Goal: Find specific page/section: Find specific page/section

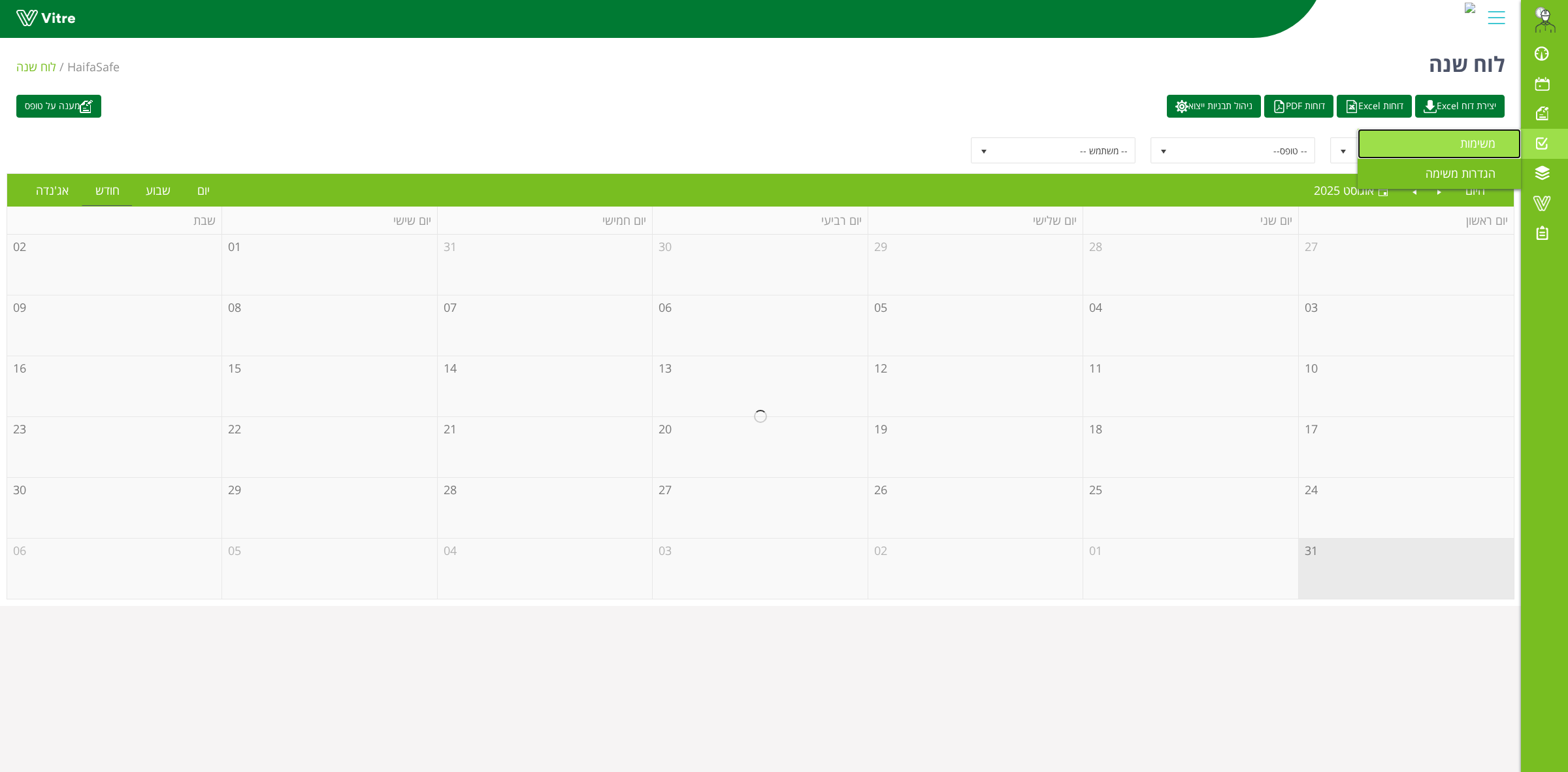
click at [1469, 144] on span "משימות" at bounding box center [1485, 142] width 51 height 15
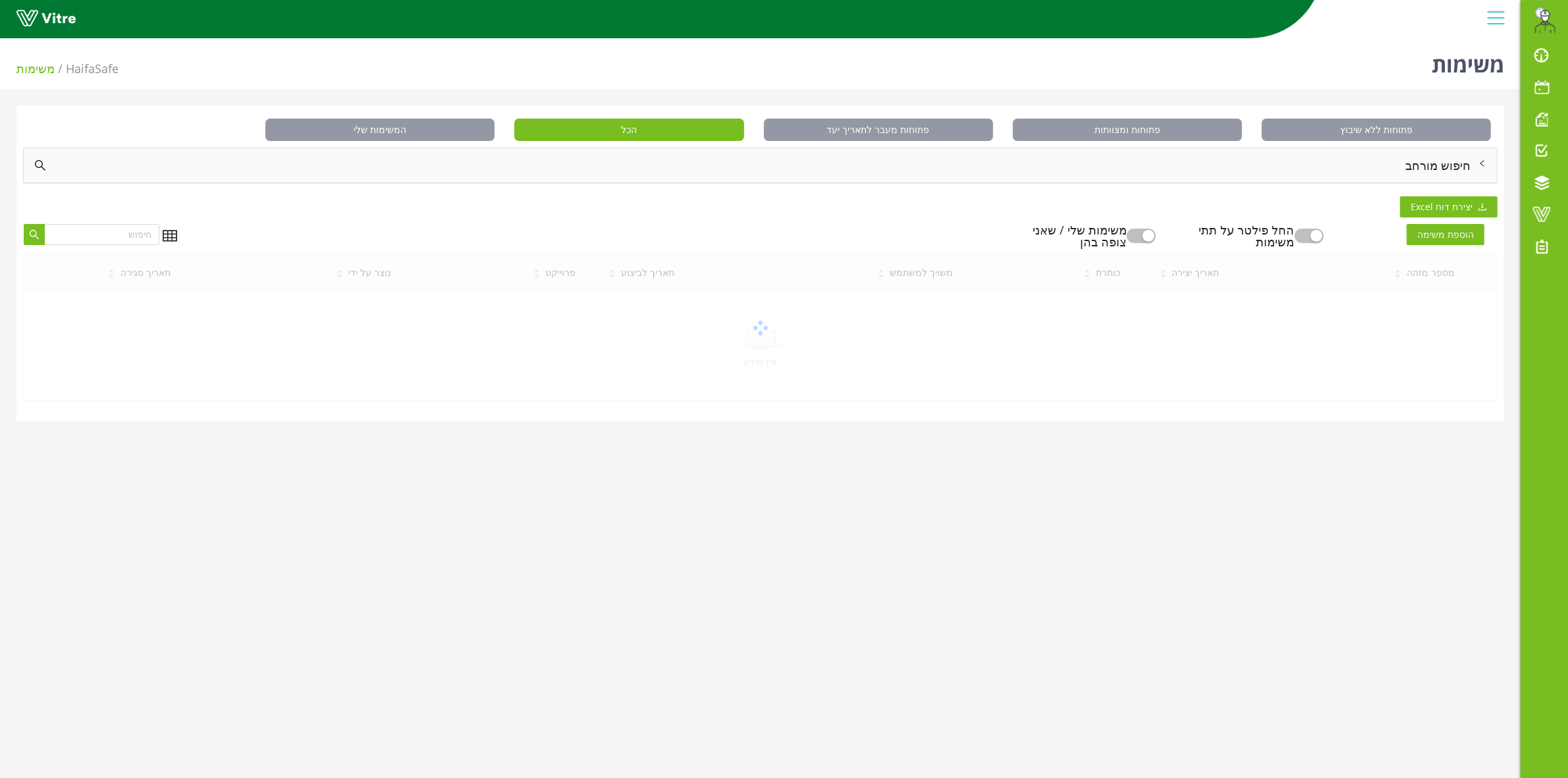
click at [1372, 173] on div "חיפוש מורחב" at bounding box center [760, 165] width 1474 height 34
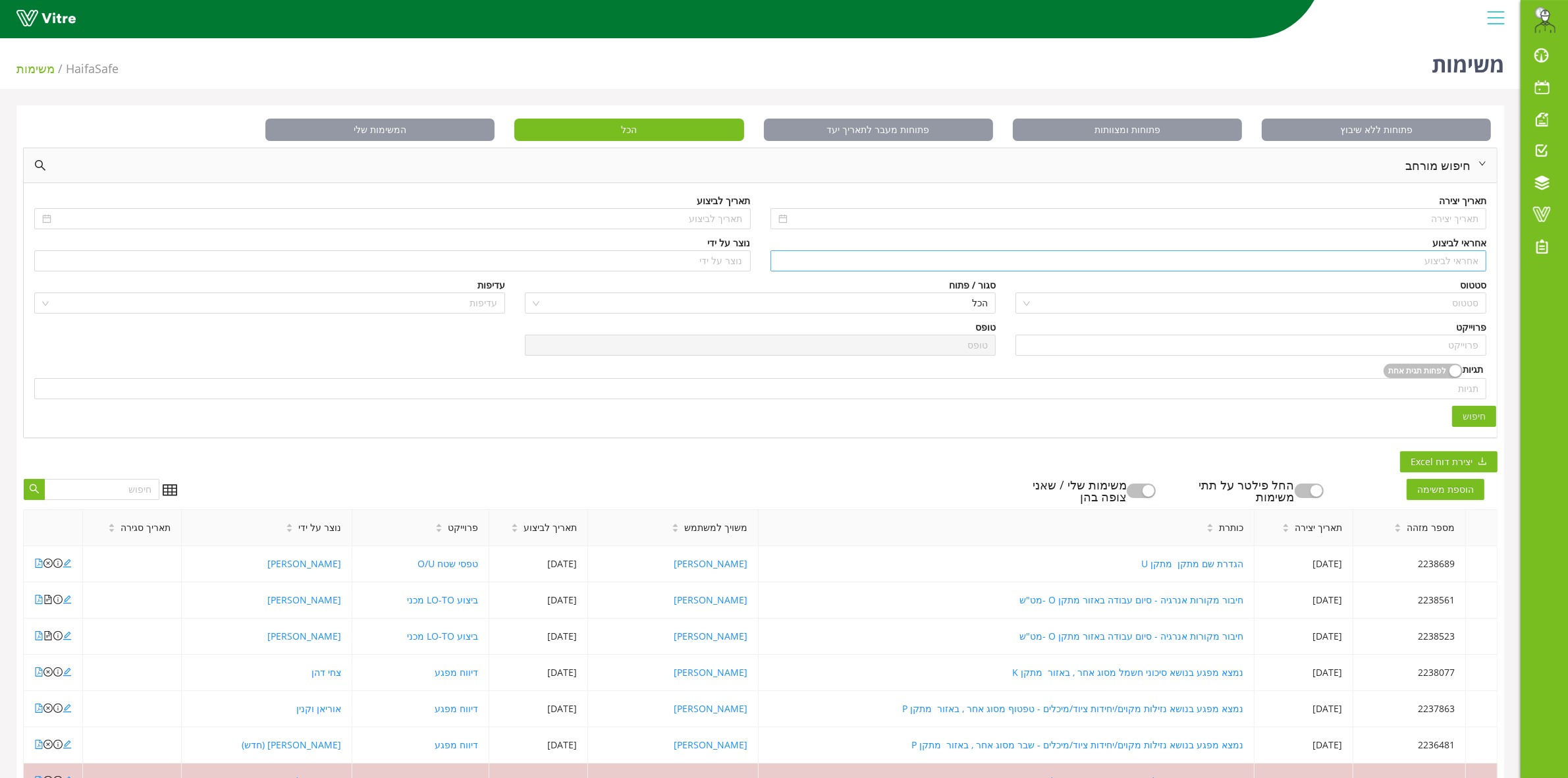
click at [1451, 264] on input "search" at bounding box center [1129, 261] width 701 height 20
type input "צ"
click at [1451, 298] on div "מתן אלמוזנינו" at bounding box center [1129, 308] width 715 height 21
drag, startPoint x: 1410, startPoint y: 265, endPoint x: 1464, endPoint y: 270, distance: 54.2
click at [1464, 270] on input "מתן אלמוזנינו" at bounding box center [1129, 261] width 701 height 20
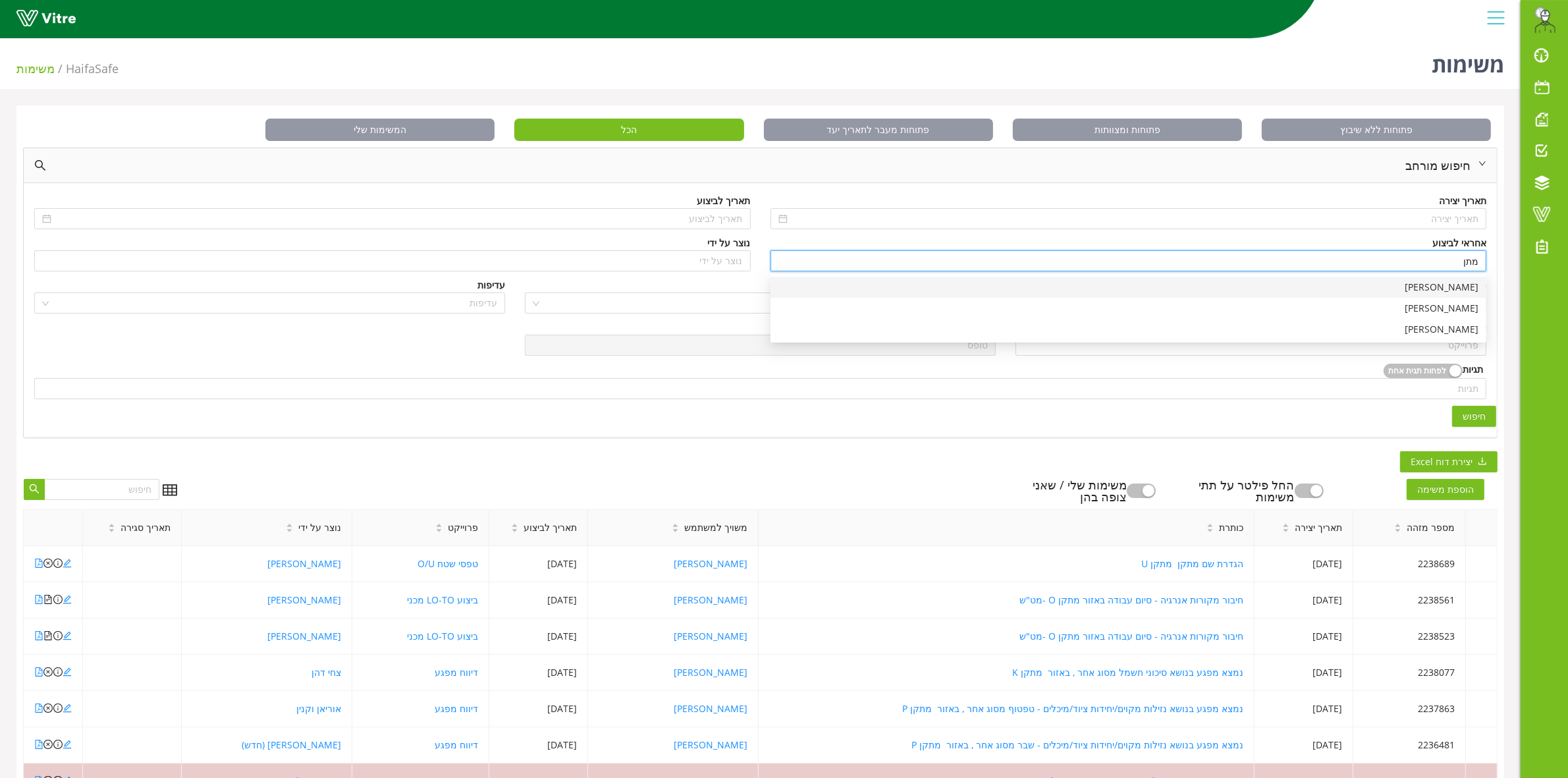
drag, startPoint x: 1447, startPoint y: 284, endPoint x: 1450, endPoint y: 315, distance: 31.1
click at [1450, 285] on div "[PERSON_NAME]" at bounding box center [1128, 287] width 700 height 15
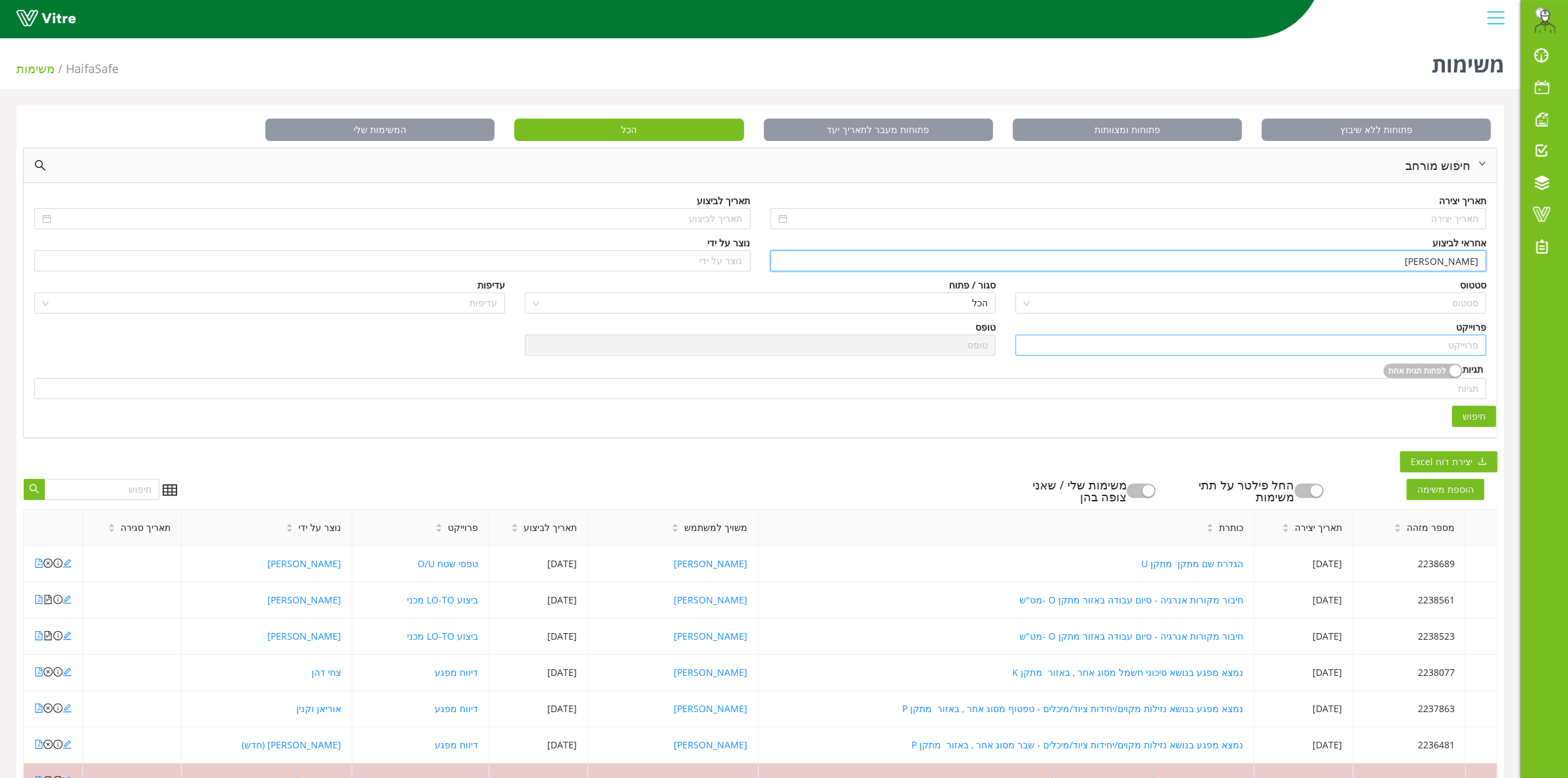
type input "[PERSON_NAME]"
click at [1450, 353] on input "search" at bounding box center [1250, 345] width 455 height 20
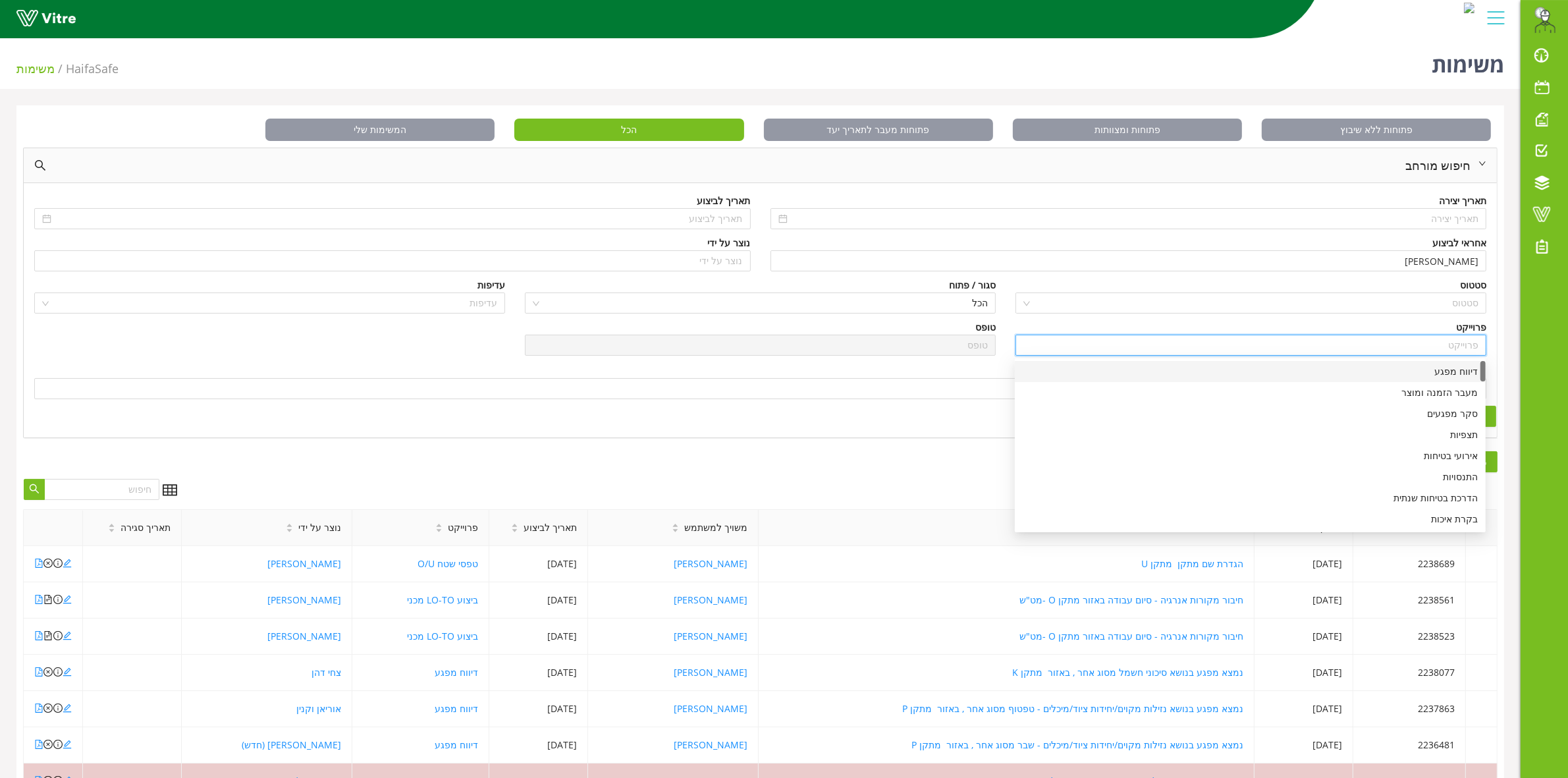
click at [1456, 378] on div "דיווח מפגע" at bounding box center [1249, 371] width 455 height 15
type input "דיווח מפגע"
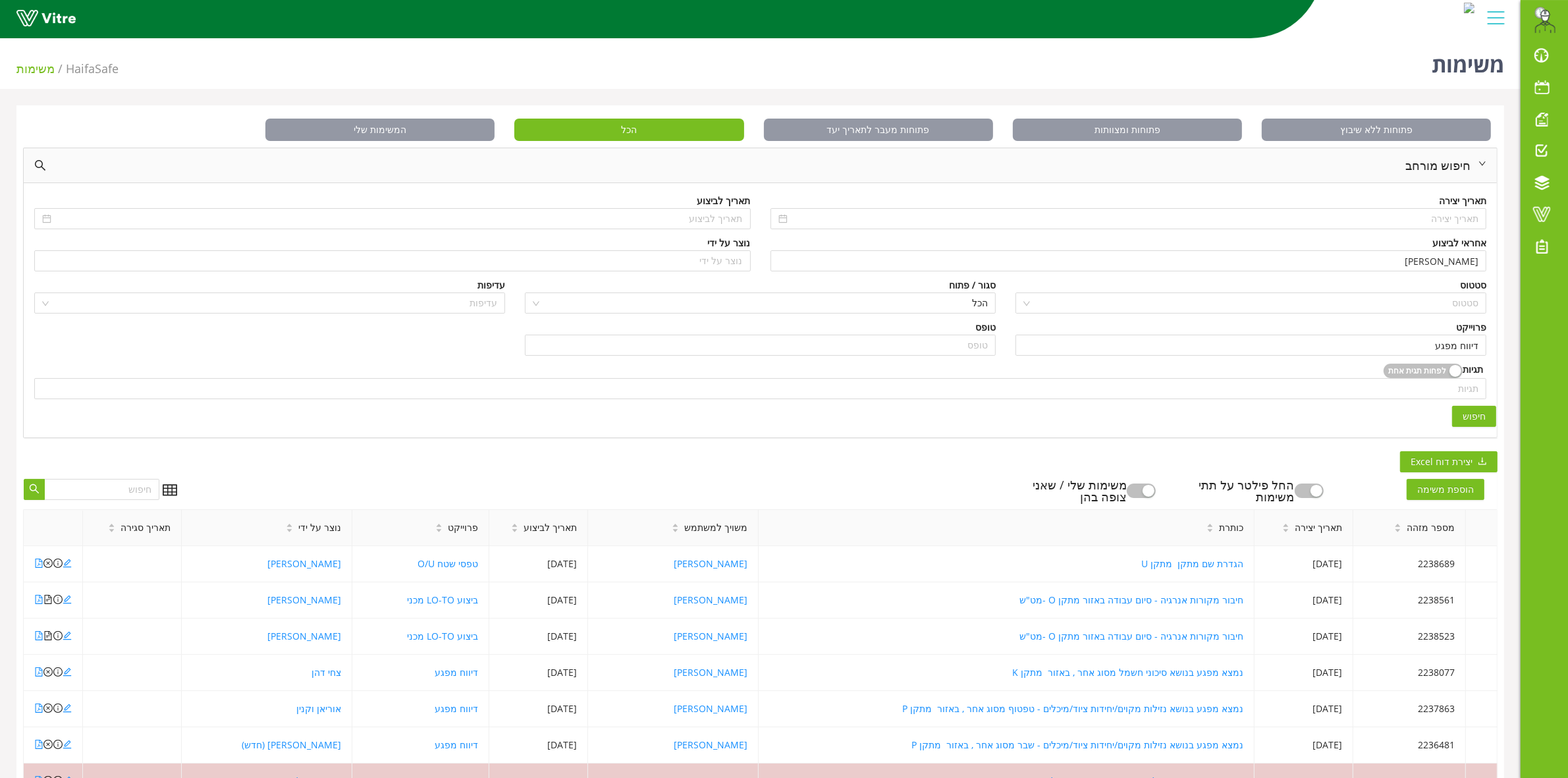
click at [1474, 417] on span "חיפוש" at bounding box center [1474, 416] width 23 height 15
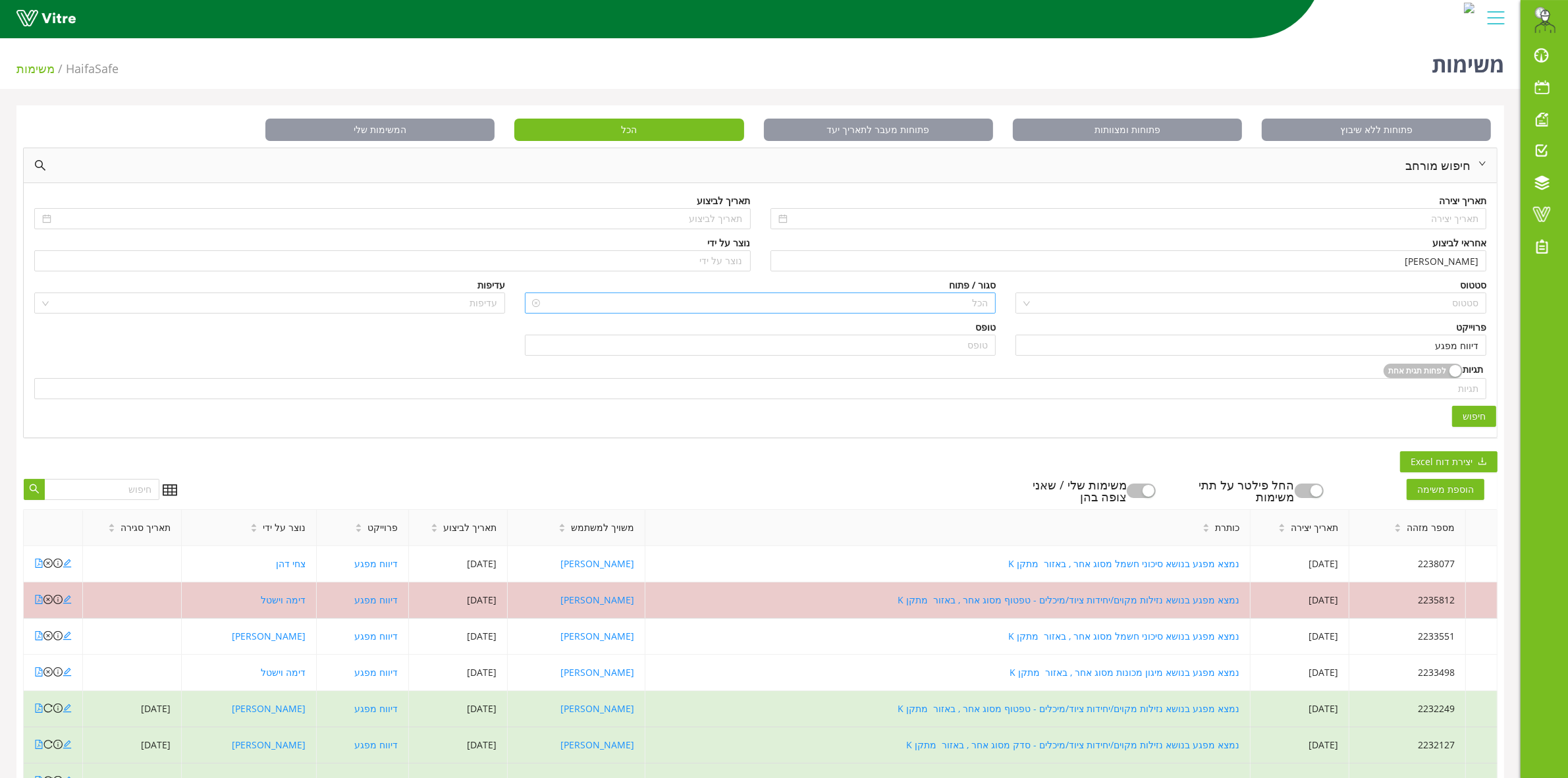
click at [961, 311] on span "הכל" at bounding box center [760, 303] width 455 height 20
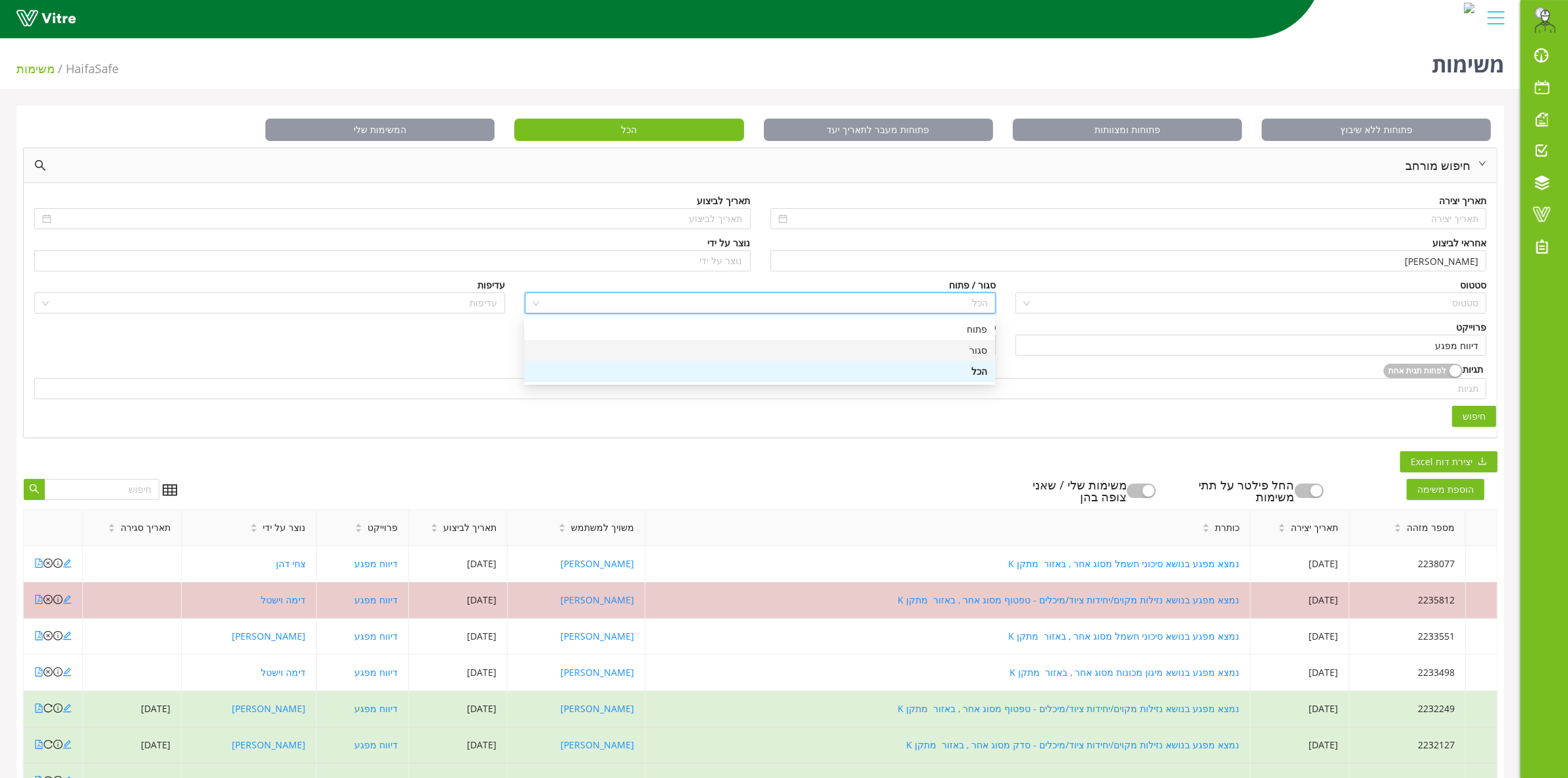
click at [973, 351] on div "סגור" at bounding box center [759, 350] width 455 height 15
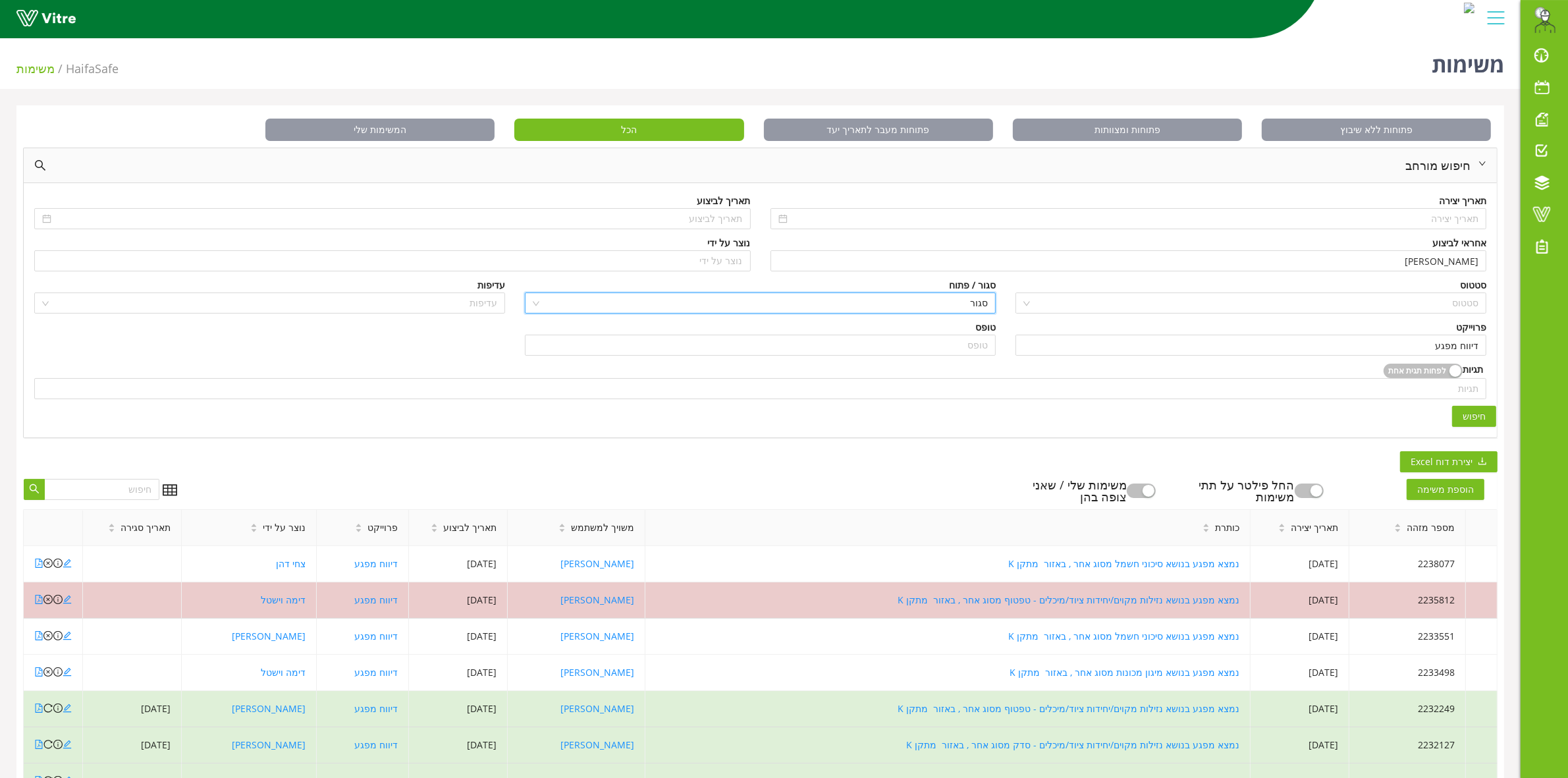
click at [1485, 413] on button "חיפוש" at bounding box center [1474, 416] width 44 height 21
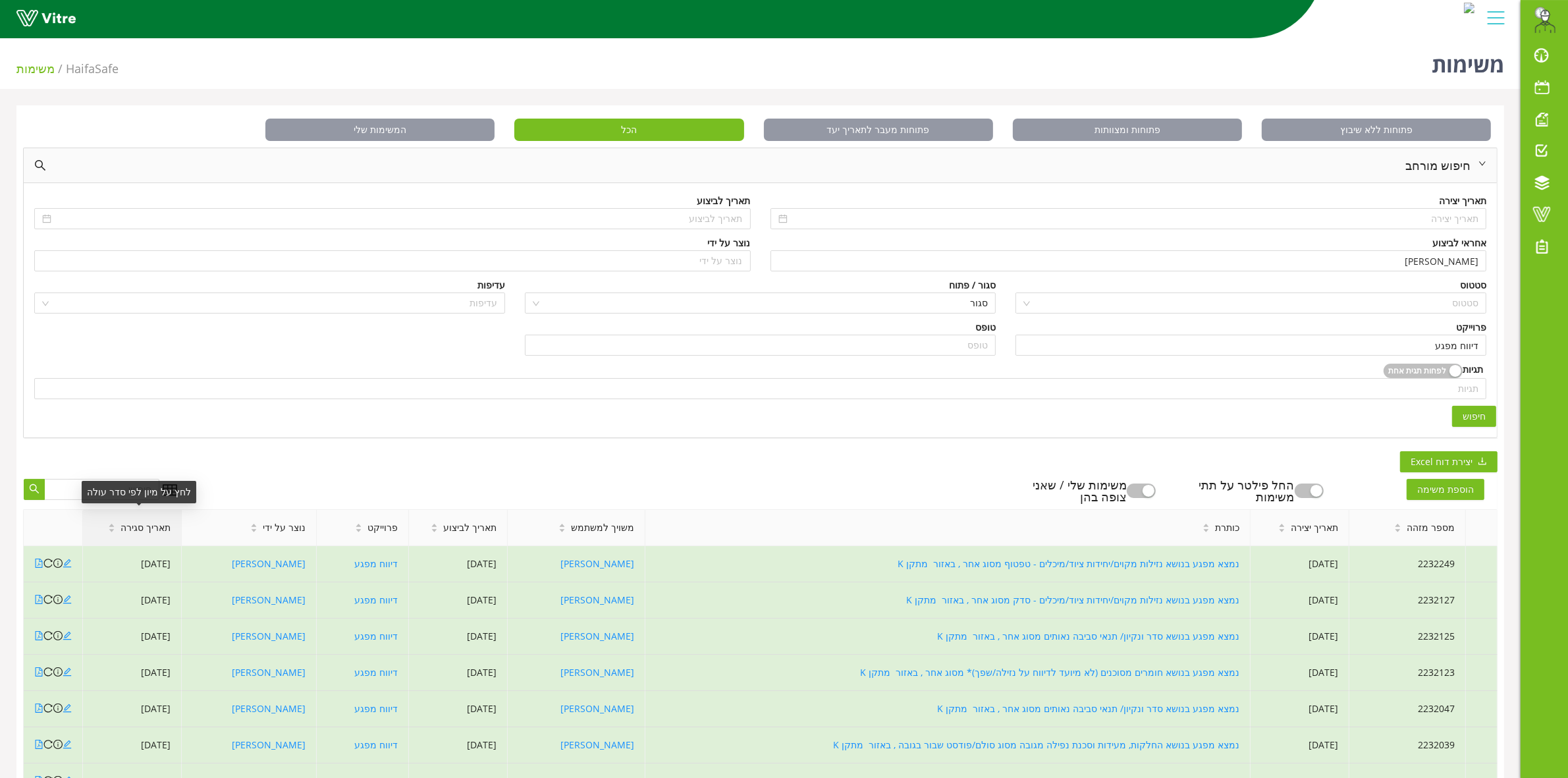
click at [135, 531] on span "תאריך סגירה" at bounding box center [145, 527] width 50 height 15
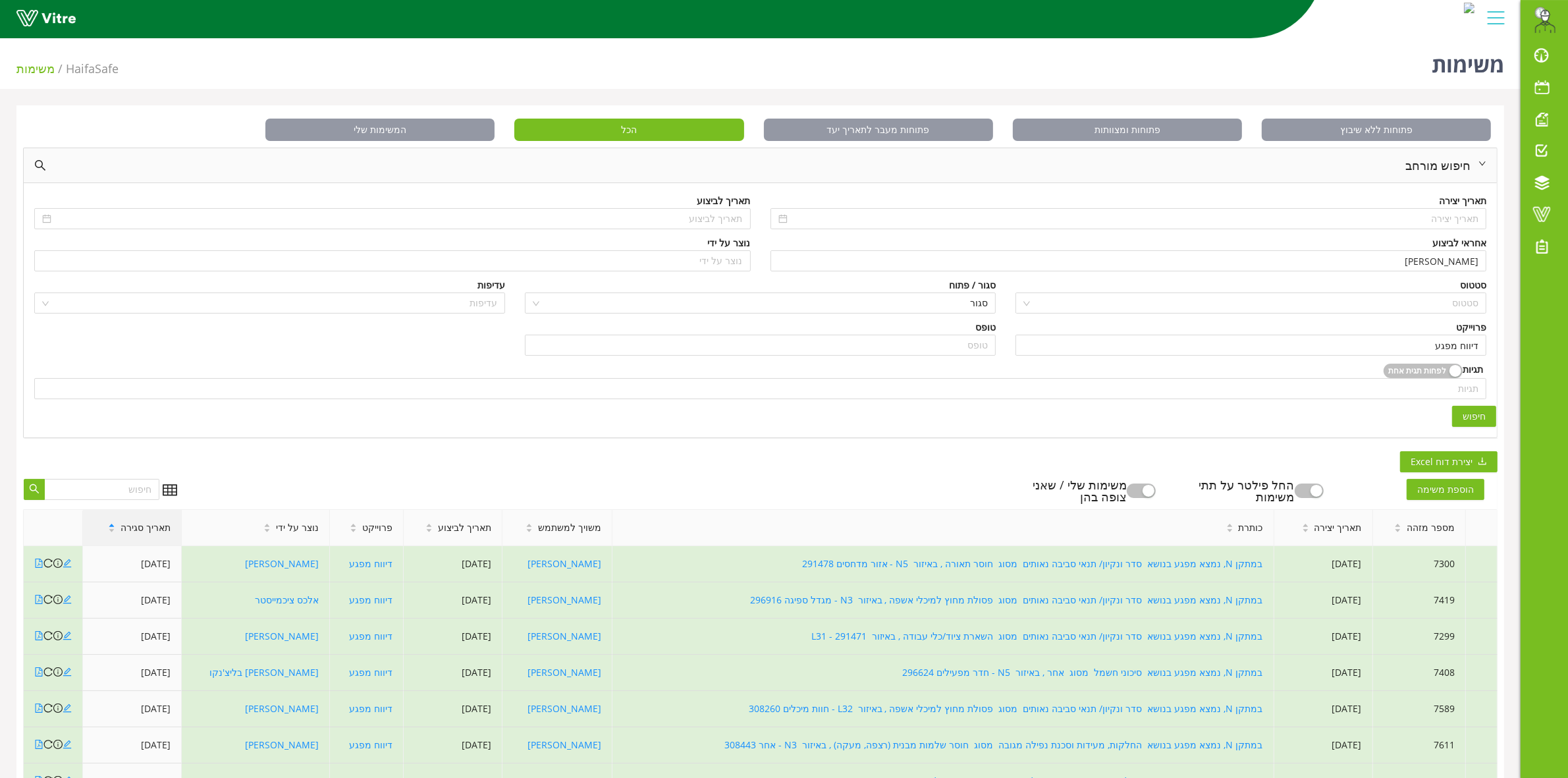
click at [131, 534] on span "תאריך סגירה" at bounding box center [145, 527] width 50 height 15
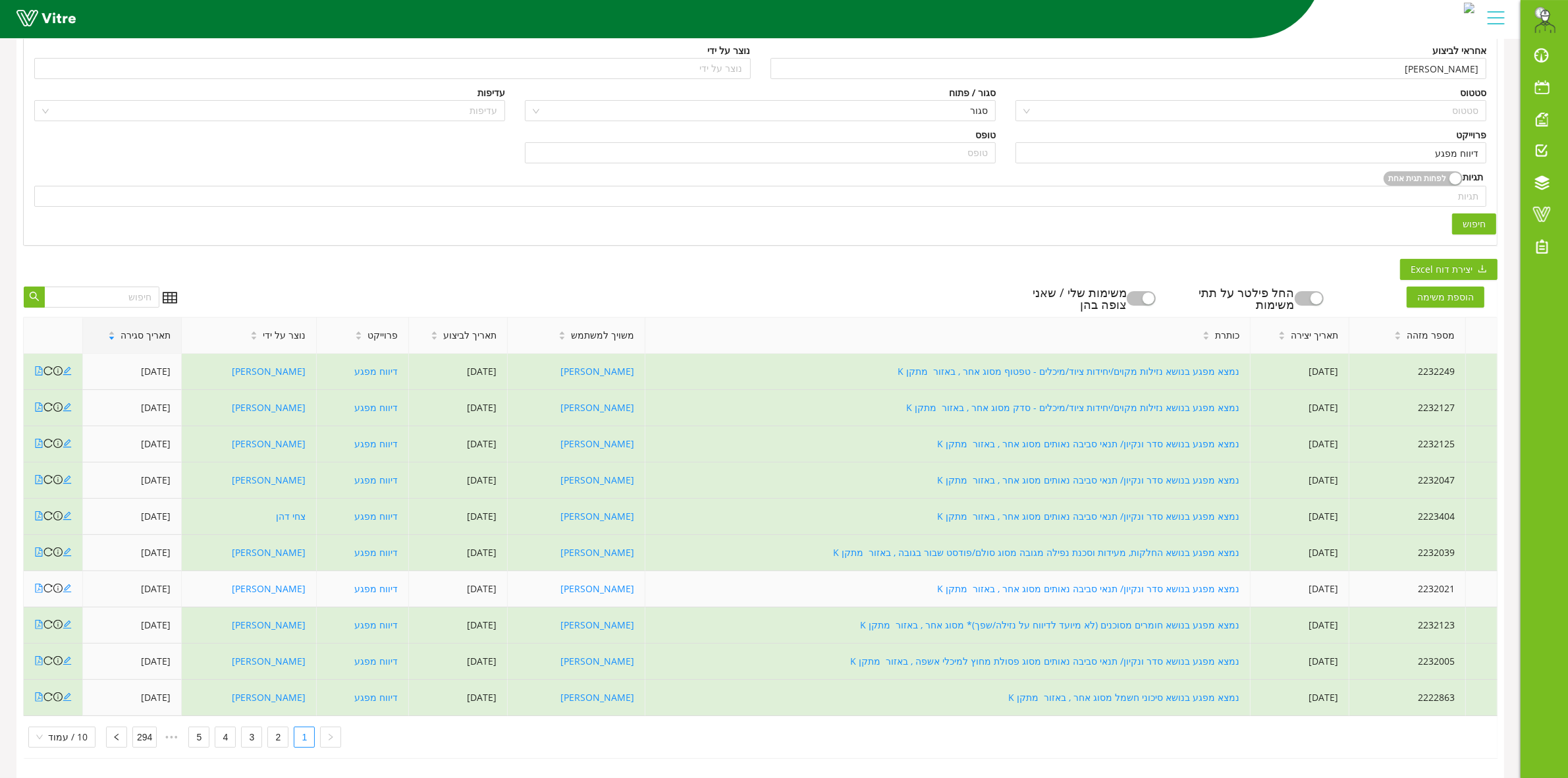
scroll to position [206, 0]
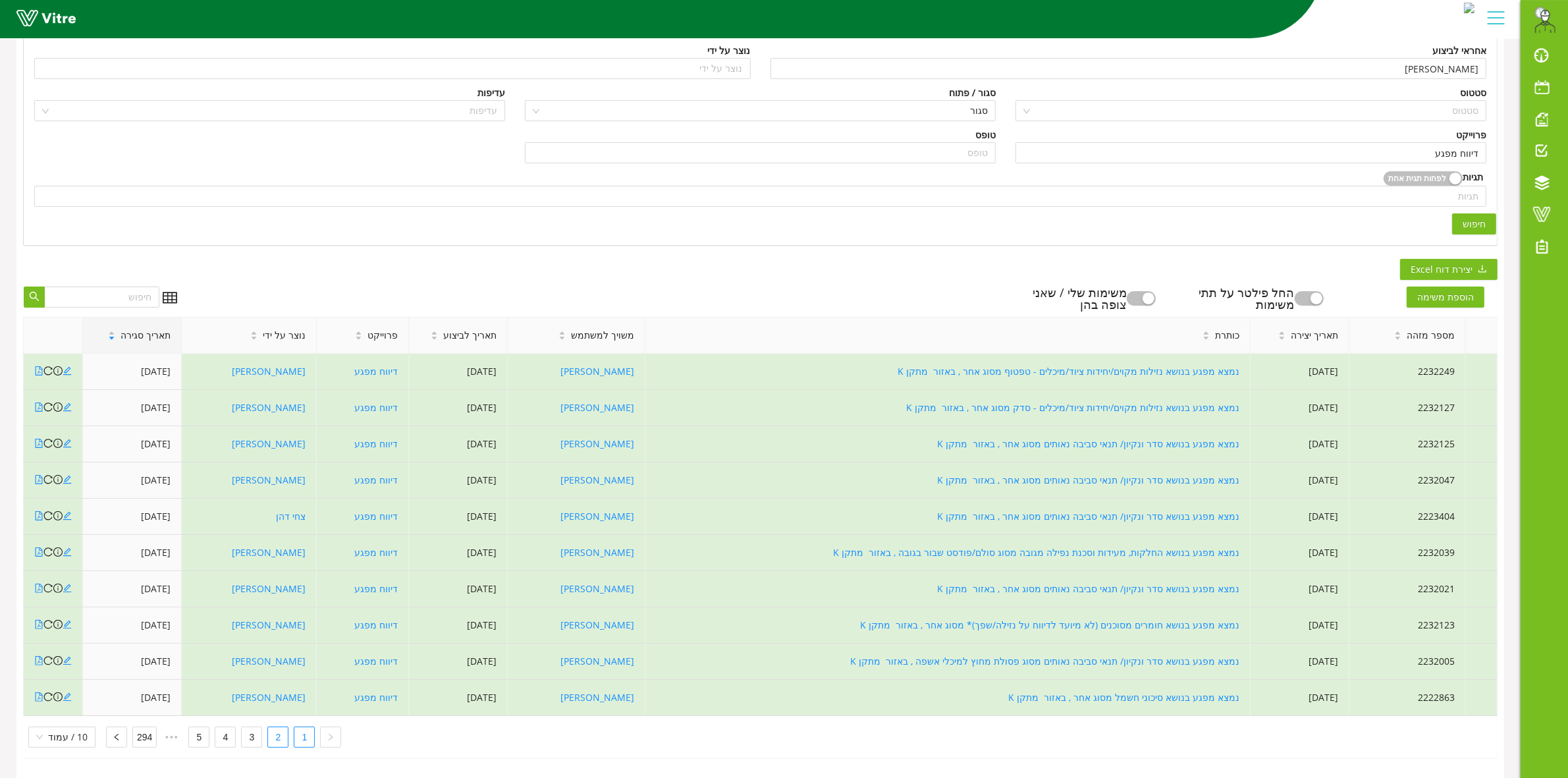
click at [272, 732] on link "2" at bounding box center [278, 737] width 20 height 20
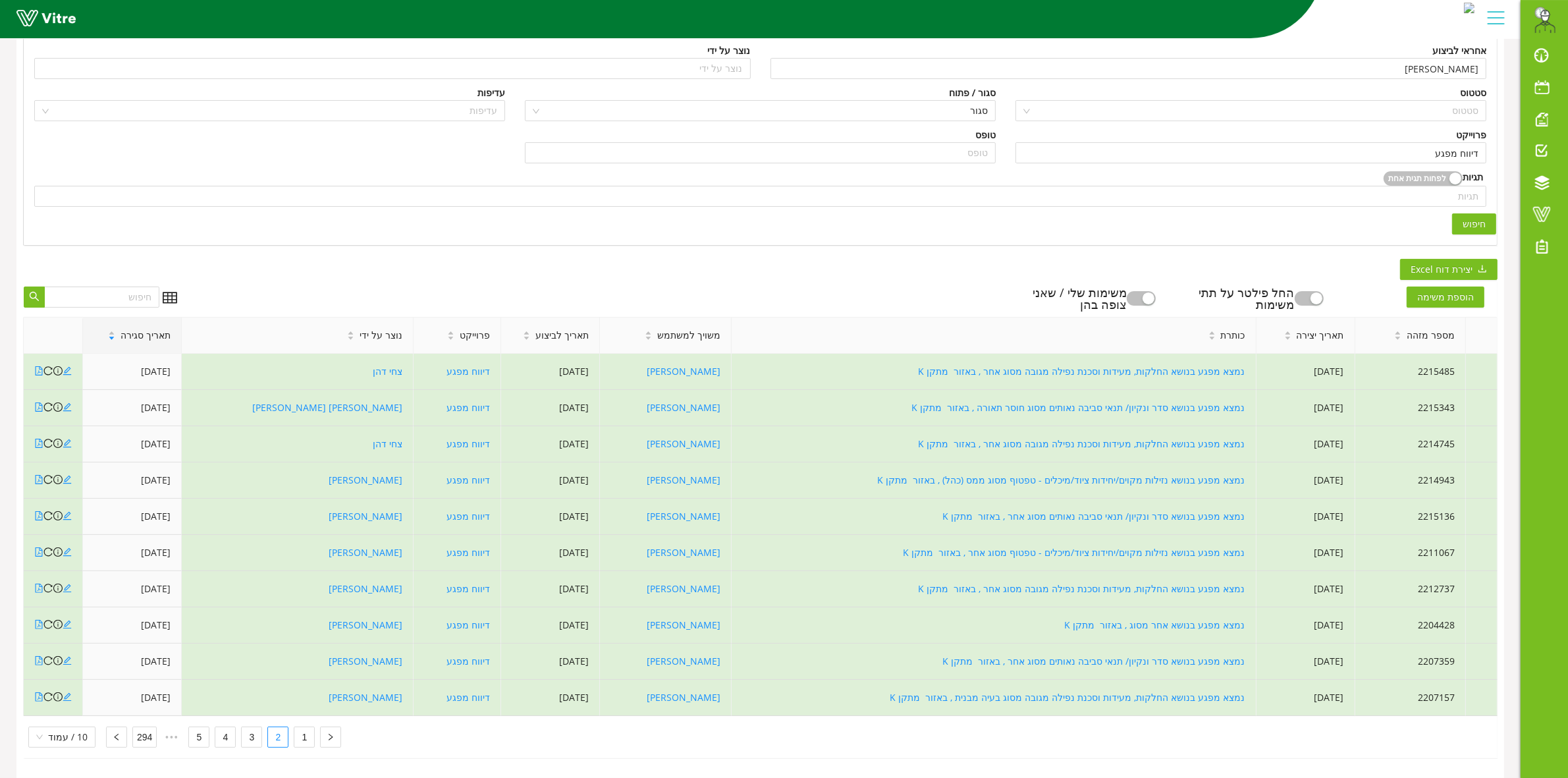
scroll to position [0, 0]
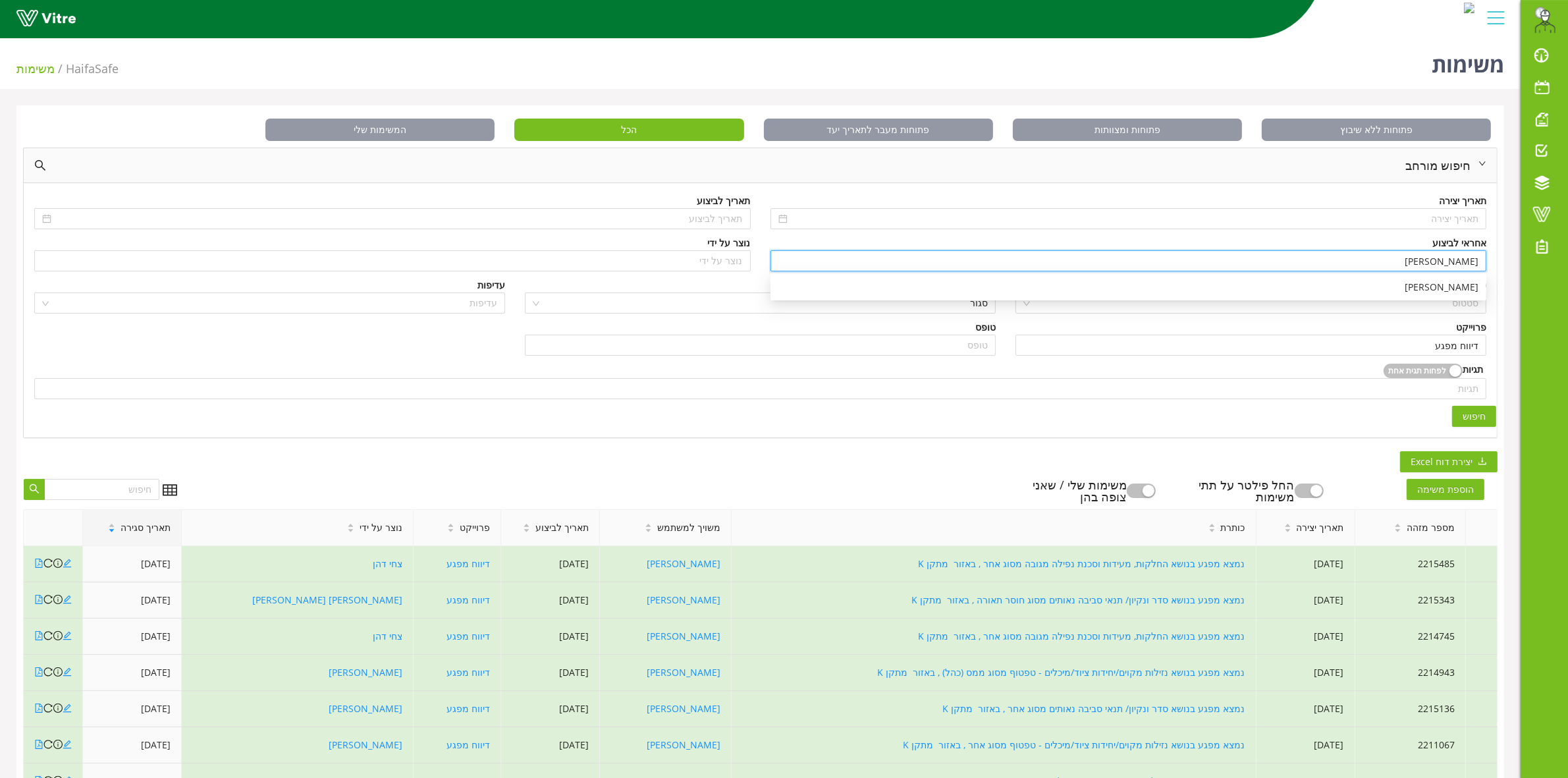
drag, startPoint x: 1435, startPoint y: 262, endPoint x: 1514, endPoint y: 261, distance: 79.0
click at [1514, 261] on div "פתוחות ללא שיבוץ פתוחות ומצוותות פתוחות מעבר לתאריך יעד הכל המשימות שלי חיפוש מ…" at bounding box center [760, 537] width 1521 height 864
click at [1475, 303] on div "[PERSON_NAME]" at bounding box center [1128, 308] width 700 height 15
click at [1465, 411] on span "חיפוש" at bounding box center [1474, 416] width 23 height 15
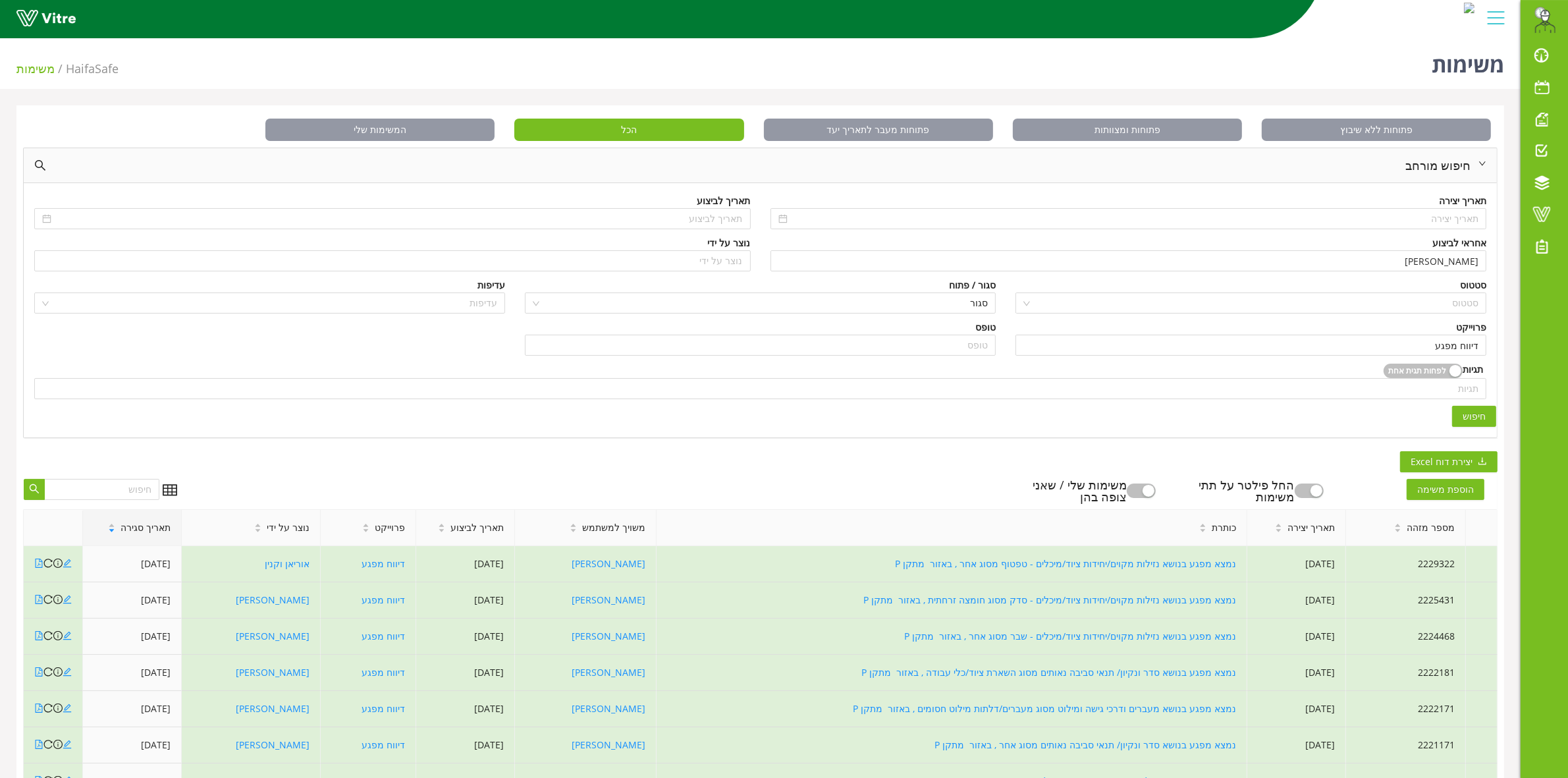
click at [1467, 417] on span "חיפוש" at bounding box center [1474, 416] width 23 height 15
click at [143, 528] on span "תאריך סגירה" at bounding box center [145, 527] width 50 height 15
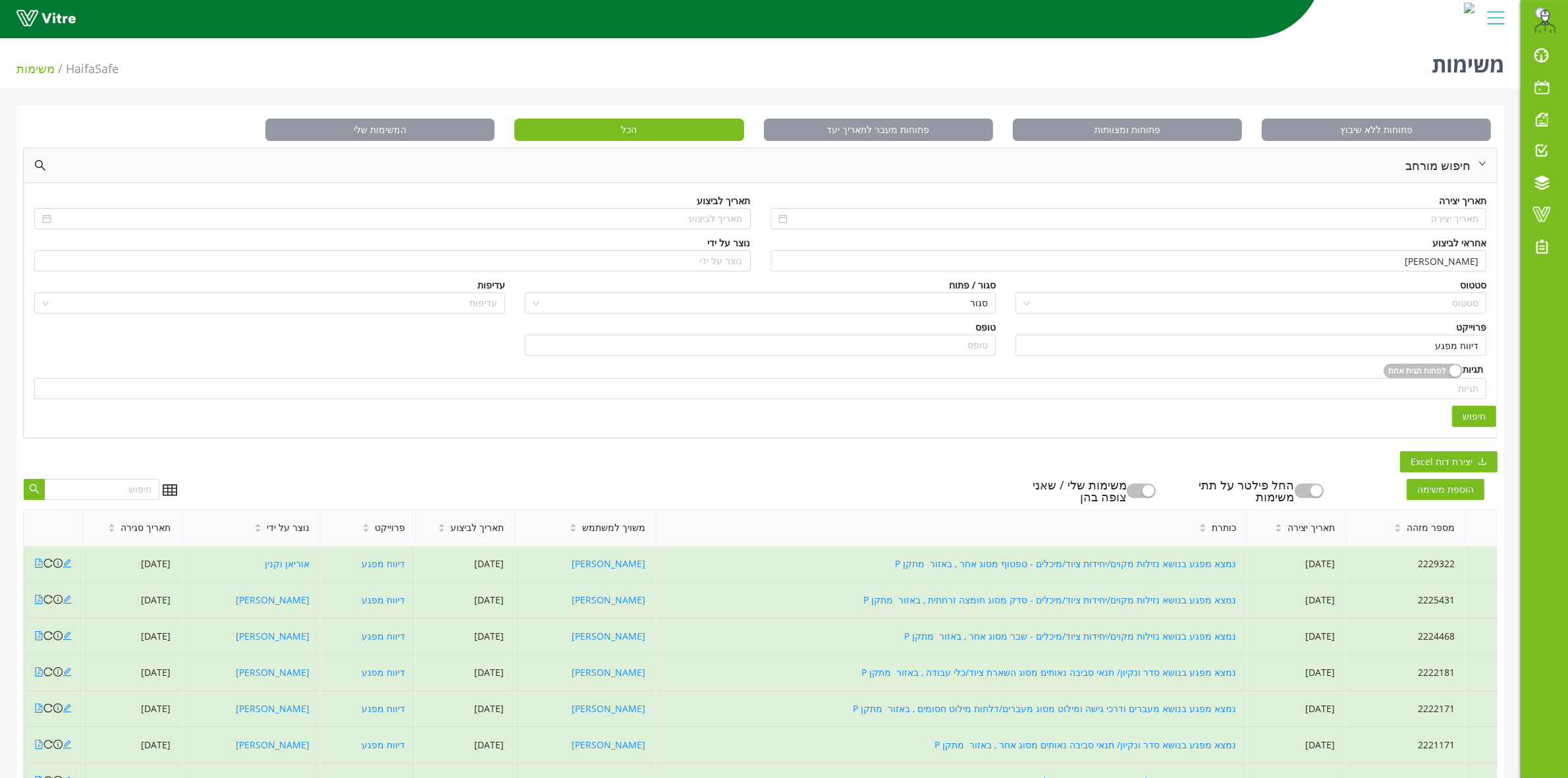
click at [143, 527] on span "תאריך סגירה" at bounding box center [145, 527] width 50 height 15
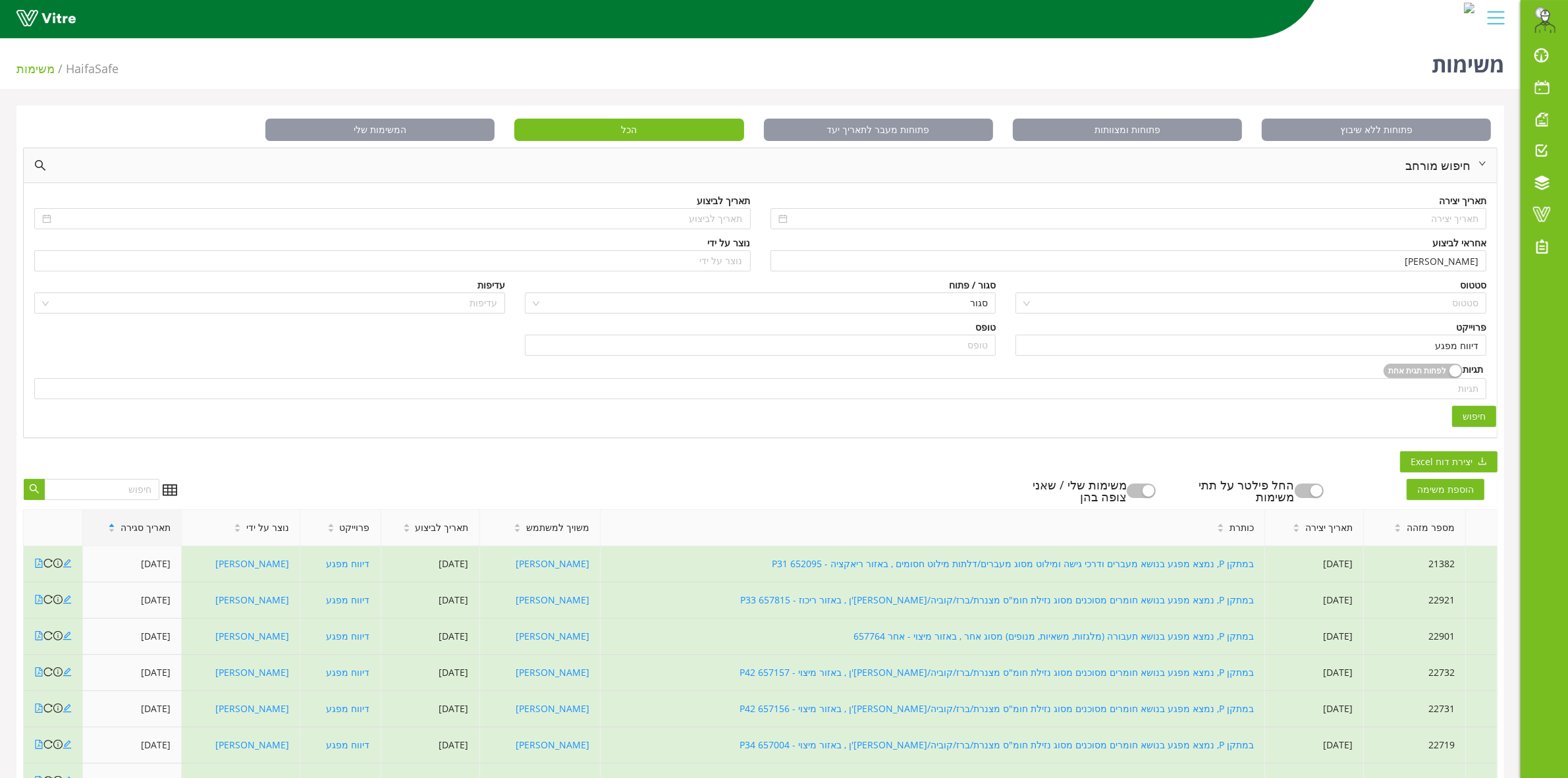
click at [143, 527] on span "תאריך סגירה" at bounding box center [145, 527] width 50 height 15
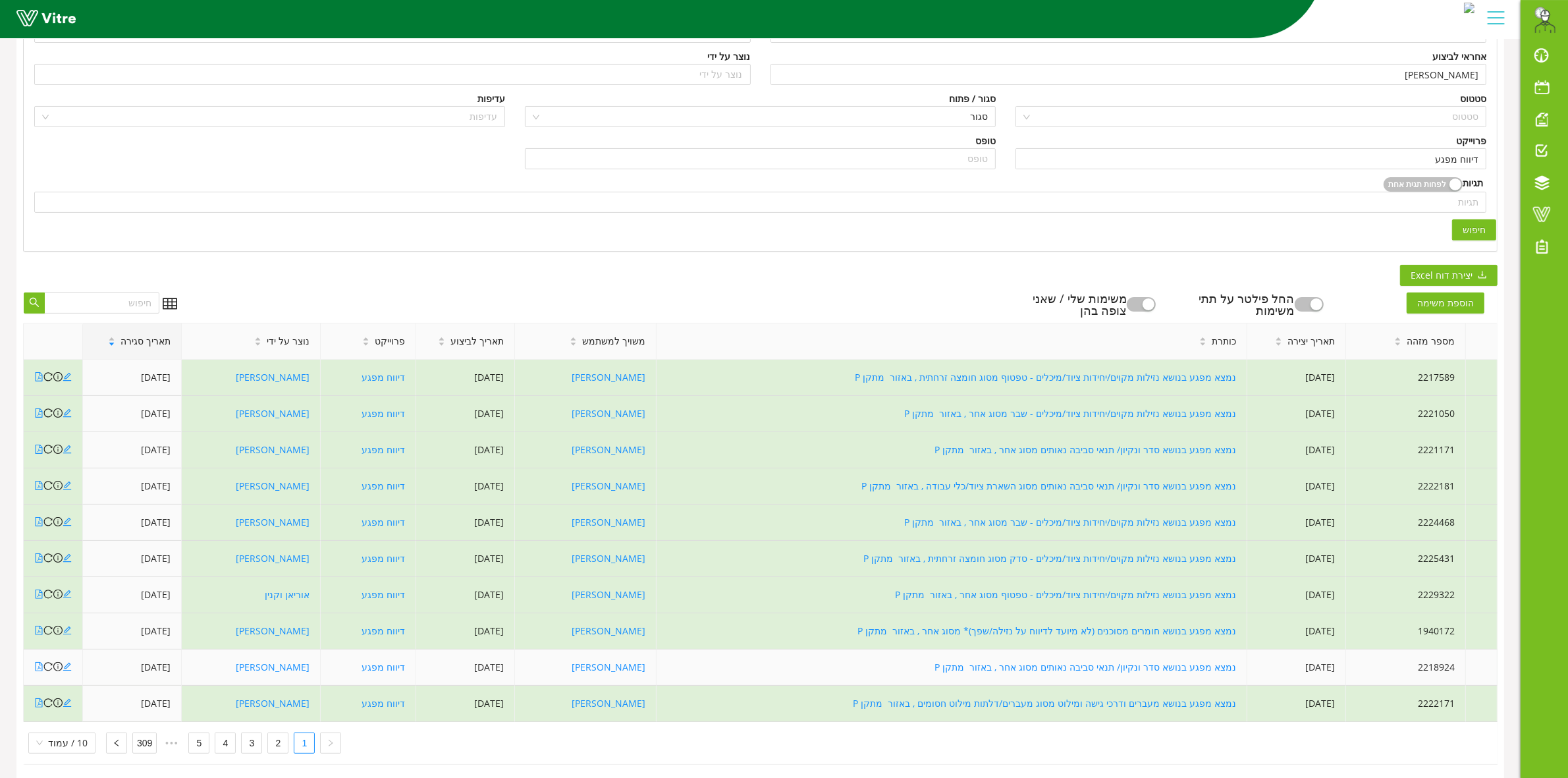
scroll to position [206, 0]
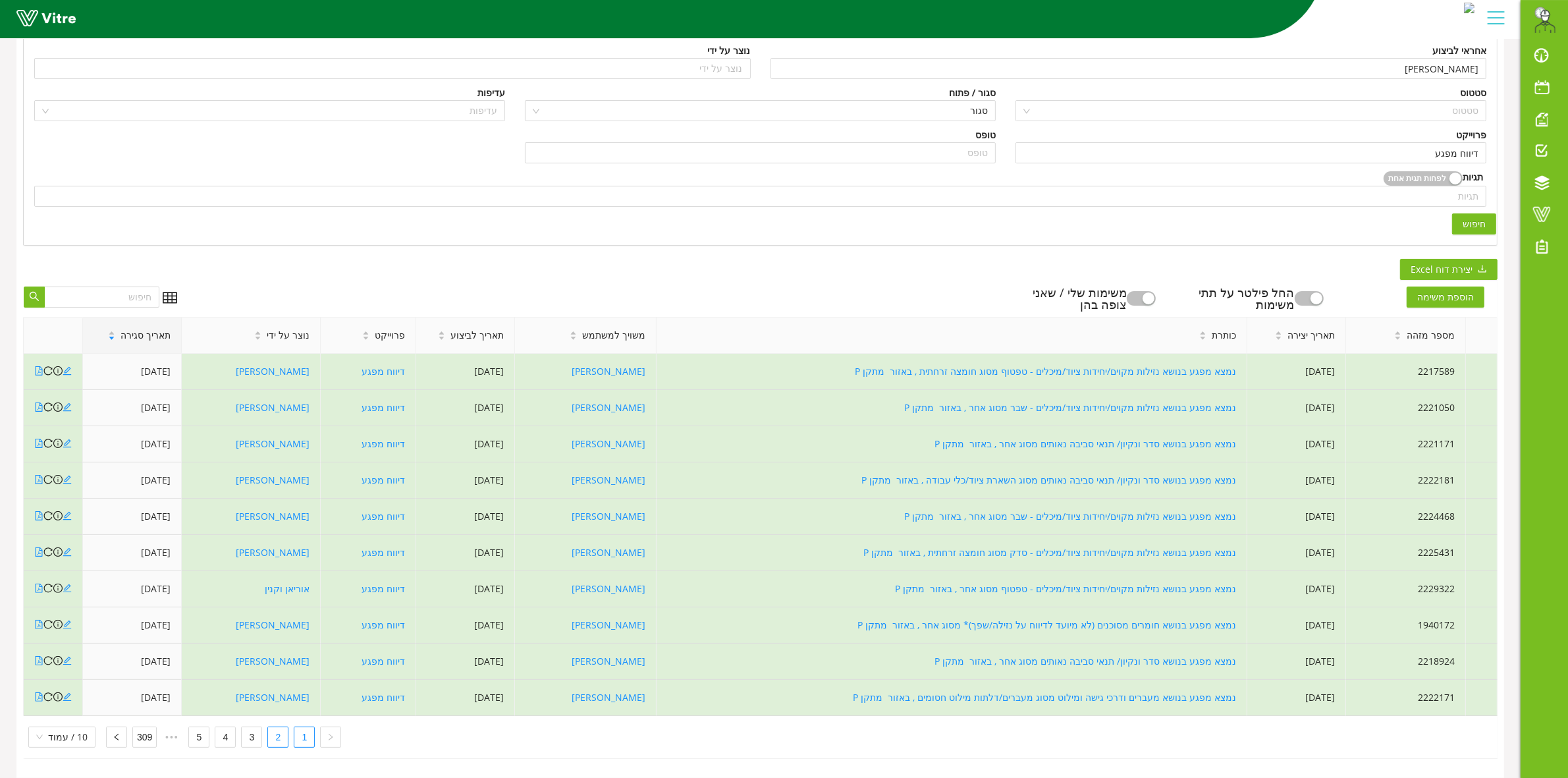
click at [277, 733] on link "2" at bounding box center [278, 737] width 20 height 20
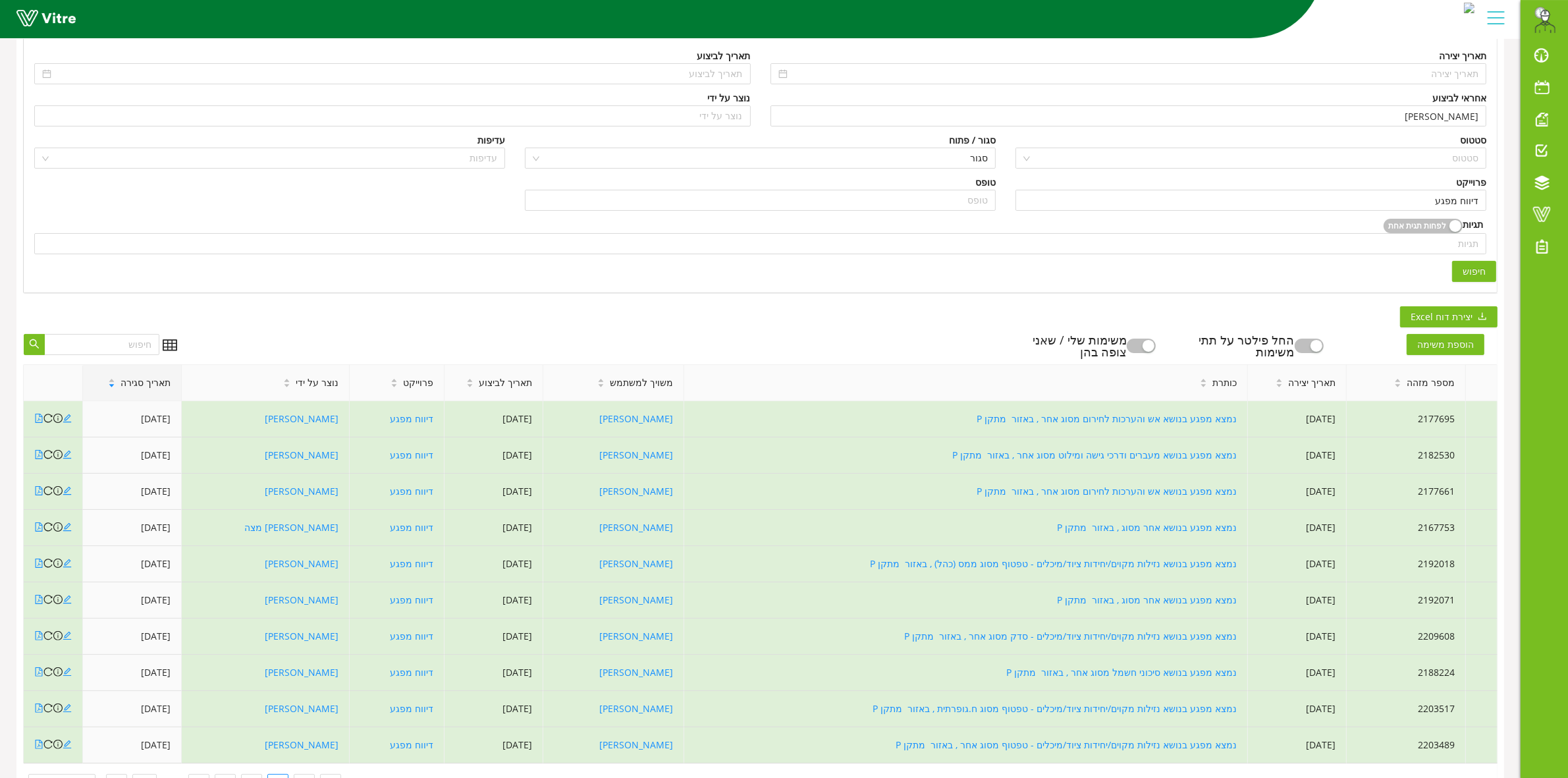
scroll to position [0, 0]
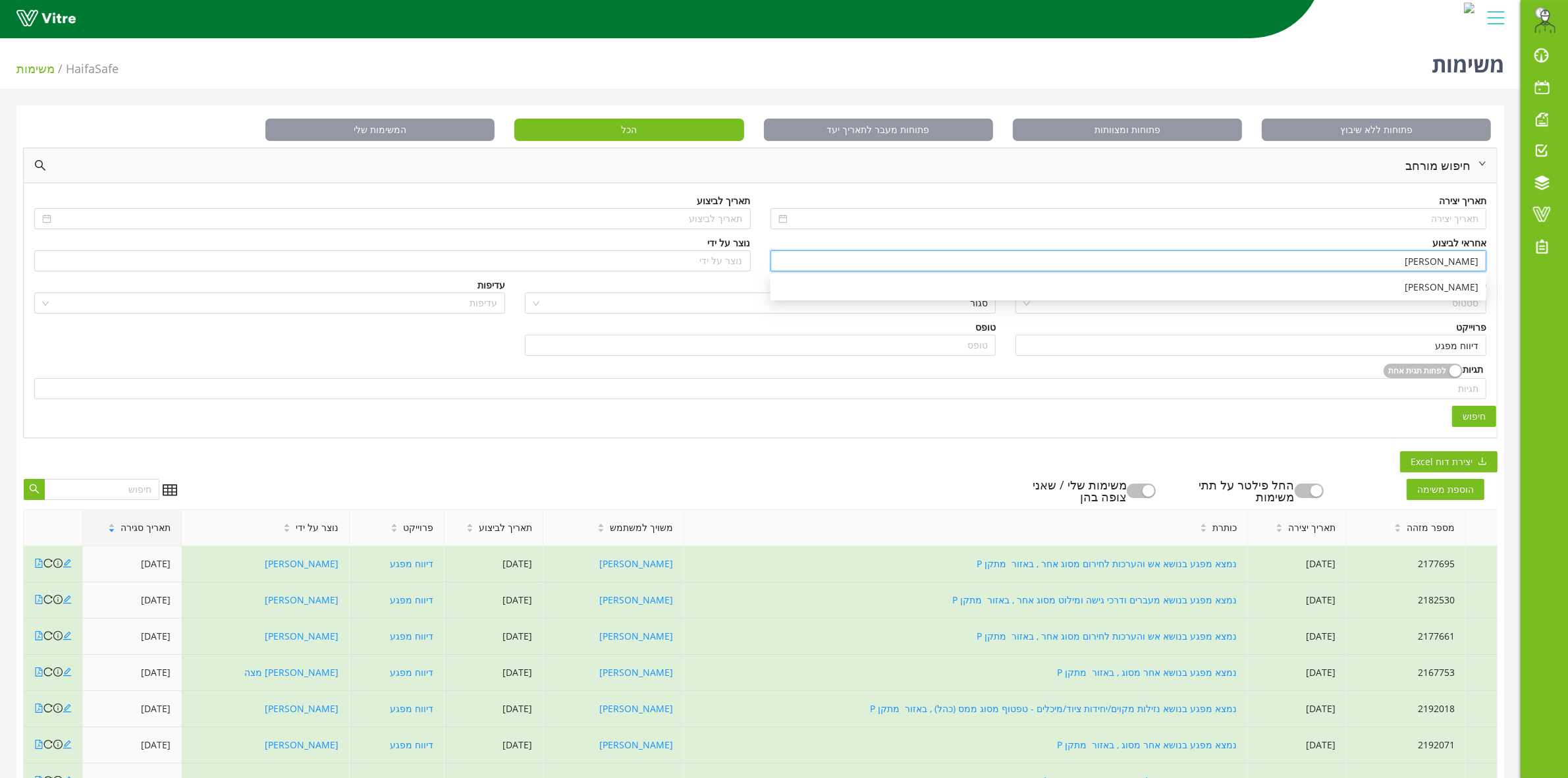
drag, startPoint x: 1409, startPoint y: 262, endPoint x: 1496, endPoint y: 244, distance: 88.8
click at [1496, 244] on div "תאריך יצירה תאריך לביצוע אחראי לביצוע בן שרעבי נוצר על ידי נוצר על ידי סטטוס סט…" at bounding box center [760, 310] width 1474 height 253
click at [1479, 411] on span "חיפוש" at bounding box center [1474, 416] width 23 height 15
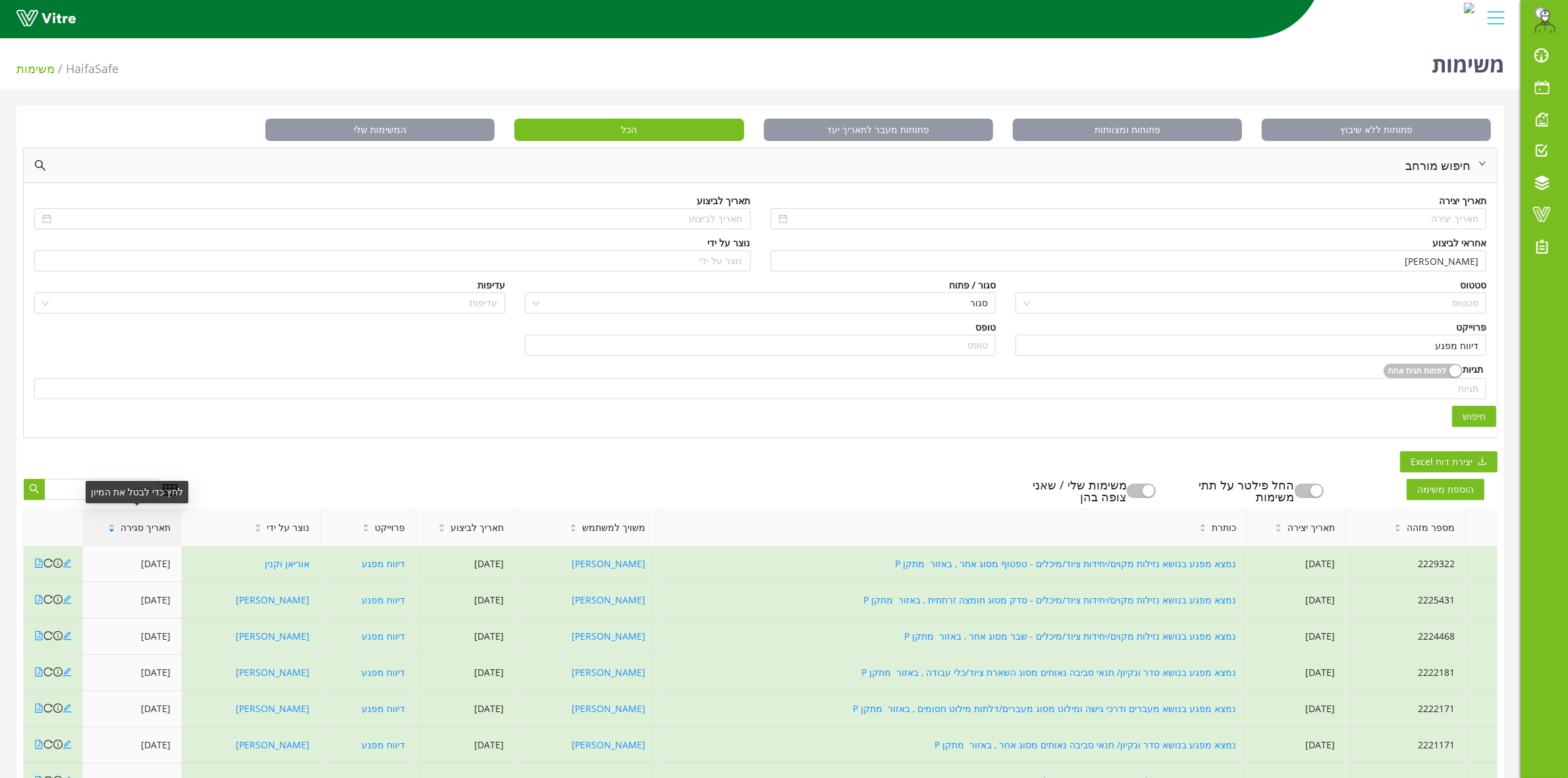
click at [150, 534] on span "תאריך סגירה" at bounding box center [145, 527] width 50 height 15
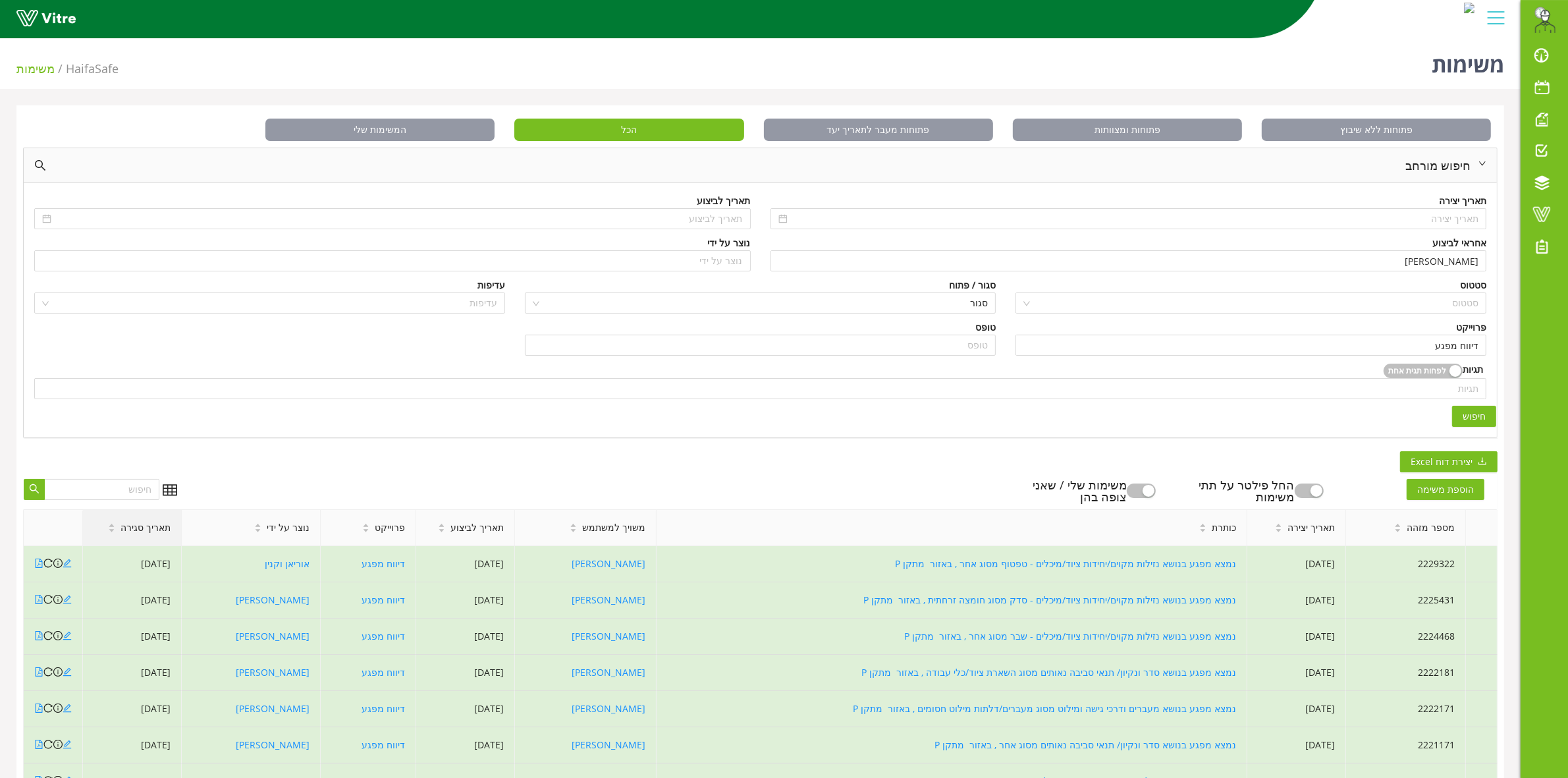
click at [153, 532] on span "תאריך סגירה" at bounding box center [145, 527] width 50 height 15
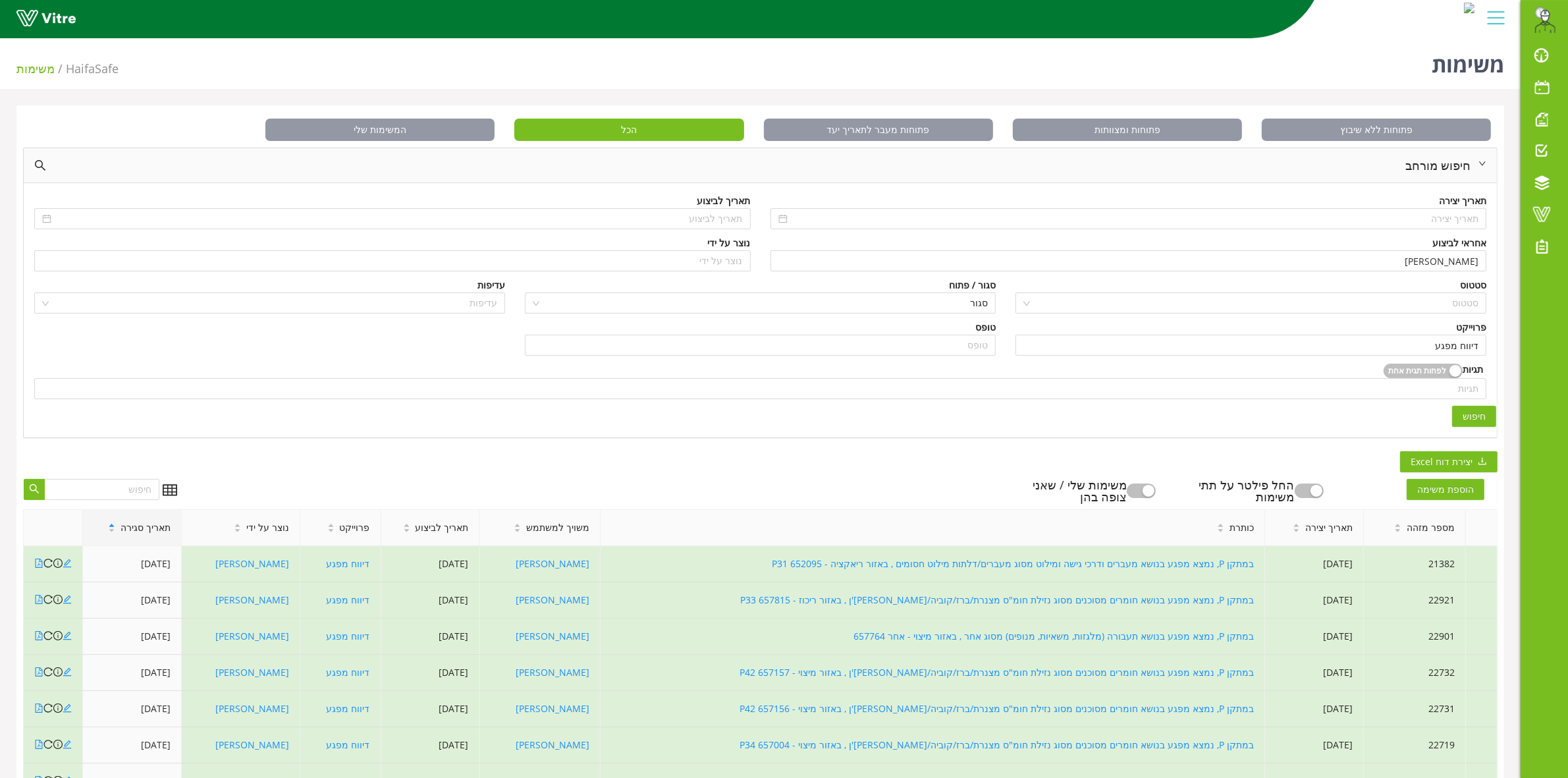
click at [153, 531] on span "תאריך סגירה" at bounding box center [145, 527] width 50 height 15
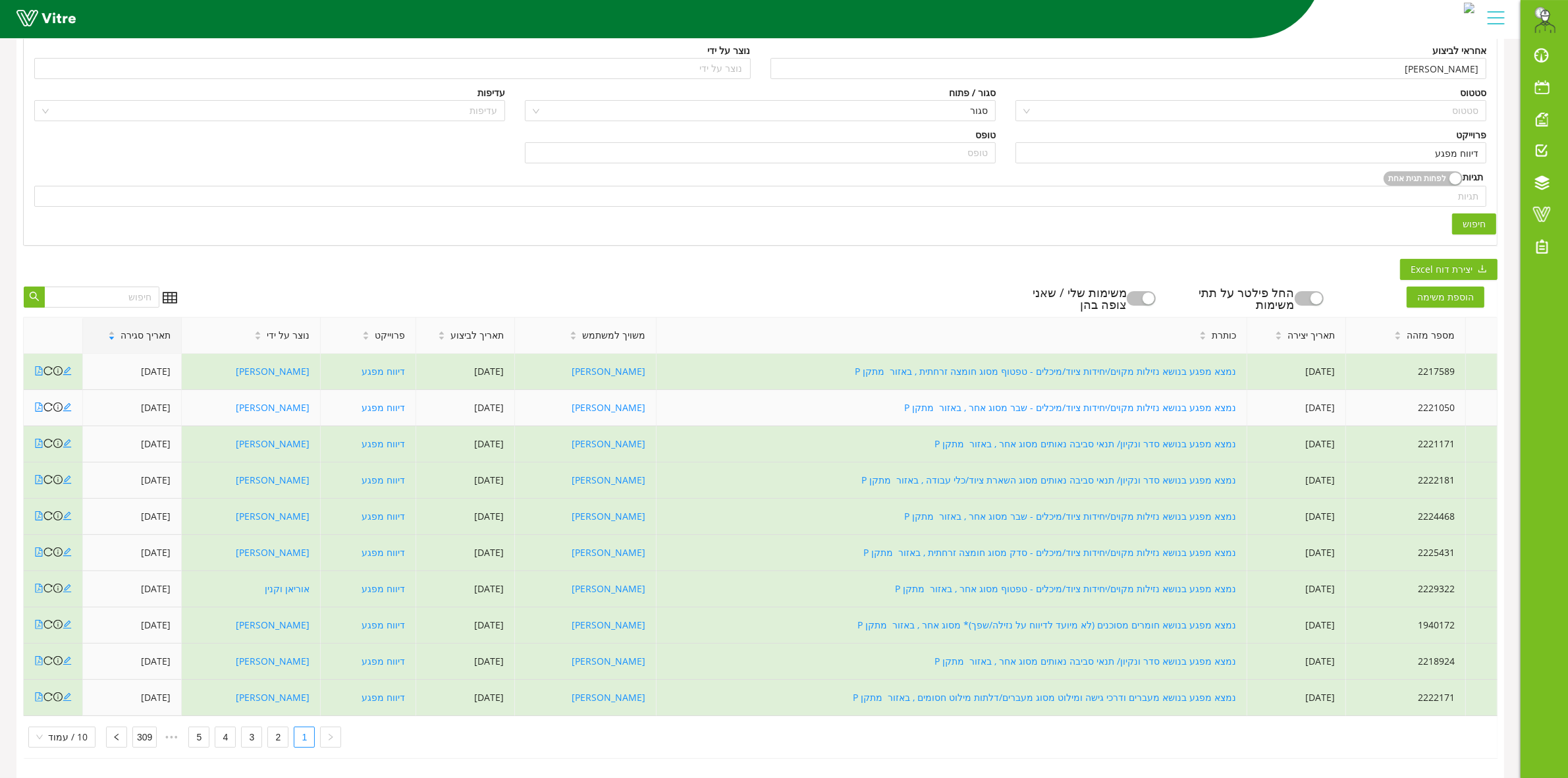
scroll to position [206, 0]
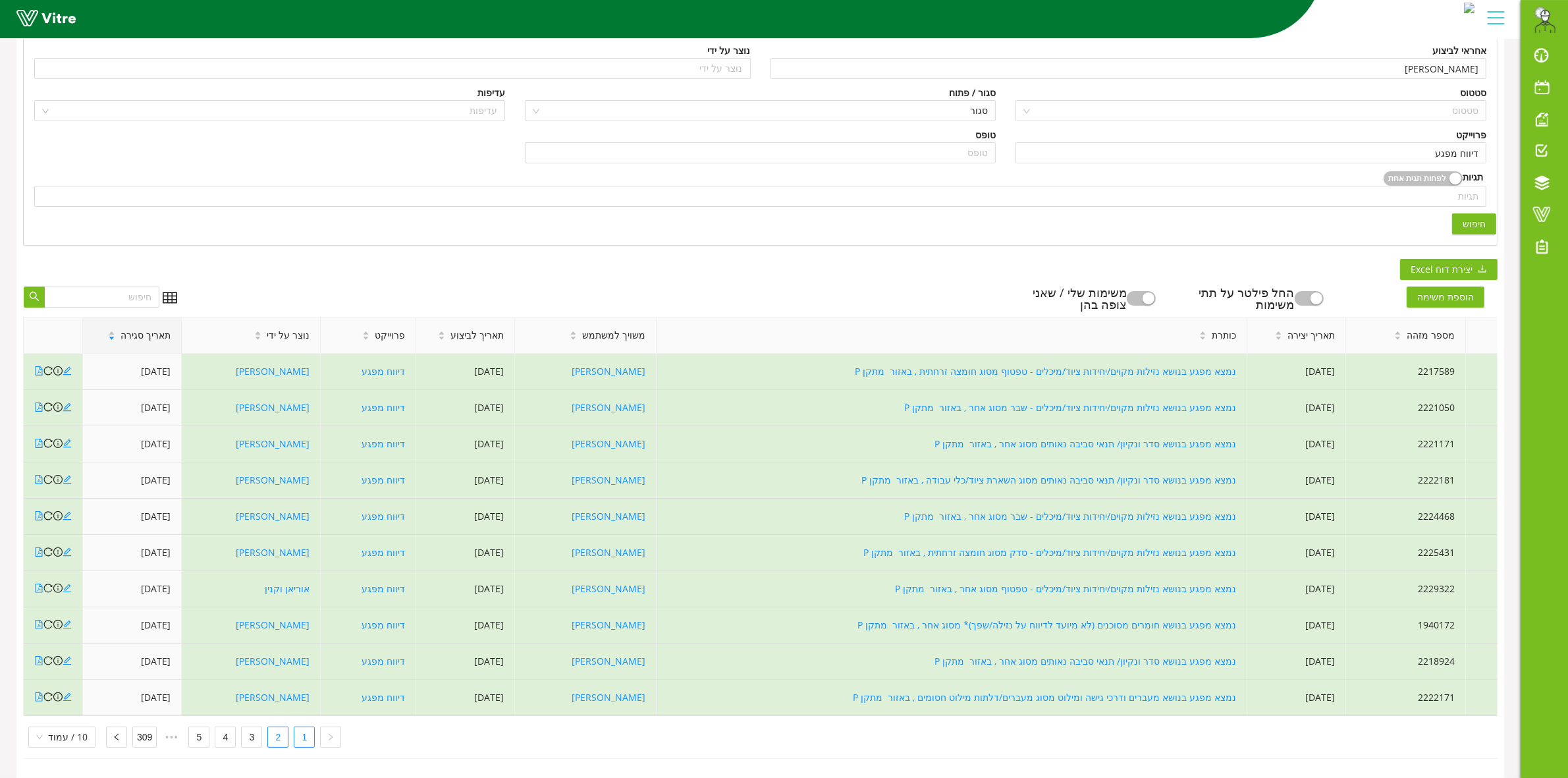
click at [279, 727] on link "2" at bounding box center [278, 737] width 20 height 20
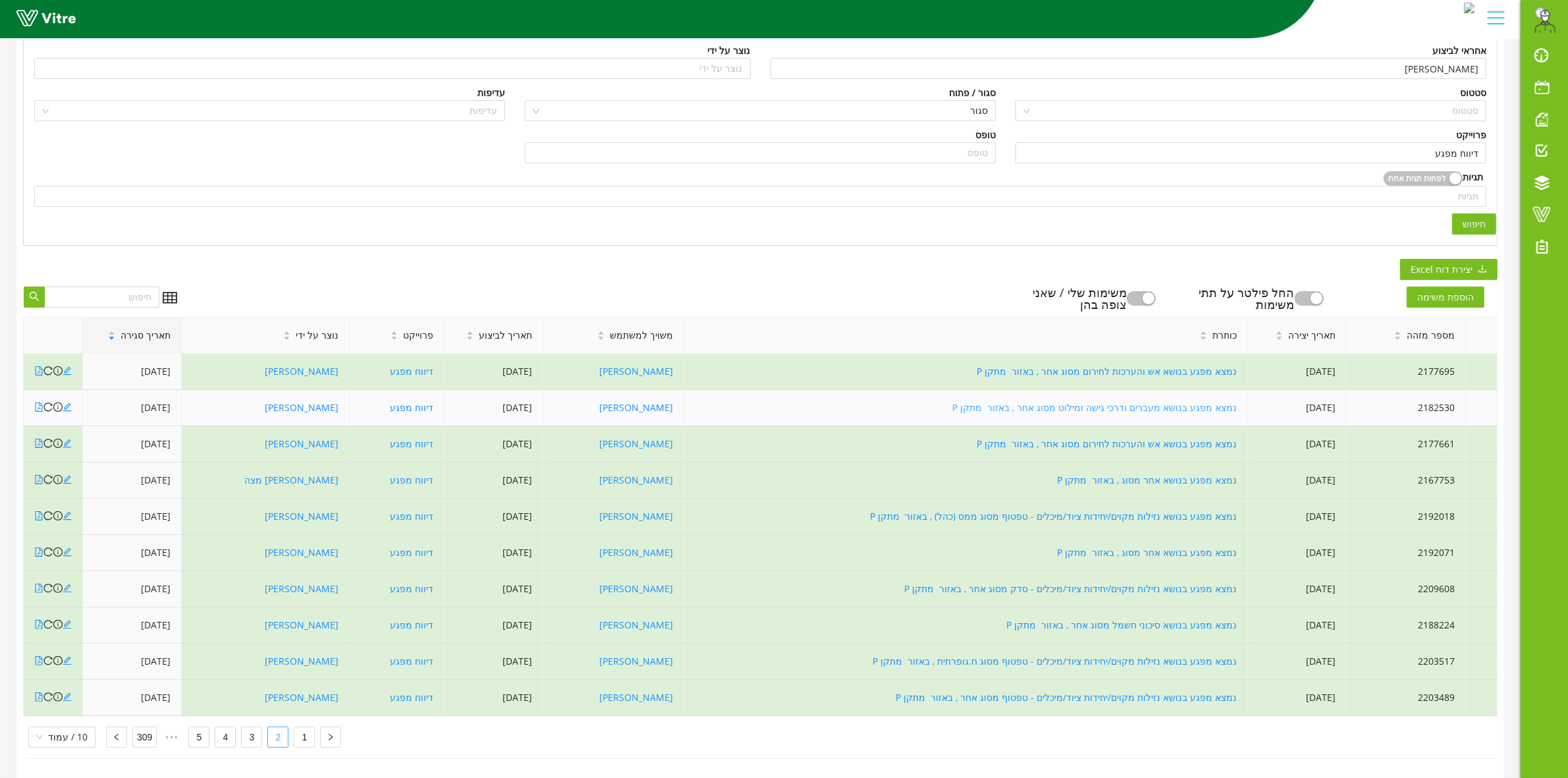
scroll to position [0, 0]
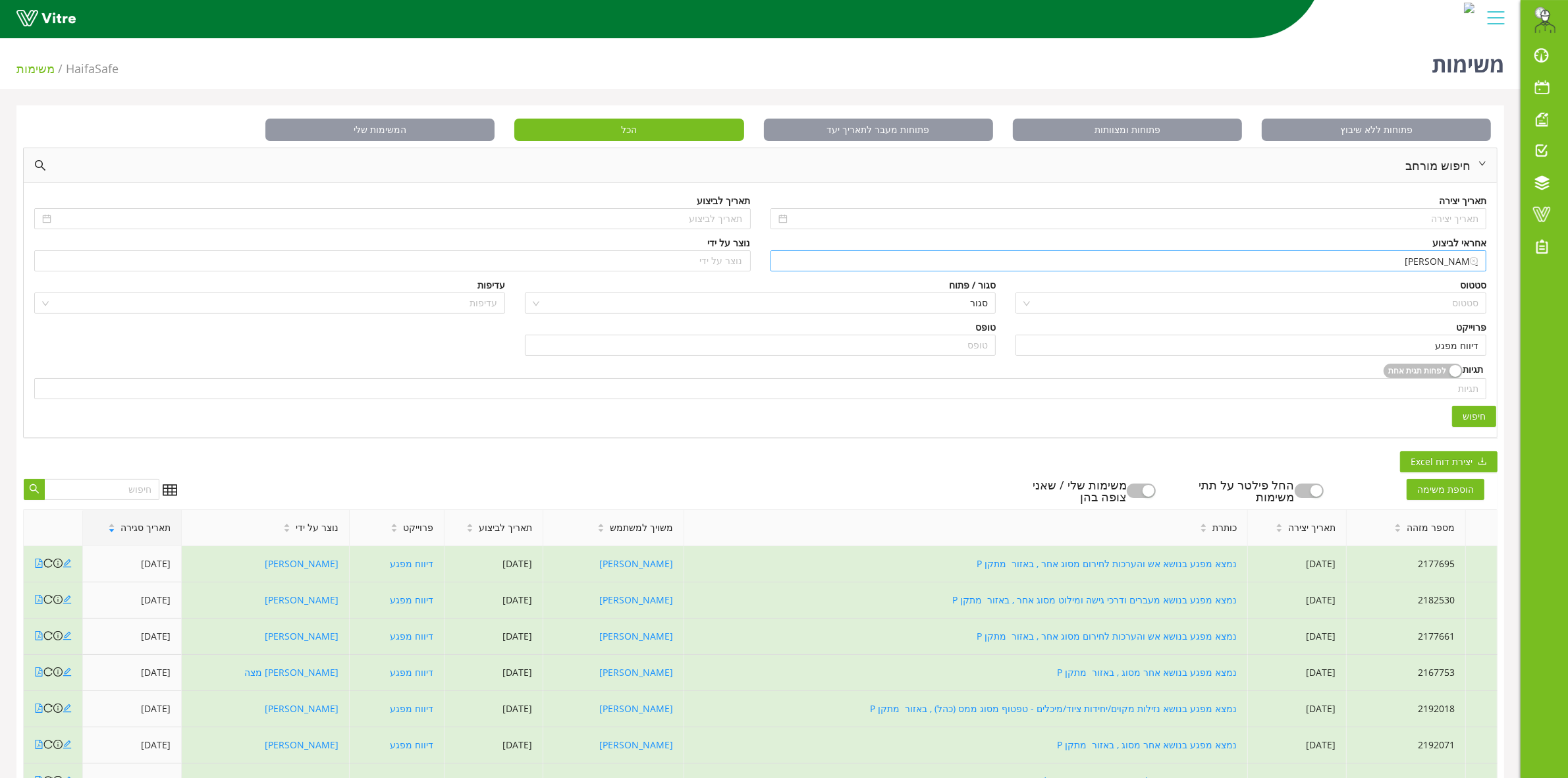
click at [1365, 261] on input "[PERSON_NAME]" at bounding box center [1129, 261] width 701 height 20
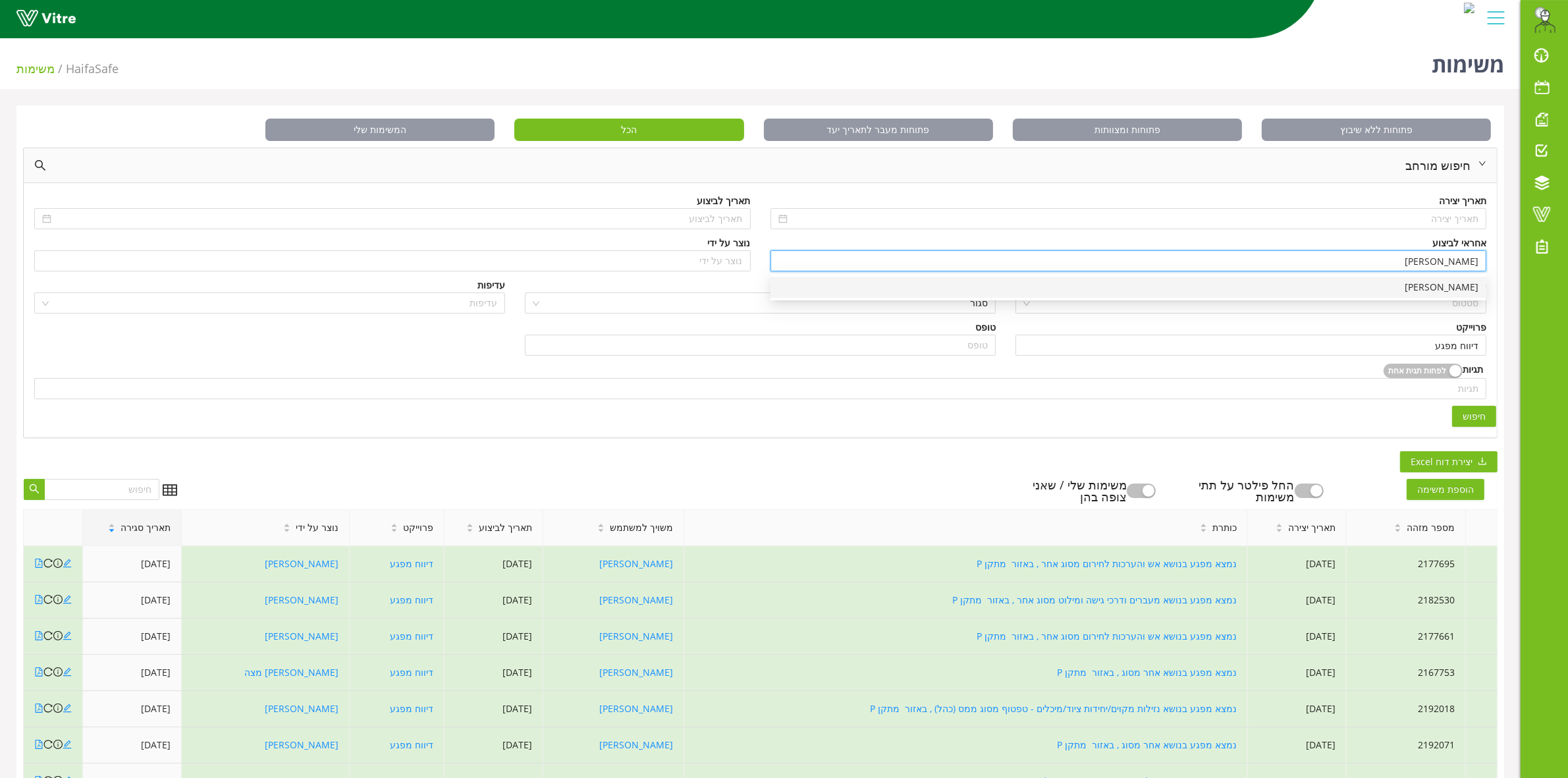
click at [1378, 291] on div "[PERSON_NAME]" at bounding box center [1128, 287] width 700 height 15
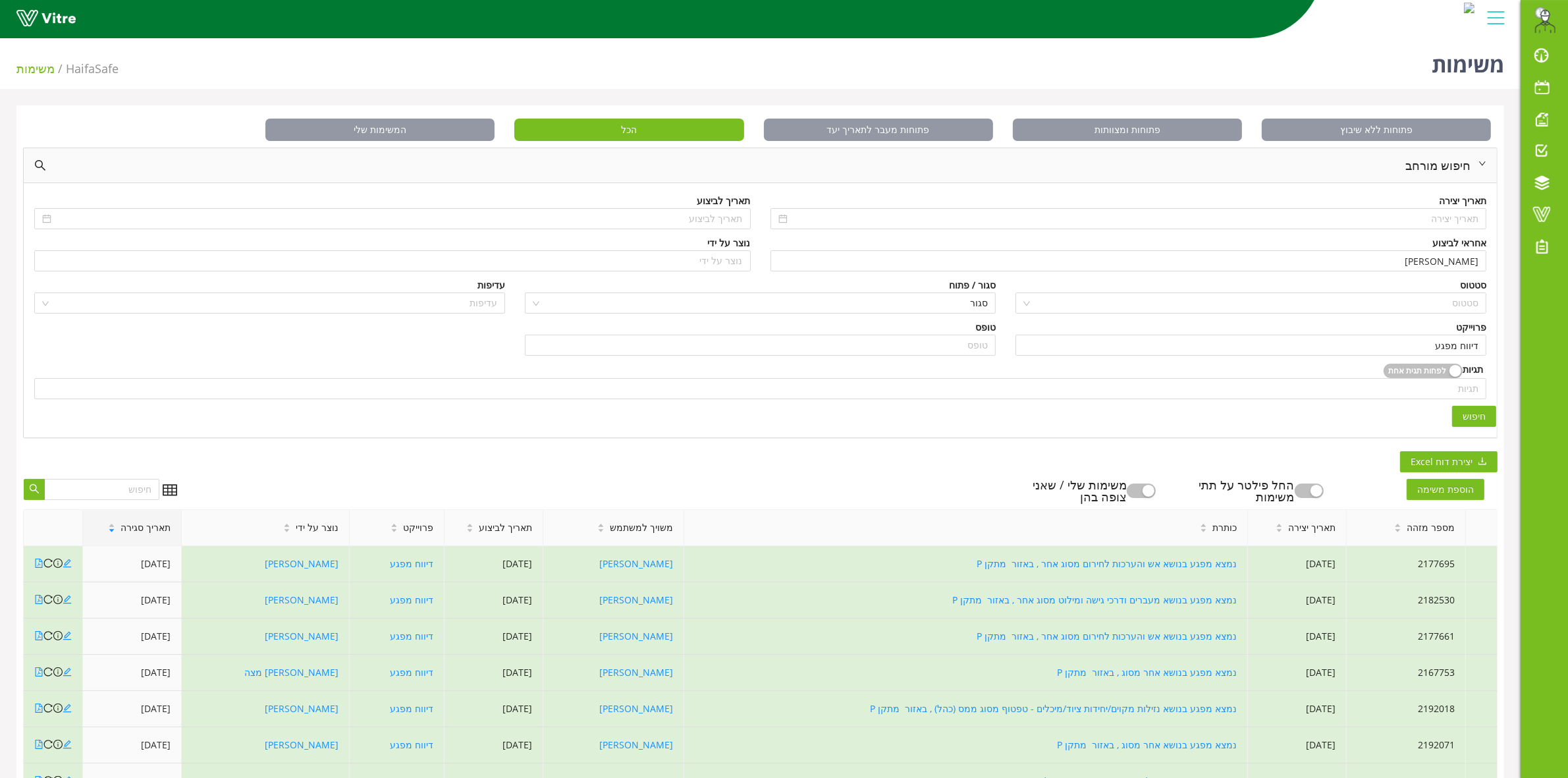
click at [1476, 413] on span "חיפוש" at bounding box center [1474, 416] width 23 height 15
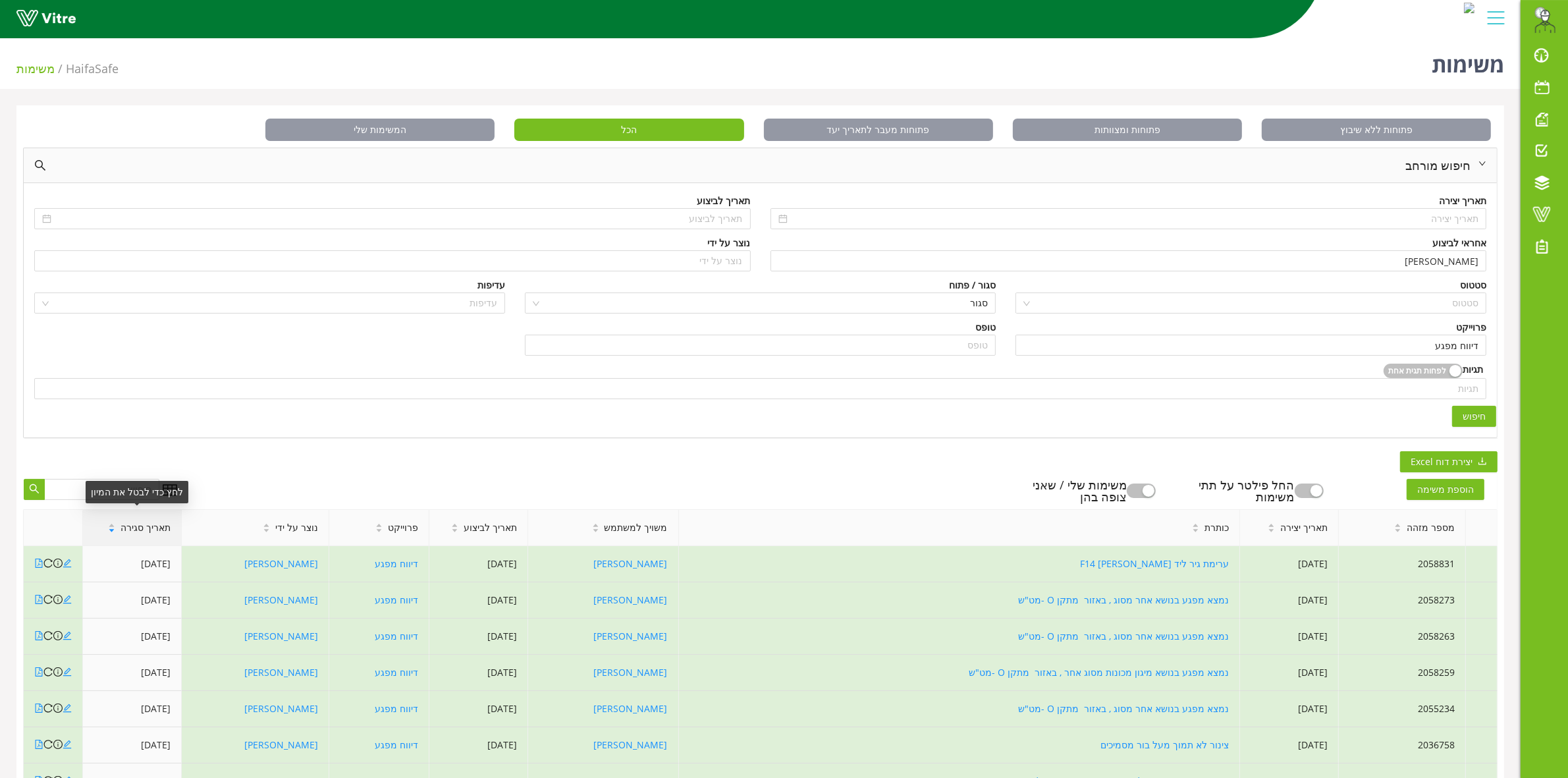
click at [142, 538] on div "תאריך סגירה" at bounding box center [139, 527] width 84 height 35
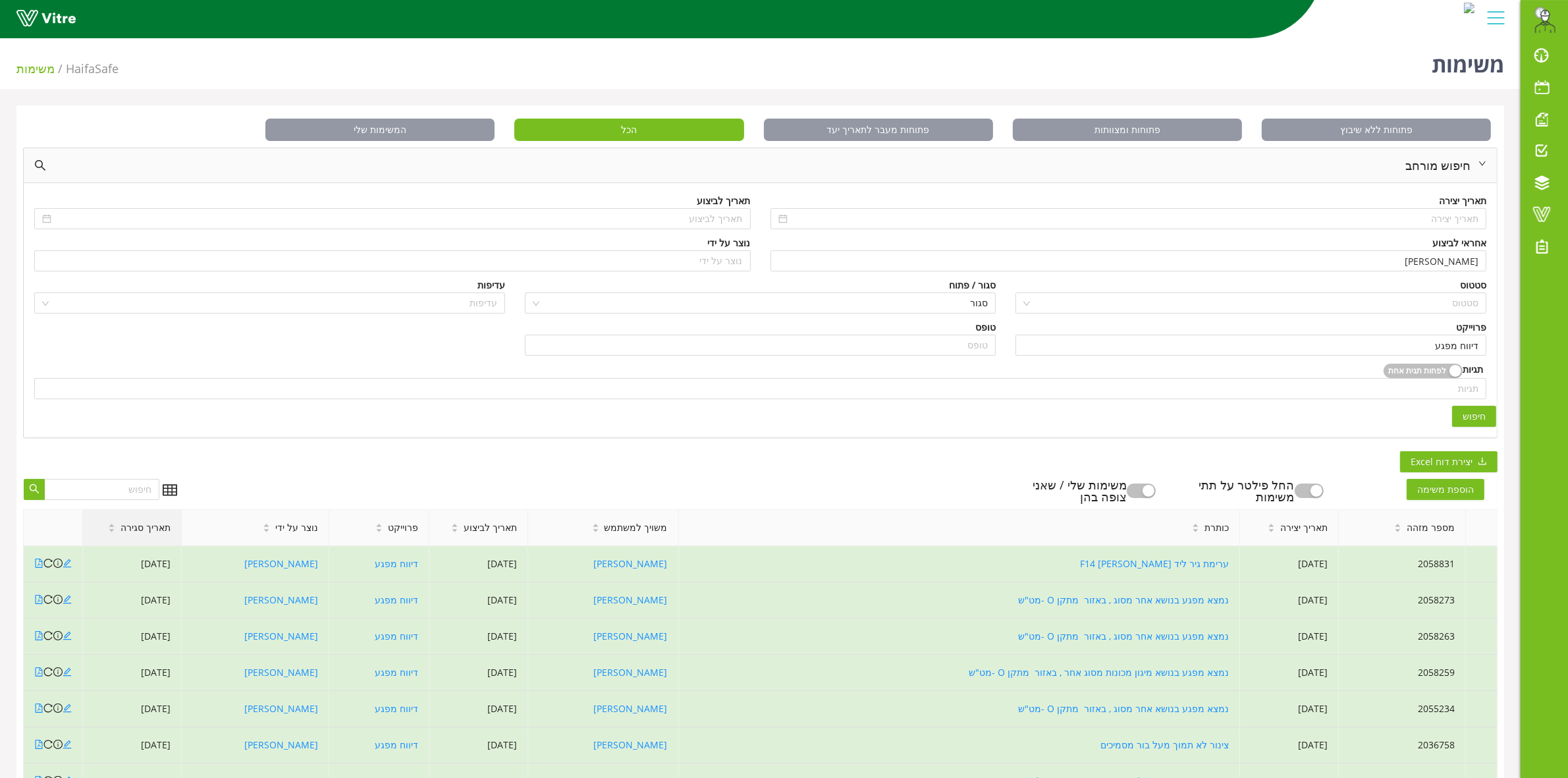
click at [142, 535] on span "תאריך סגירה" at bounding box center [145, 527] width 50 height 15
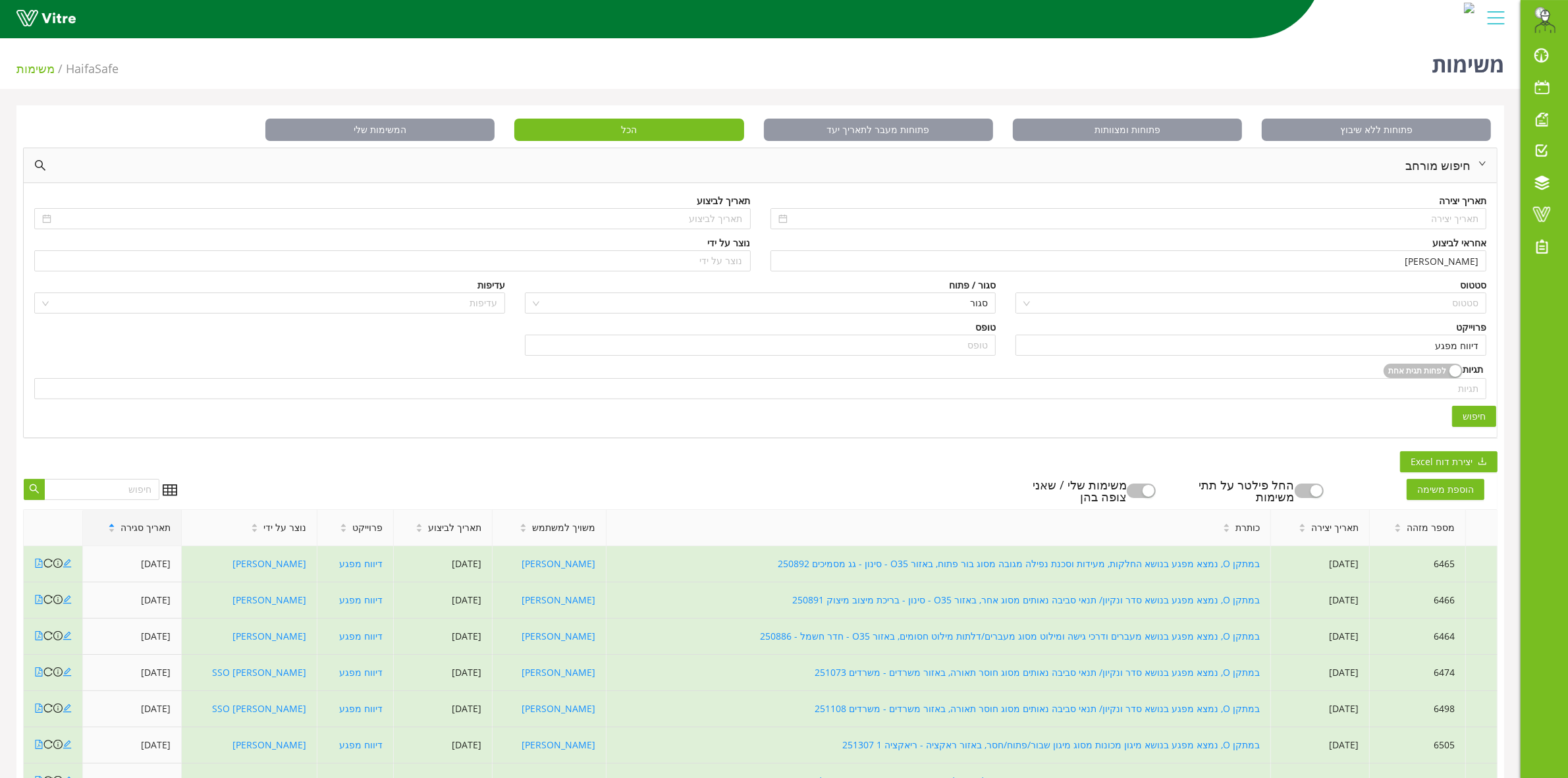
click at [137, 525] on span "תאריך סגירה" at bounding box center [145, 527] width 50 height 15
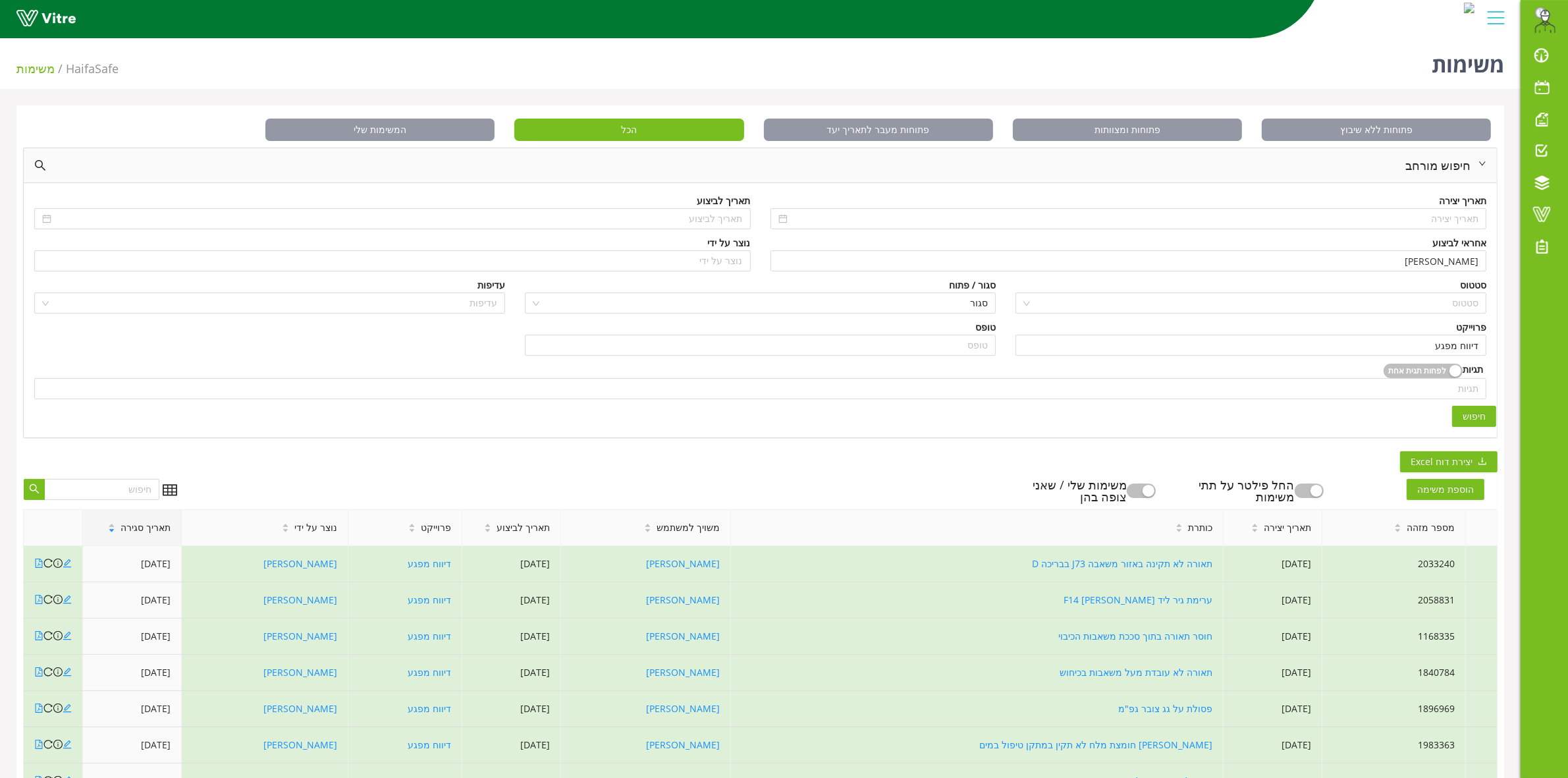
click at [136, 525] on span "תאריך סגירה" at bounding box center [145, 527] width 50 height 15
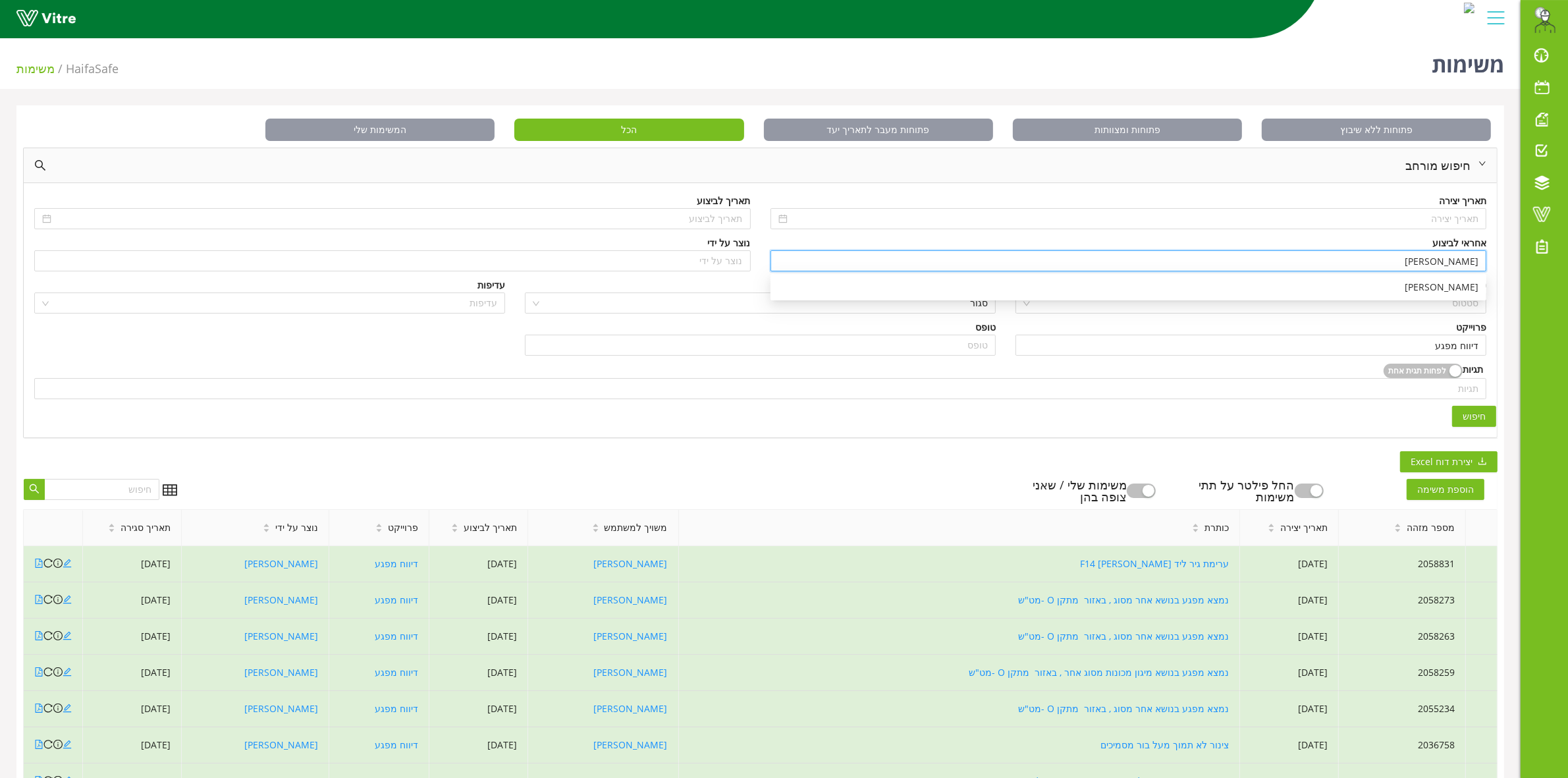
drag, startPoint x: 1427, startPoint y: 265, endPoint x: 1496, endPoint y: 263, distance: 69.0
click at [1496, 263] on div "תאריך יצירה תאריך לביצוע אחראי לביצוע משה לוי נוצר על ידי נוצר על ידי סטטוס סטט…" at bounding box center [760, 310] width 1474 height 253
click at [146, 535] on span "תאריך סגירה" at bounding box center [145, 527] width 50 height 15
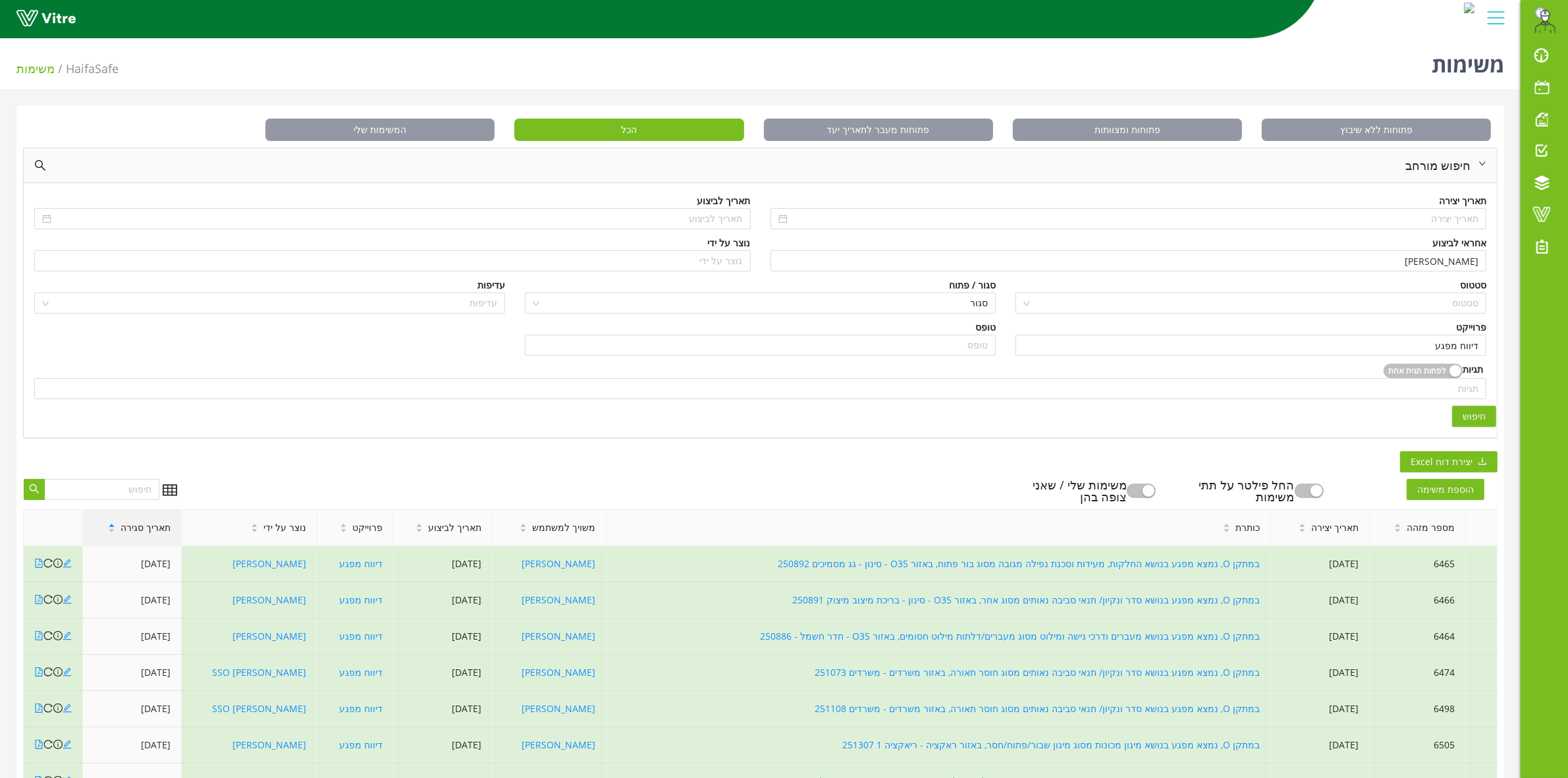
click at [146, 535] on span "תאריך סגירה" at bounding box center [145, 527] width 50 height 15
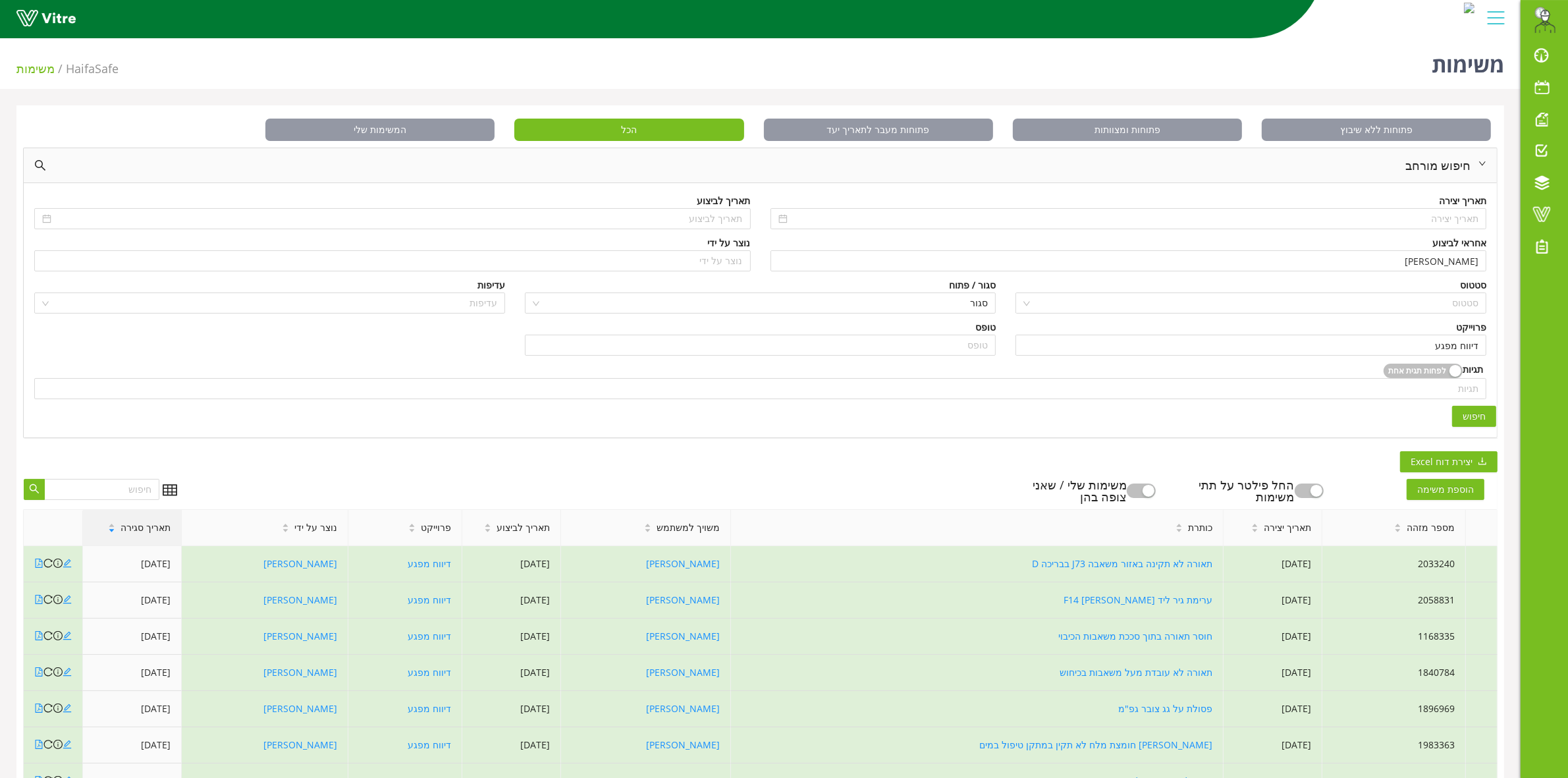
click at [146, 535] on span "תאריך סגירה" at bounding box center [145, 527] width 50 height 15
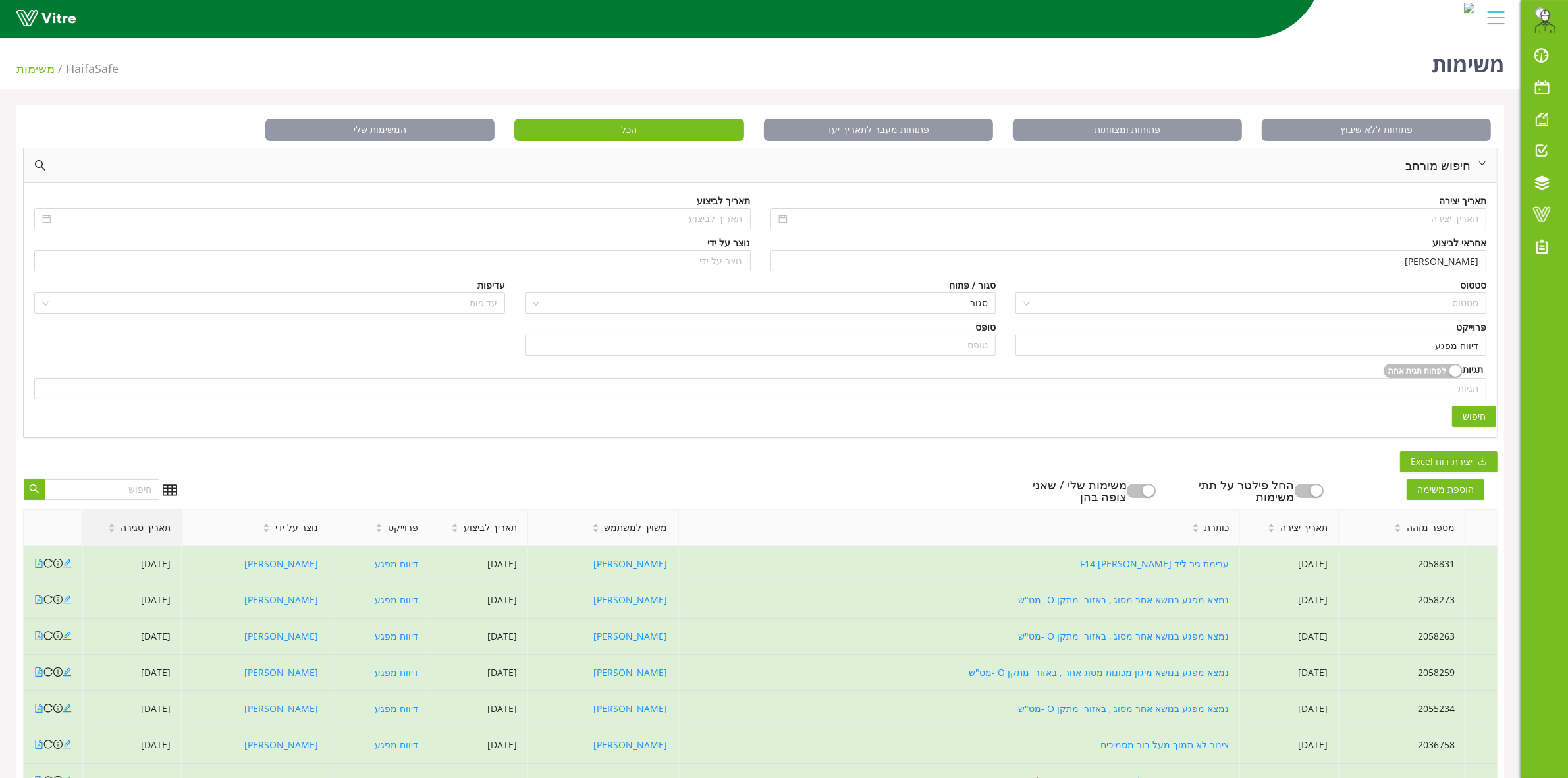
click at [146, 535] on span "תאריך סגירה" at bounding box center [145, 527] width 50 height 15
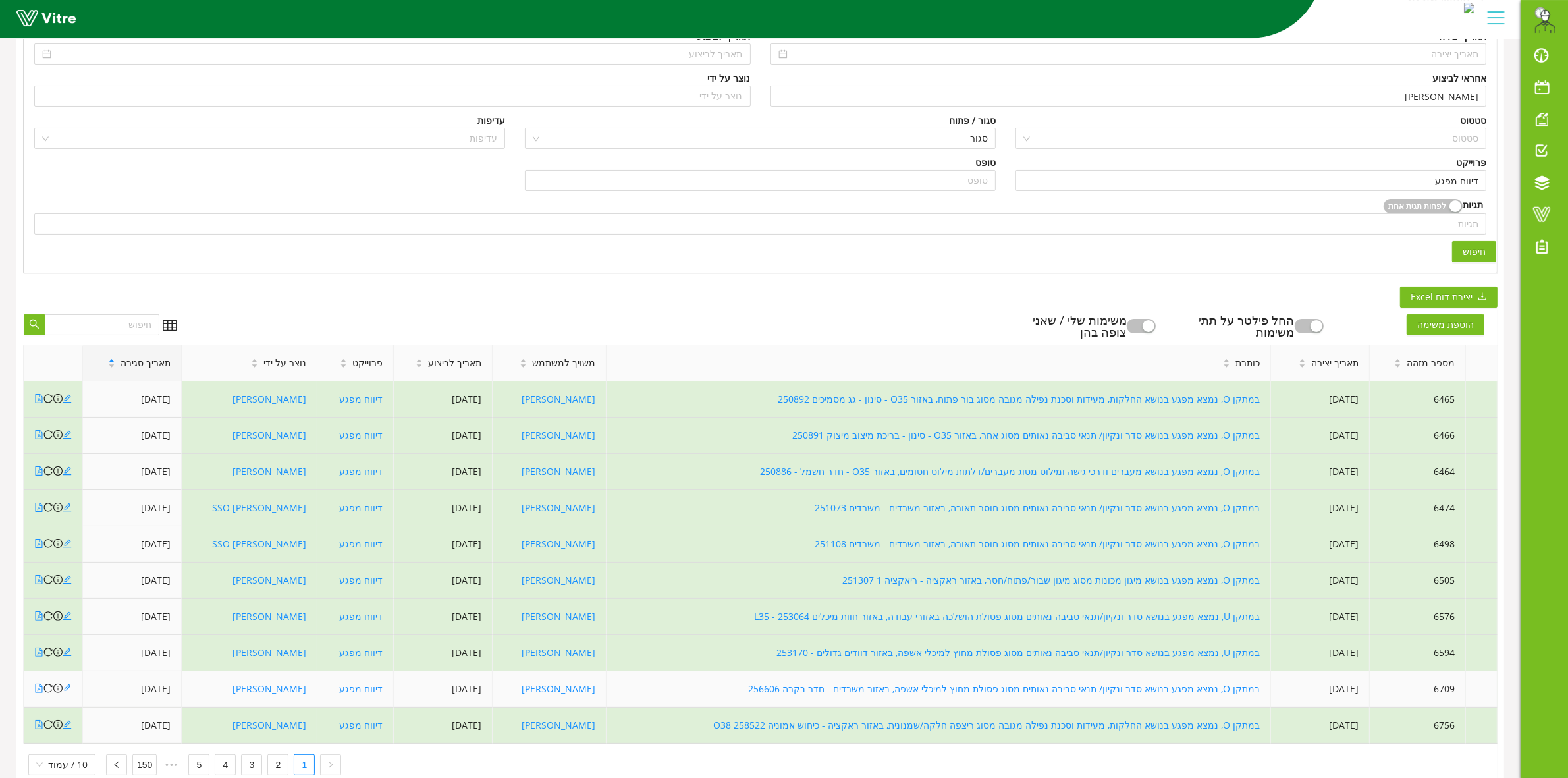
scroll to position [206, 0]
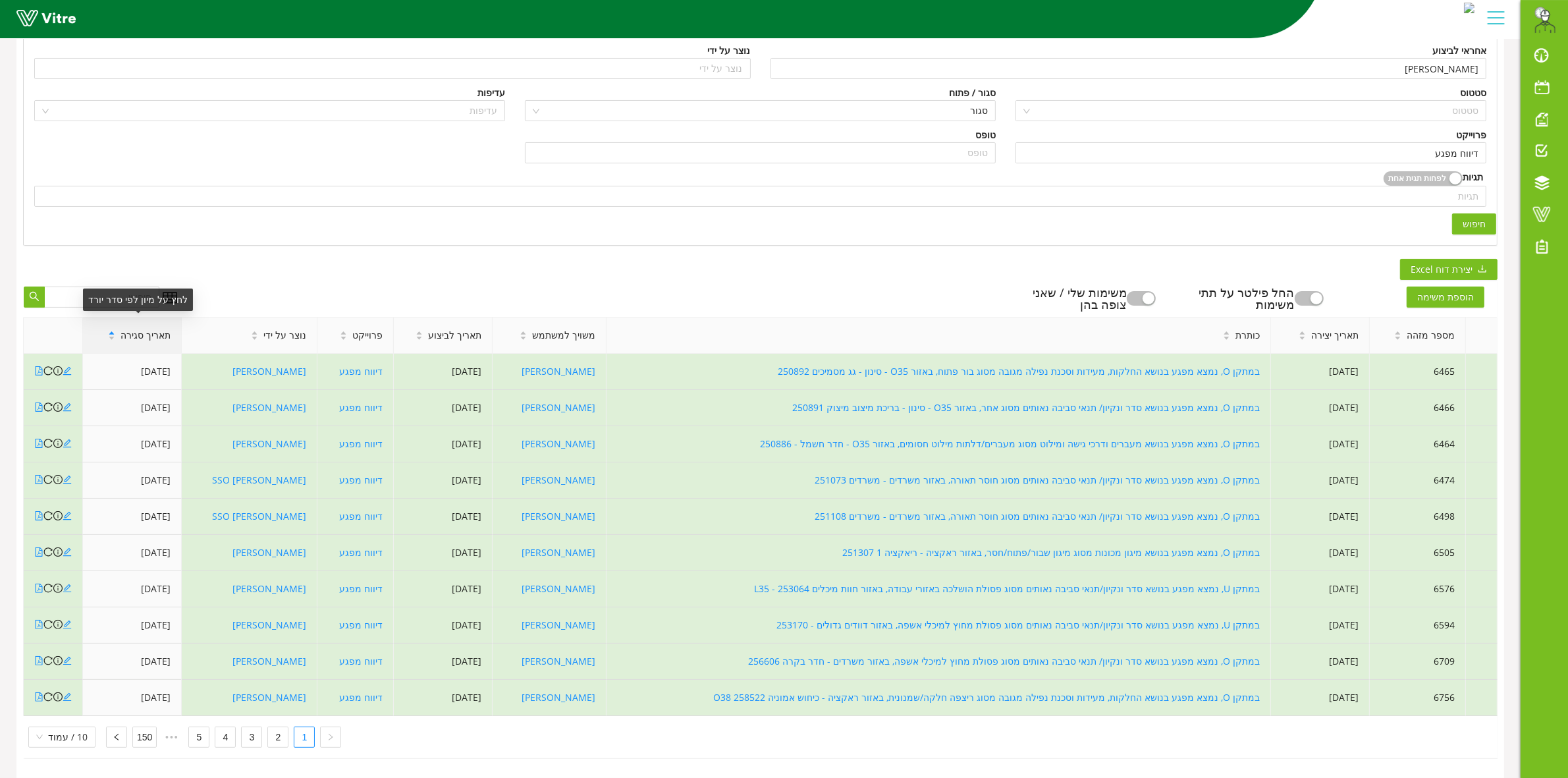
click at [143, 328] on span "תאריך סגירה" at bounding box center [145, 335] width 50 height 15
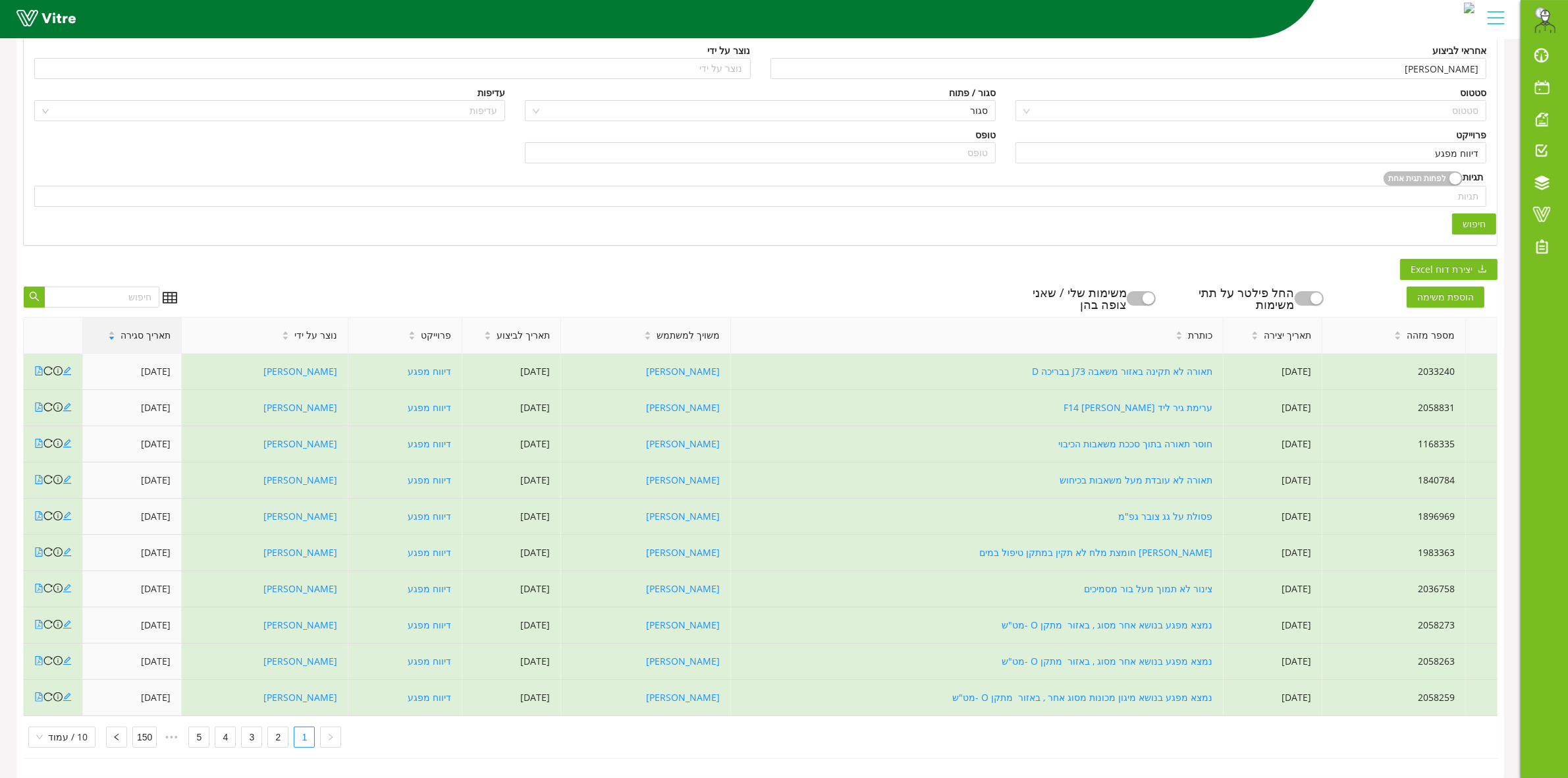
click at [143, 328] on span "תאריך סגירה" at bounding box center [145, 335] width 50 height 15
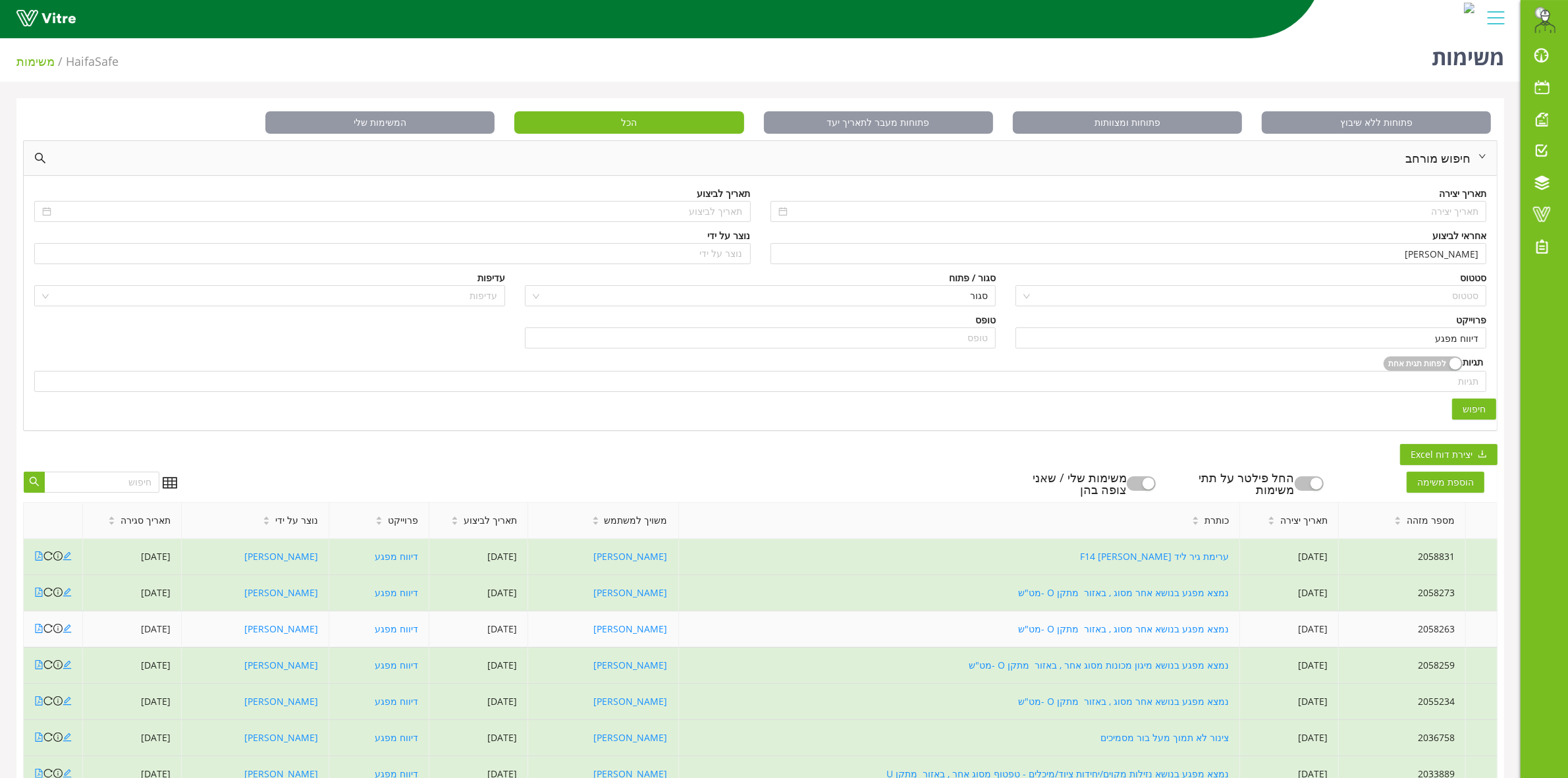
scroll to position [0, 0]
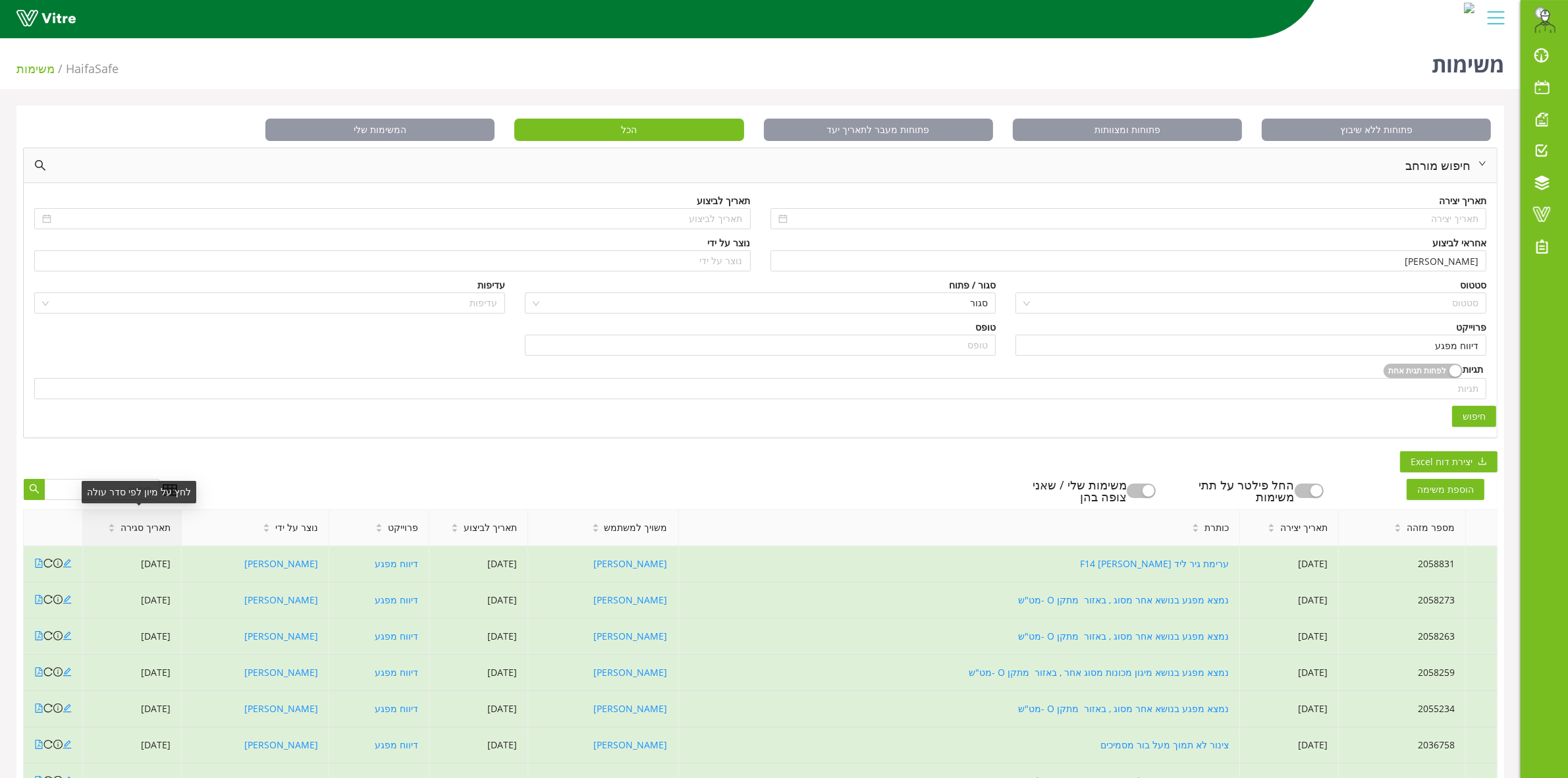
click at [154, 528] on span "תאריך סגירה" at bounding box center [145, 527] width 50 height 15
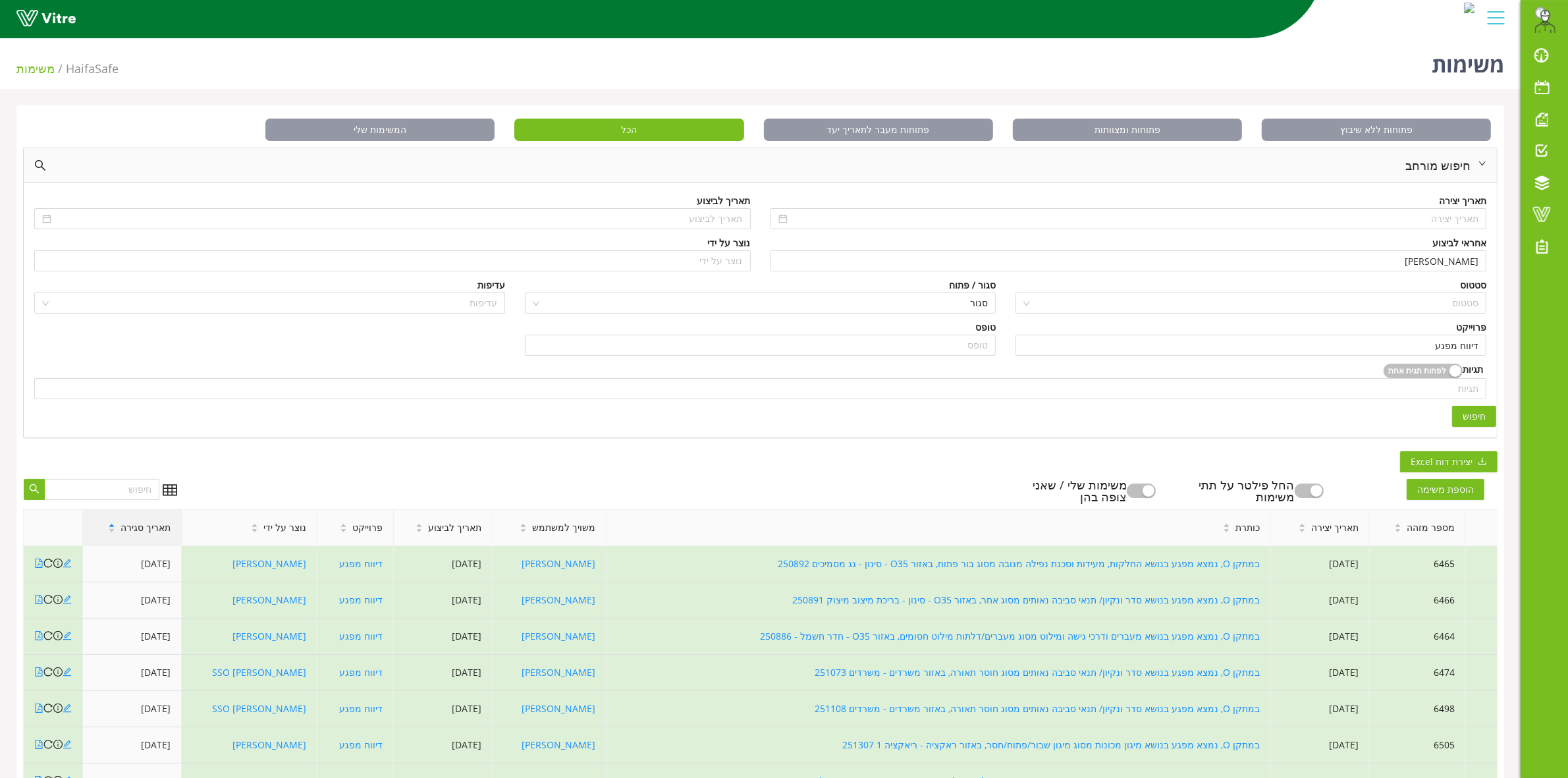
click at [154, 528] on span "תאריך סגירה" at bounding box center [145, 527] width 50 height 15
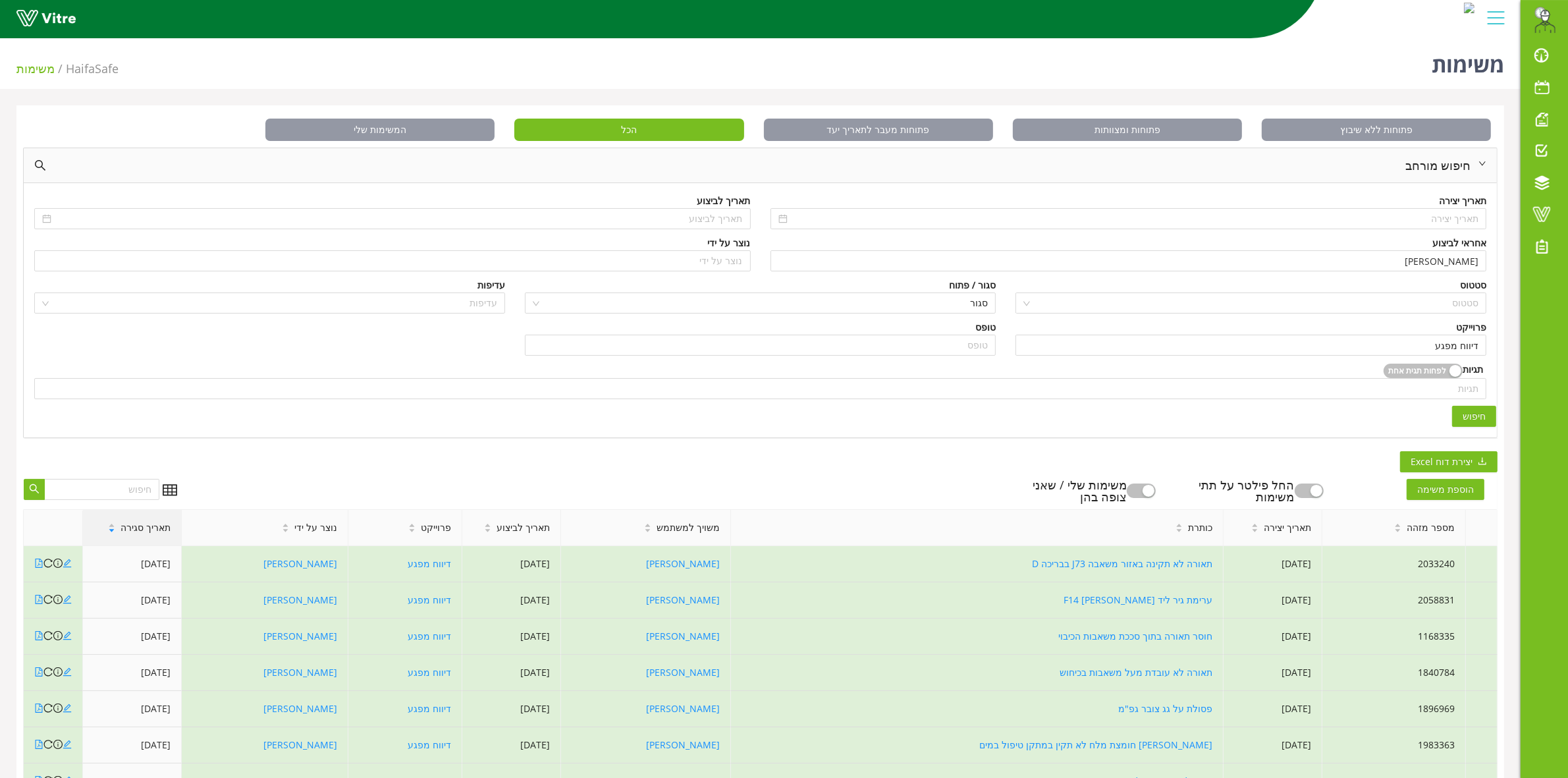
click at [153, 528] on span "תאריך סגירה" at bounding box center [145, 527] width 50 height 15
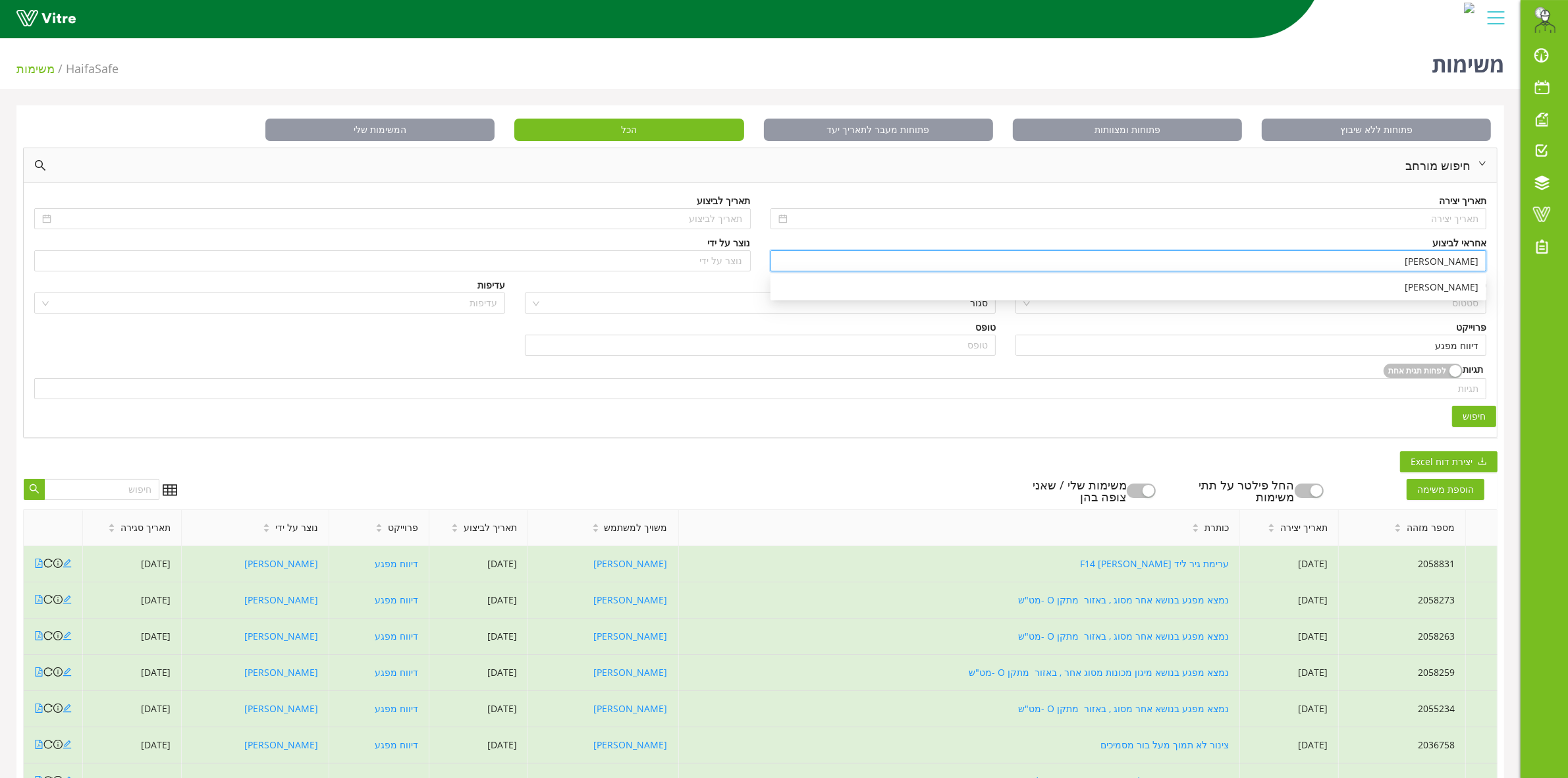
drag, startPoint x: 1427, startPoint y: 258, endPoint x: 1503, endPoint y: 258, distance: 76.0
click at [1503, 258] on div "פתוחות ללא שיבוץ פתוחות ומצוותות פתוחות מעבר לתאריך יעד הכל המשימות שלי חיפוש מ…" at bounding box center [760, 537] width 1487 height 864
click at [1419, 293] on div "ספיר דנון" at bounding box center [1128, 287] width 700 height 15
type input "ספיר דנון"
click at [1482, 417] on span "חיפוש" at bounding box center [1474, 416] width 23 height 15
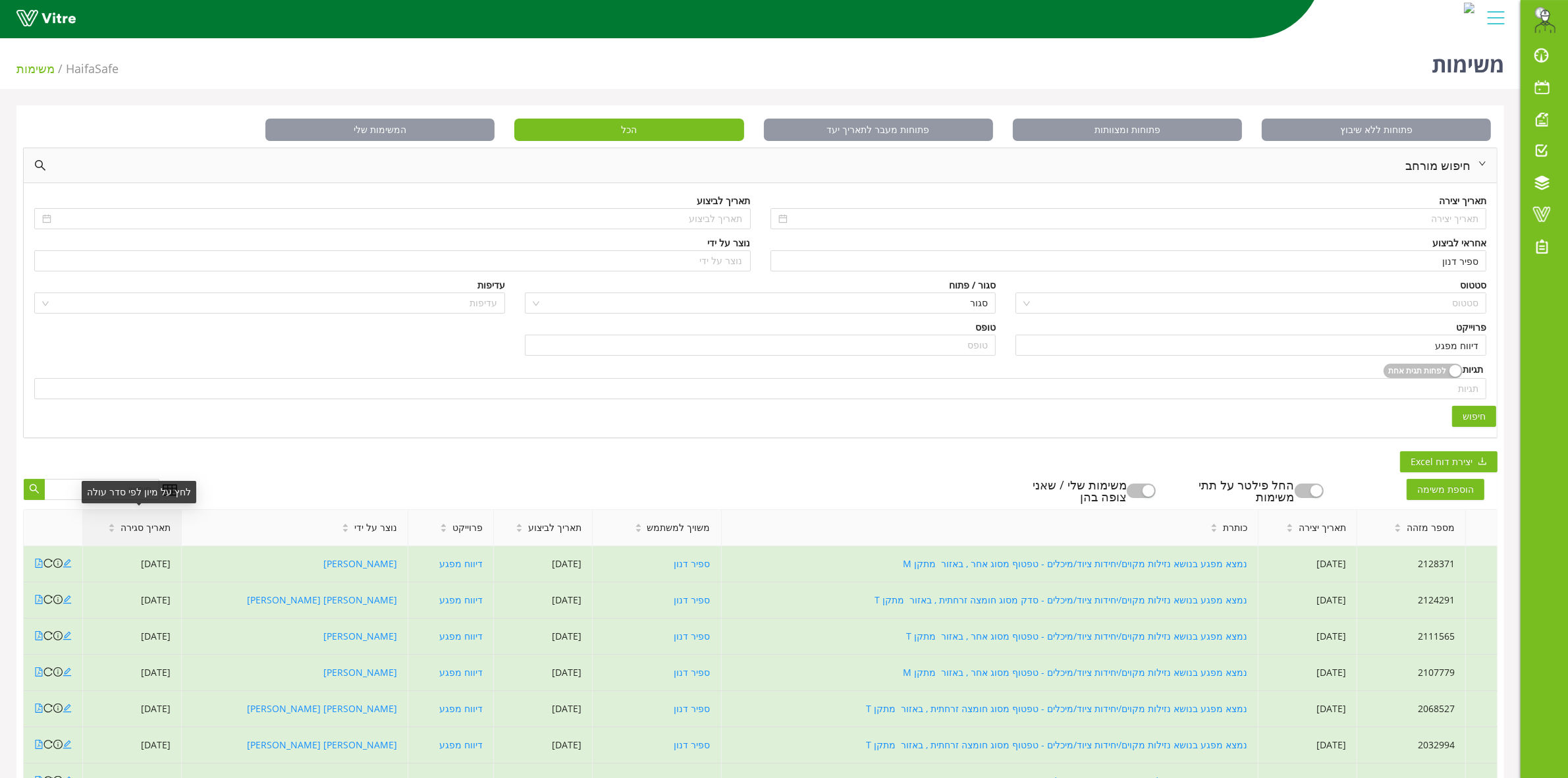
click at [143, 532] on span "תאריך סגירה" at bounding box center [145, 527] width 50 height 15
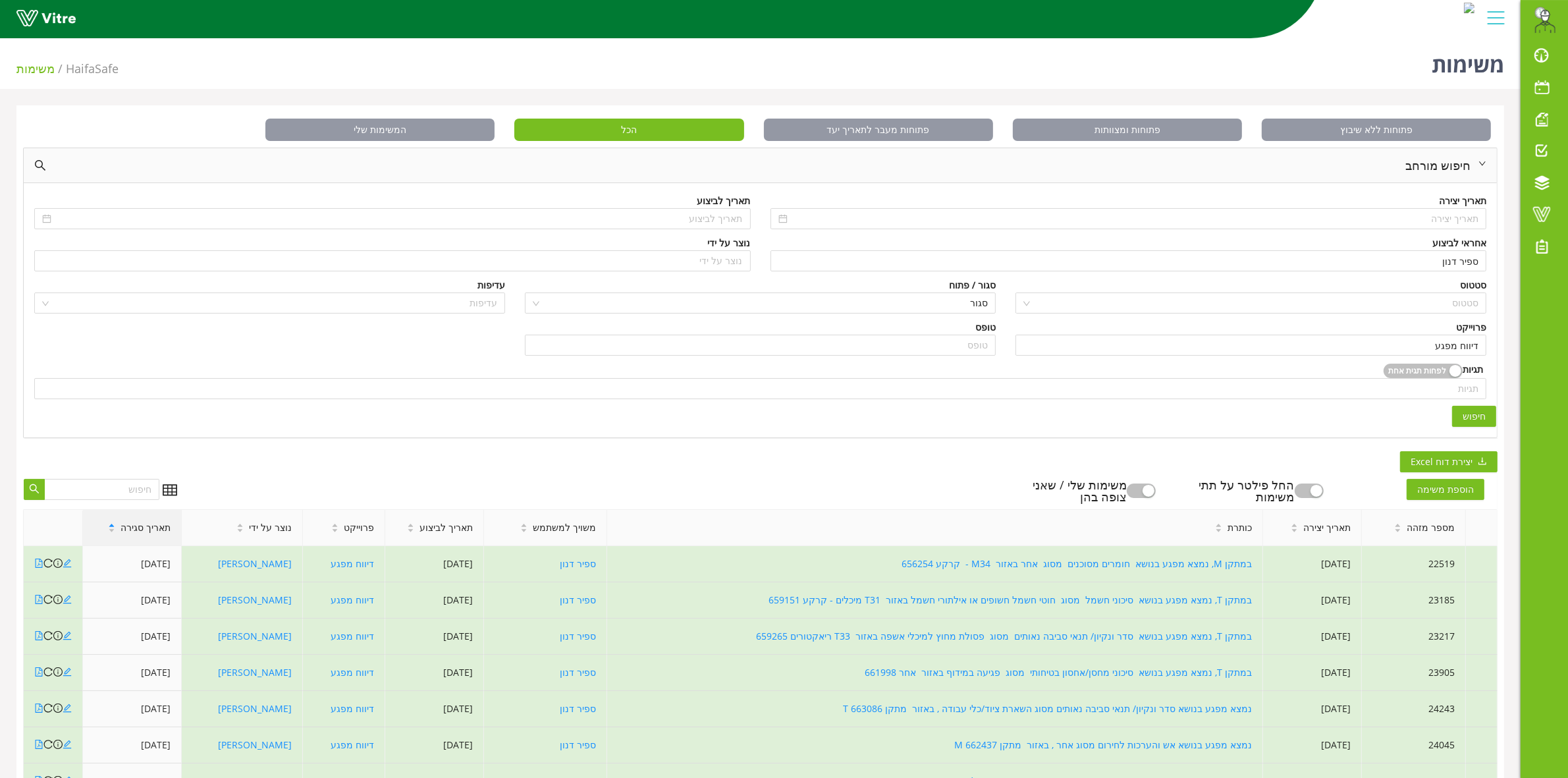
click at [143, 532] on span "תאריך סגירה" at bounding box center [145, 527] width 50 height 15
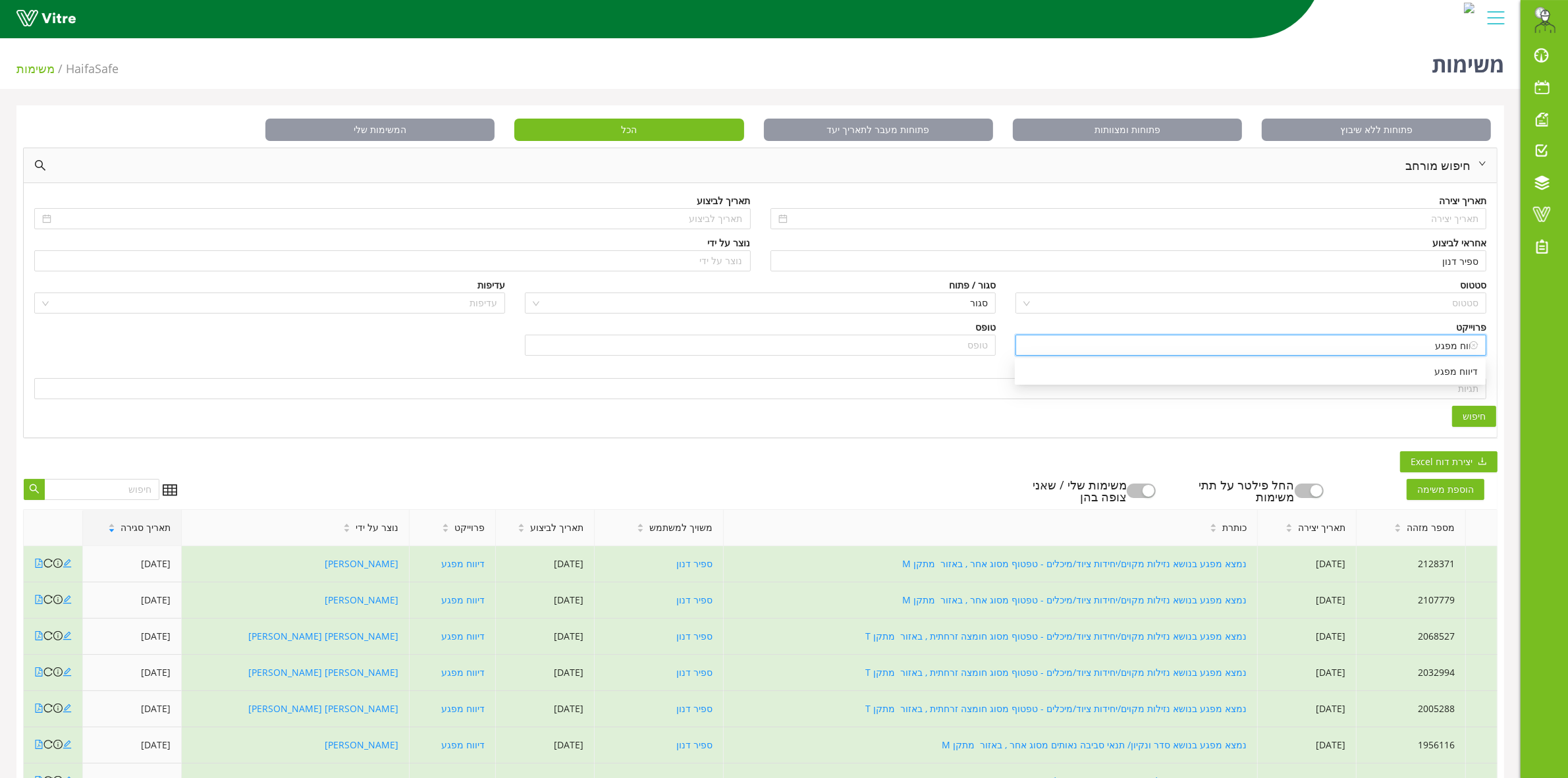
click at [1367, 347] on input "דיווח מפגע" at bounding box center [1250, 345] width 455 height 20
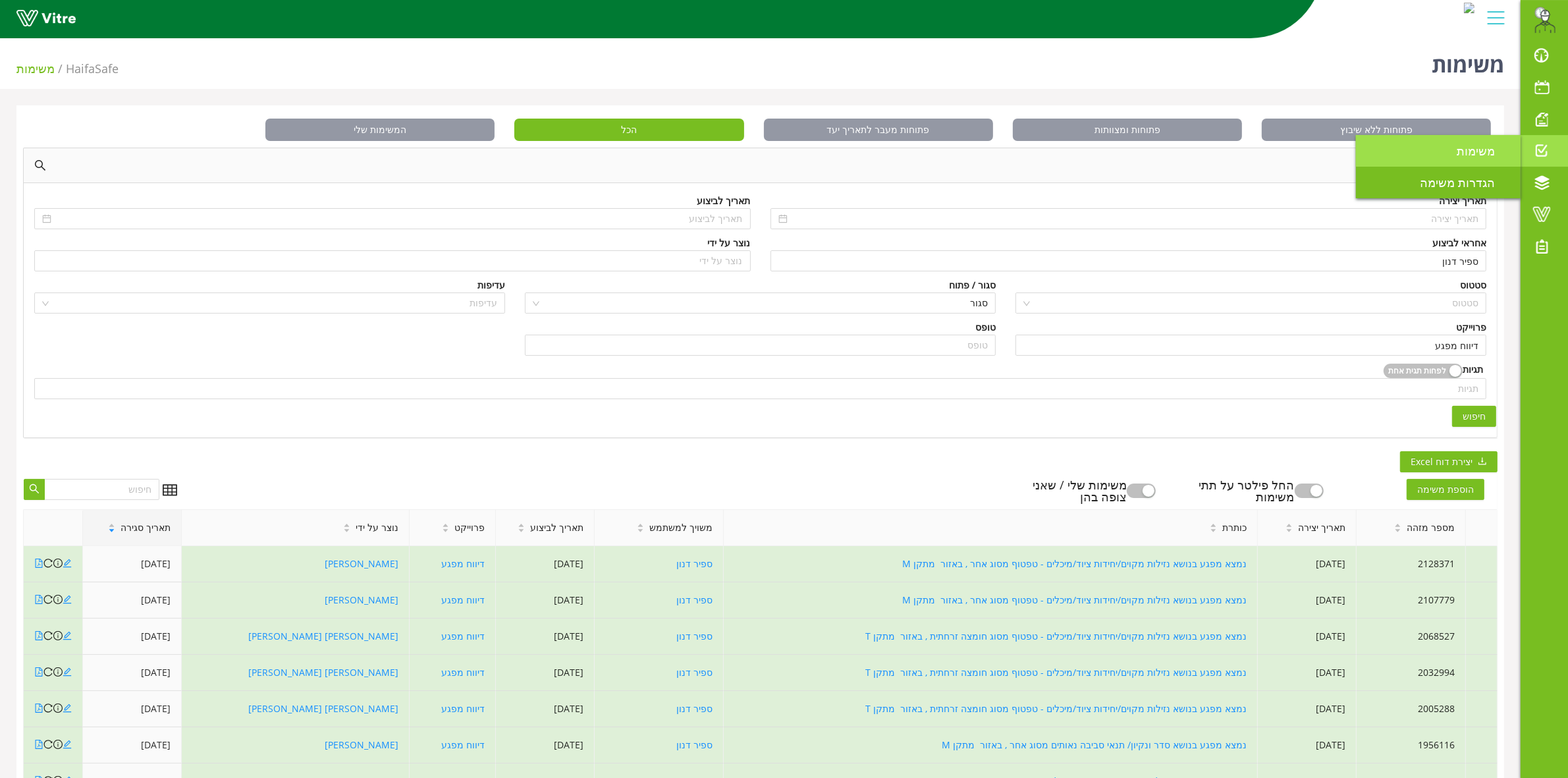
click at [1477, 150] on span "משימות" at bounding box center [1483, 150] width 54 height 15
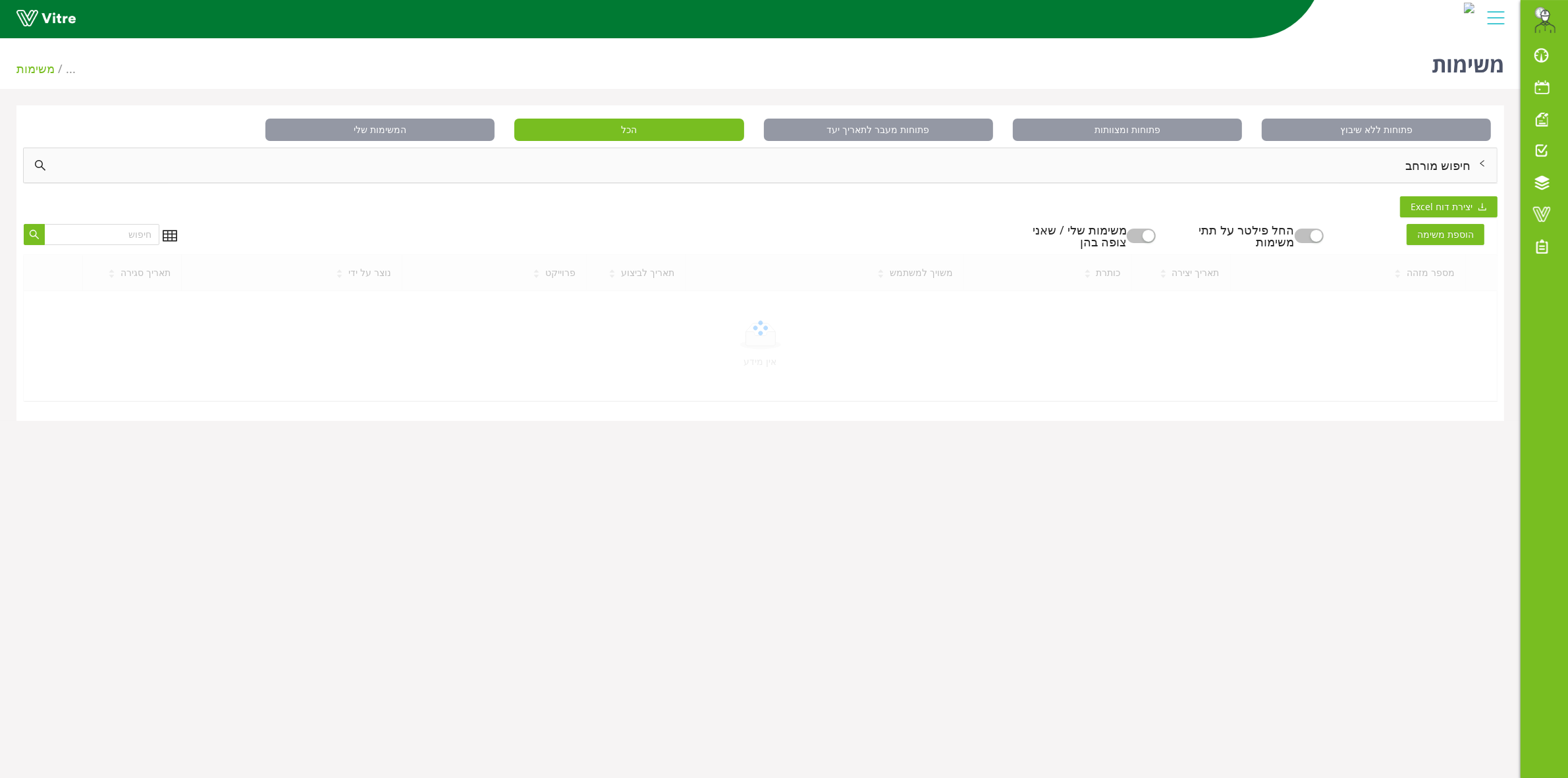
click at [1464, 162] on div "חיפוש מורחב" at bounding box center [760, 165] width 1474 height 34
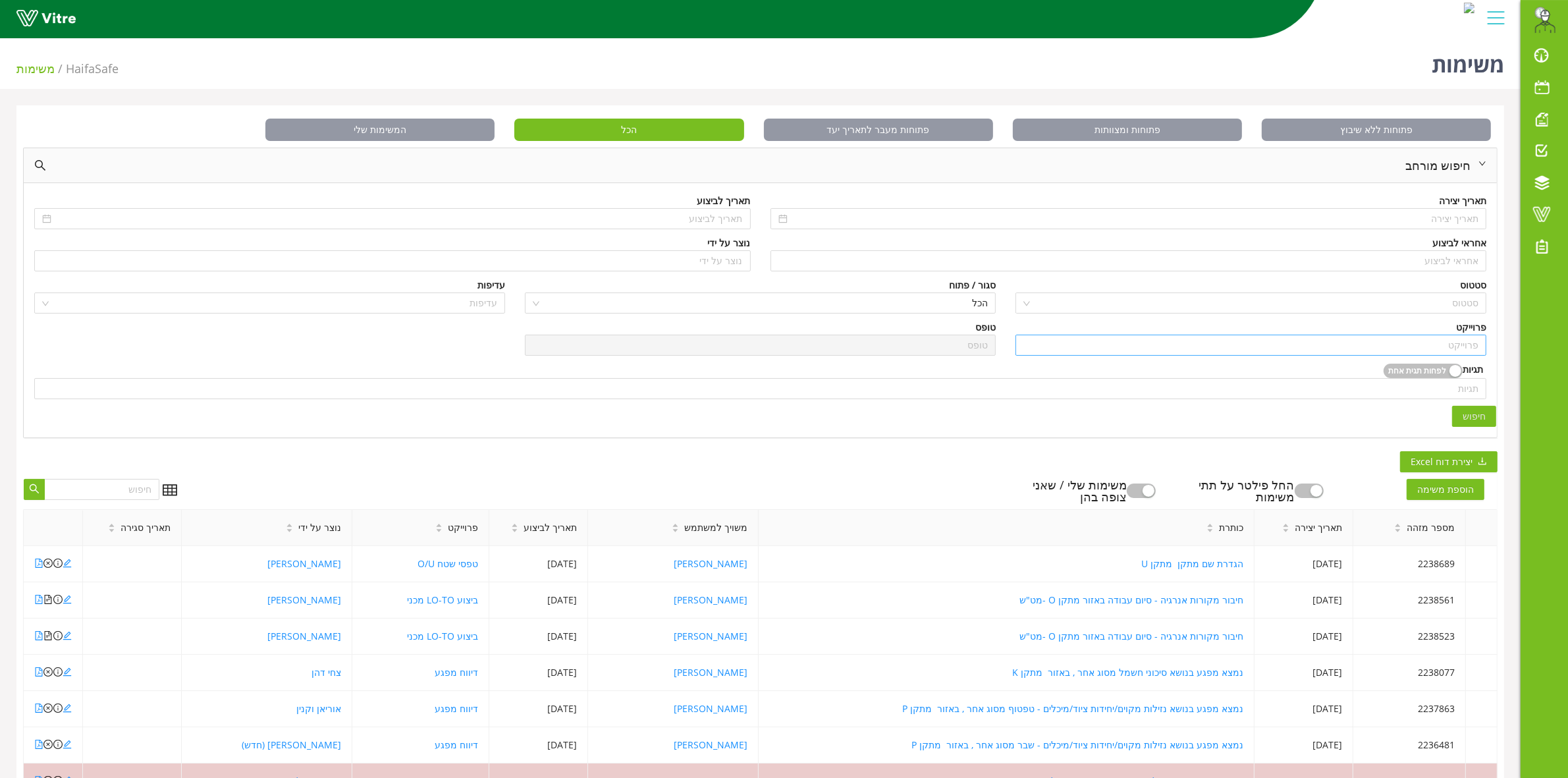
click at [1452, 348] on input "search" at bounding box center [1250, 345] width 455 height 20
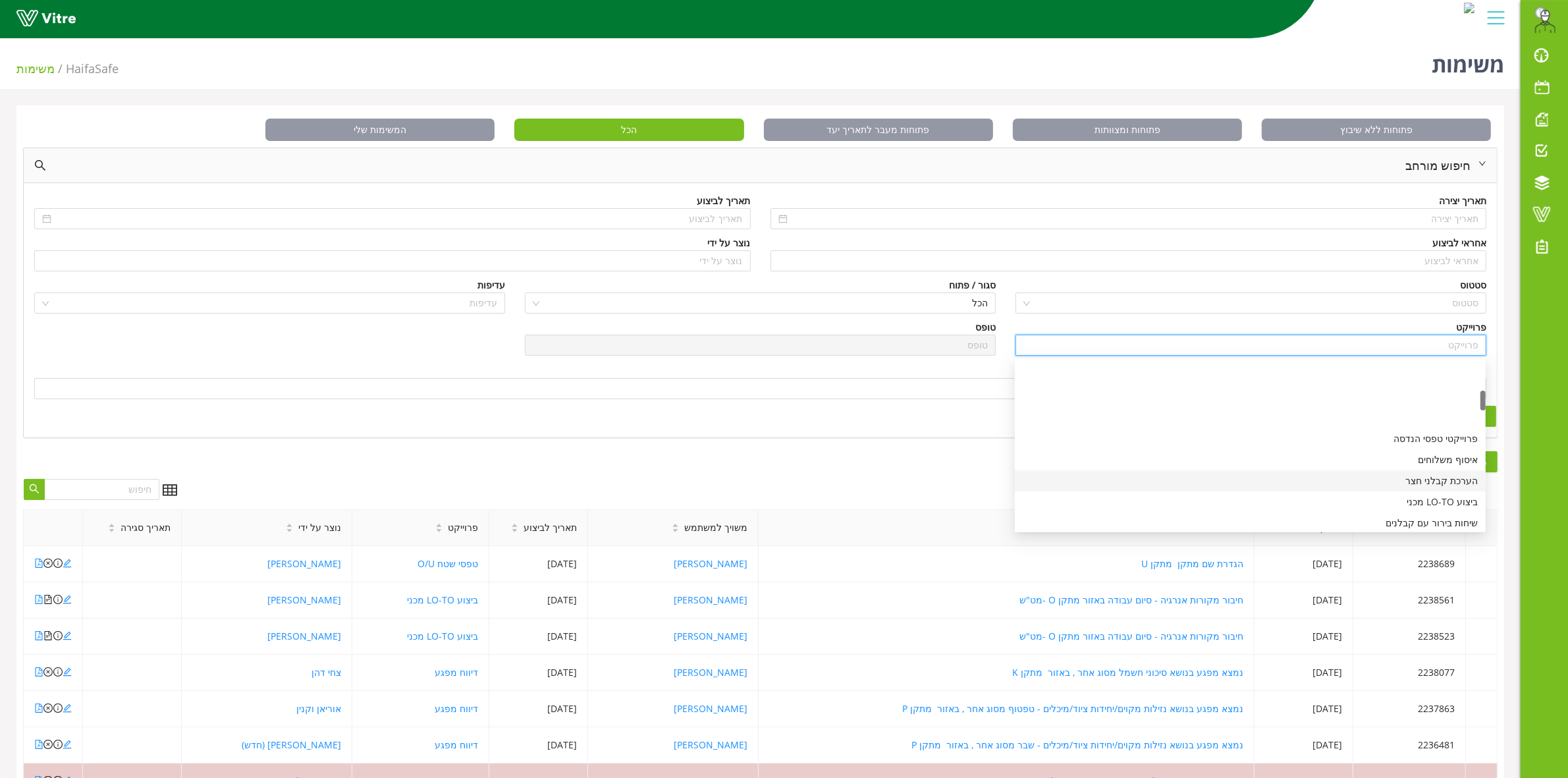
scroll to position [247, 0]
click at [1427, 426] on div "ביצוע LO-TO מכני" at bounding box center [1249, 419] width 455 height 15
type input "ביצוע LO-TO מכני"
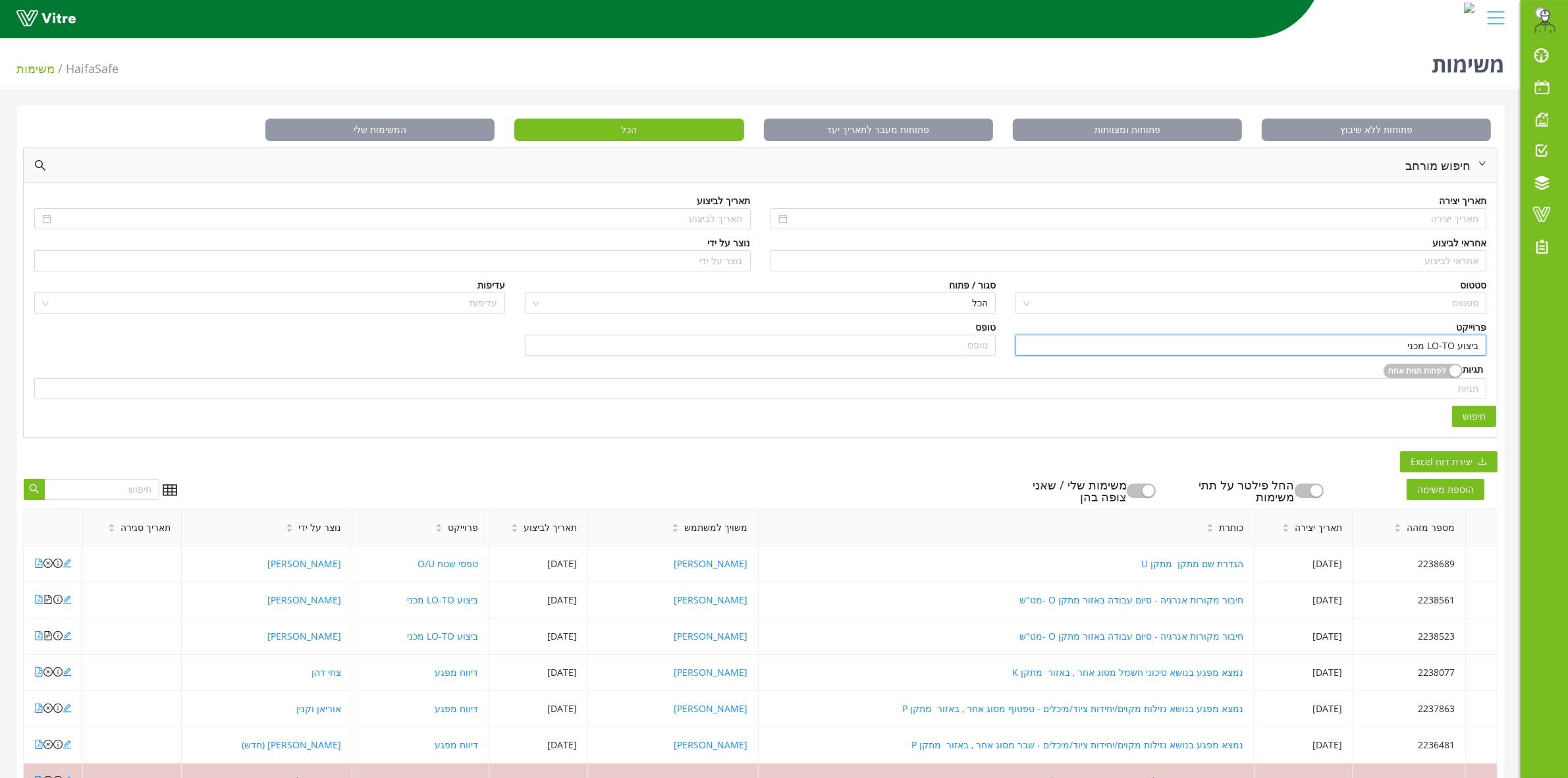
click at [1462, 413] on button "חיפוש" at bounding box center [1474, 416] width 44 height 21
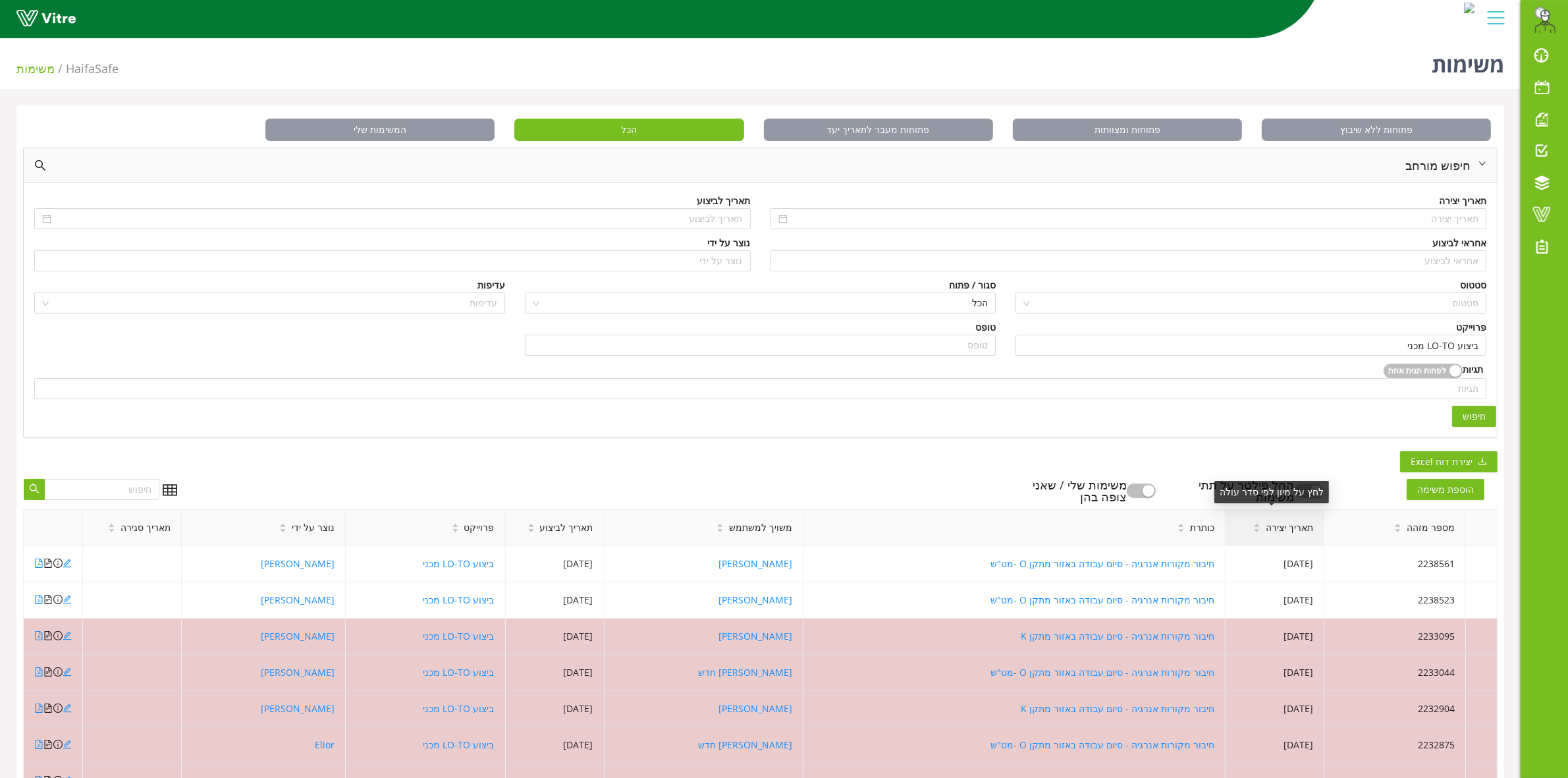
click at [1277, 531] on span "תאריך יצירה" at bounding box center [1289, 527] width 47 height 15
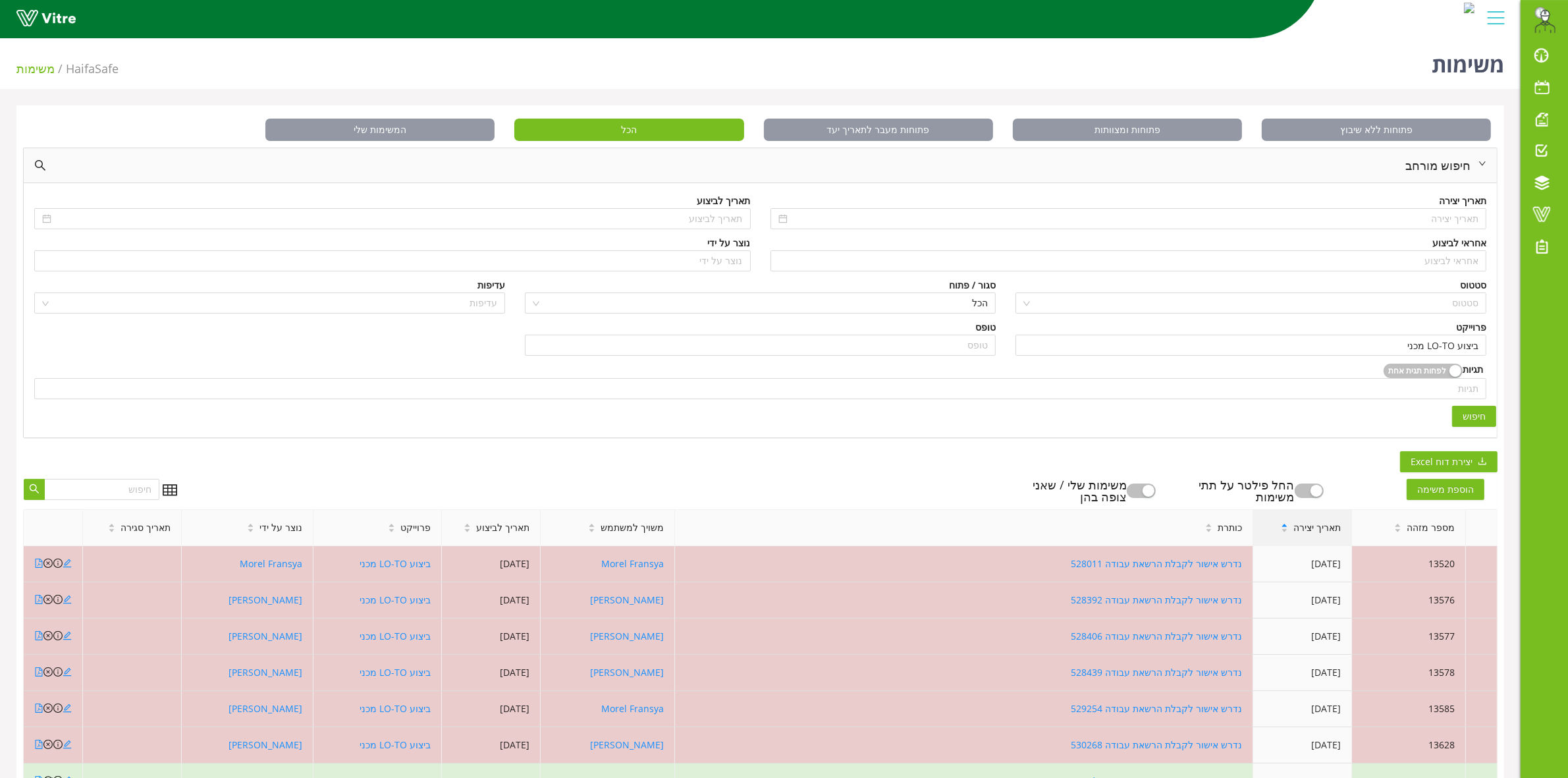
click at [1277, 531] on div "תאריך יצירה" at bounding box center [1310, 527] width 81 height 35
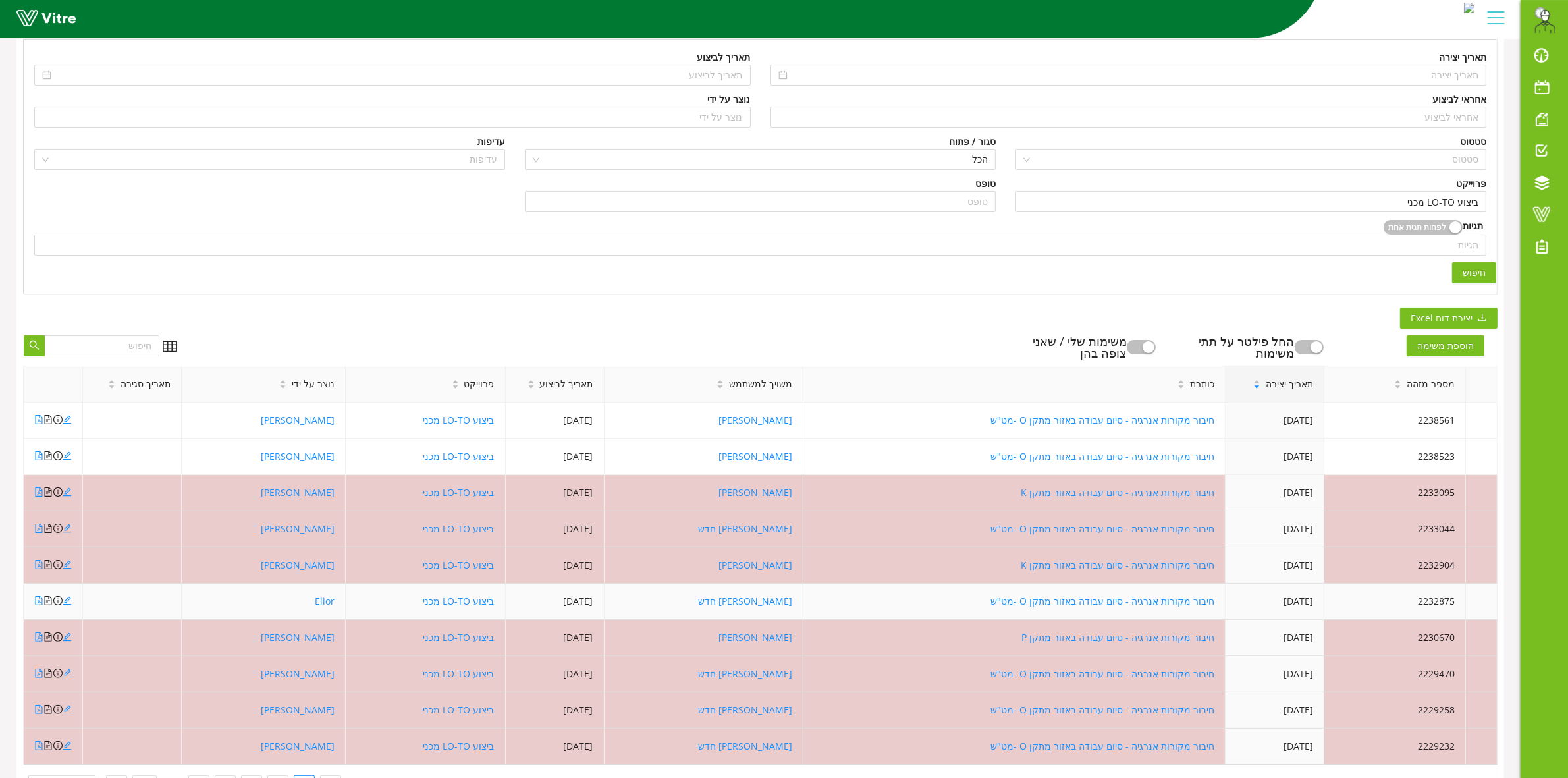
scroll to position [206, 0]
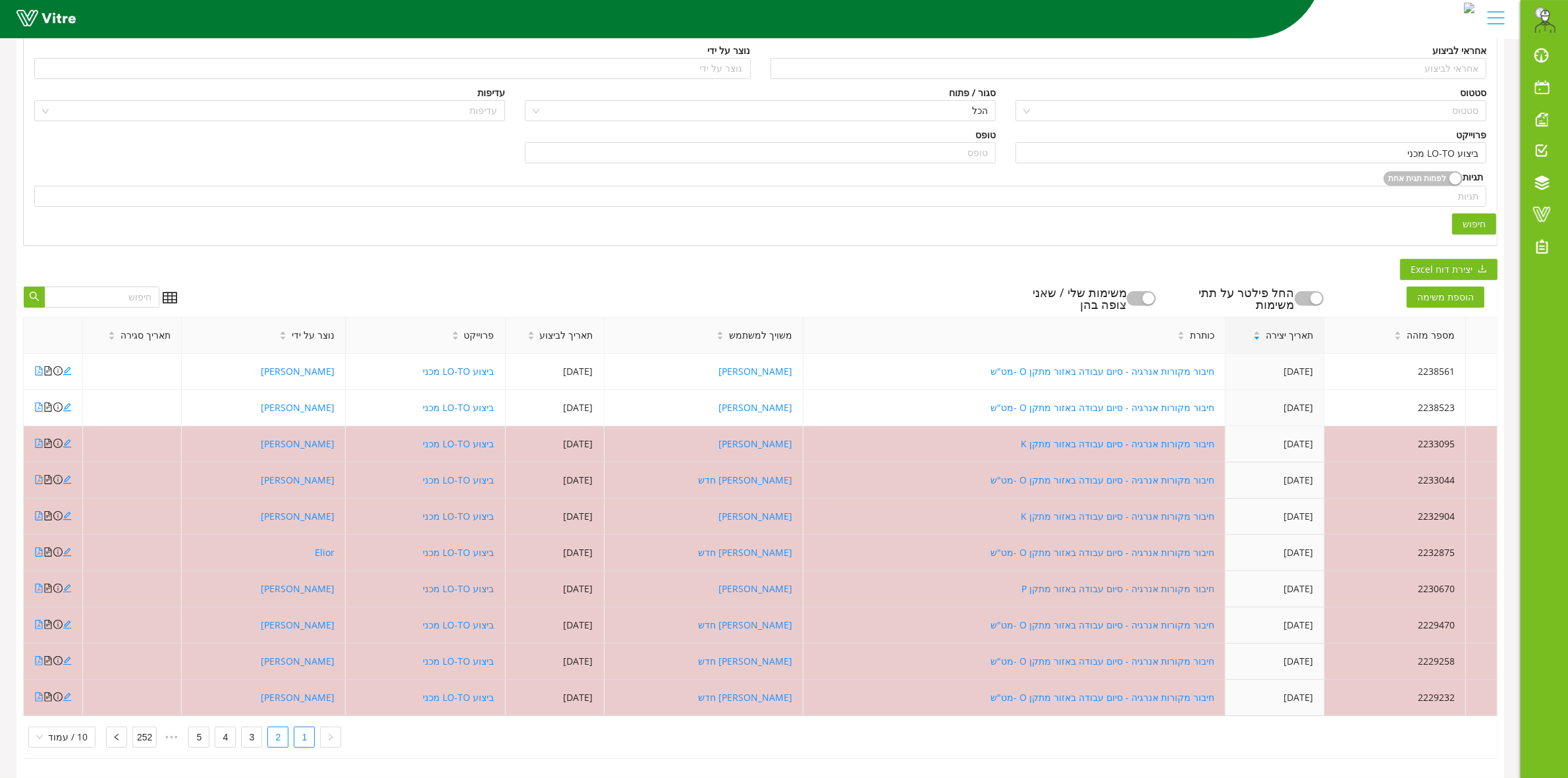
click at [277, 727] on link "2" at bounding box center [278, 737] width 20 height 20
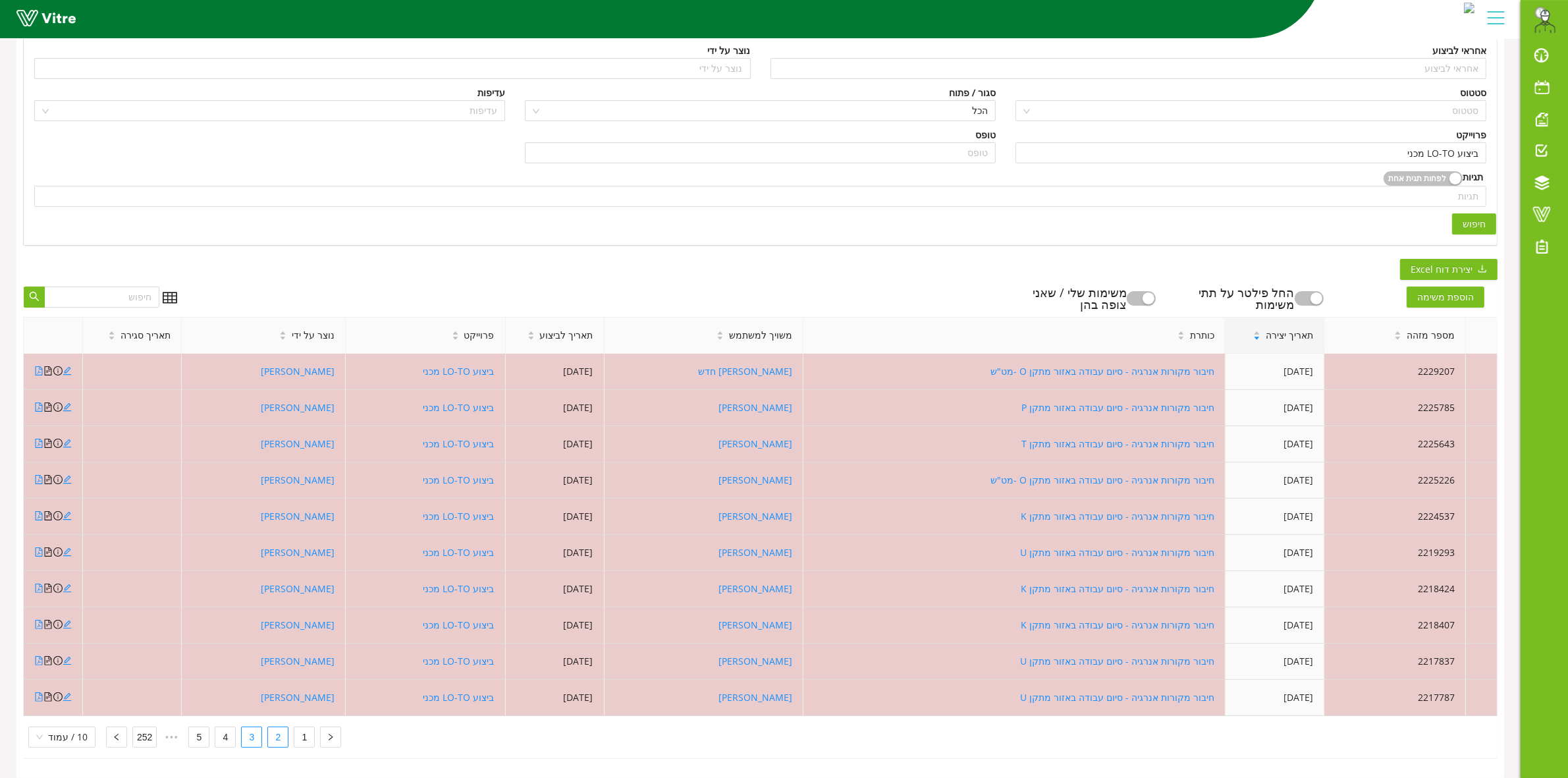
click at [248, 730] on link "3" at bounding box center [251, 737] width 20 height 20
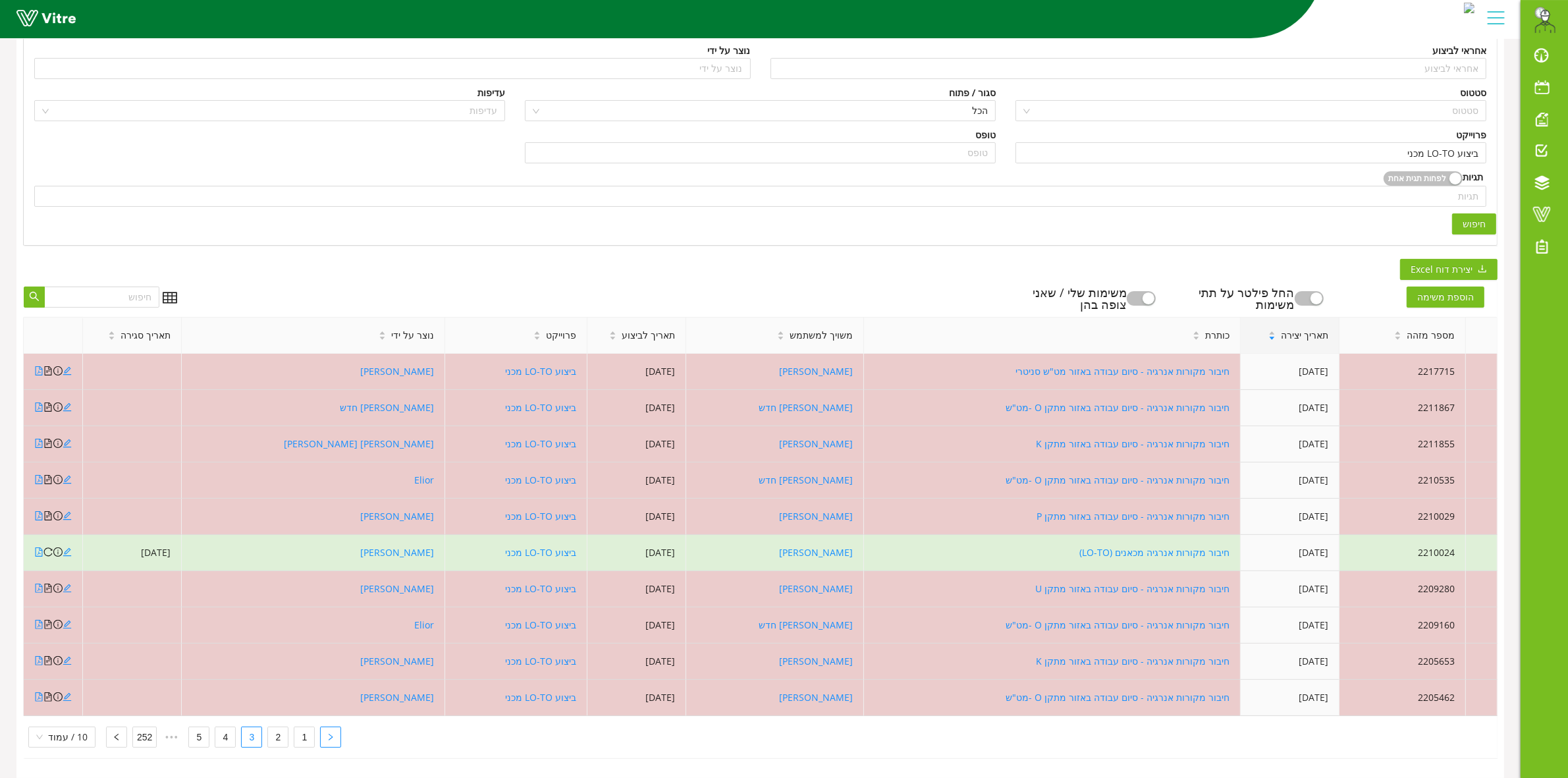
click at [327, 733] on icon "right" at bounding box center [330, 736] width 8 height 8
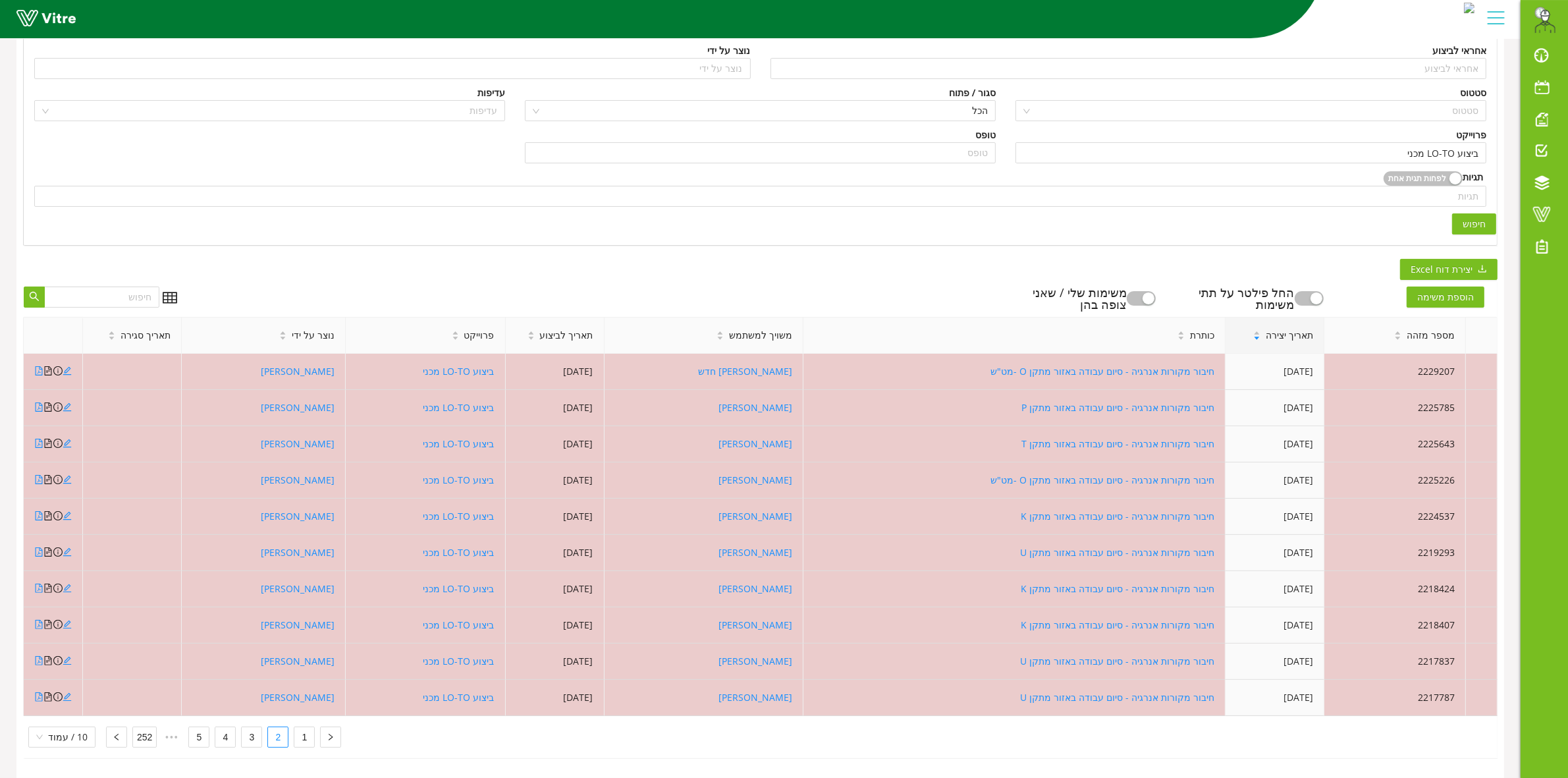
click at [322, 726] on button "button" at bounding box center [330, 736] width 21 height 21
